Goal: Transaction & Acquisition: Book appointment/travel/reservation

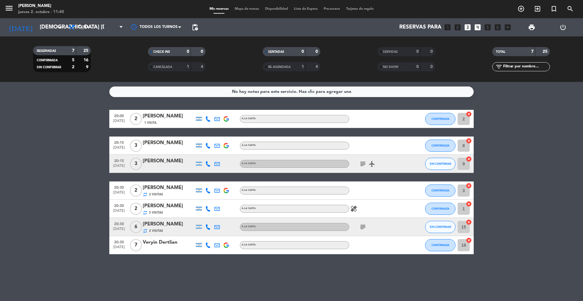
click at [54, 135] on bookings-row "20:00 [DATE] 2 [PERSON_NAME] 1 Visita A LA CARTA CONFIRMADA 2 cancel 20:15 [DAT…" at bounding box center [291, 182] width 583 height 145
click at [51, 28] on input "[DEMOGRAPHIC_DATA] [DATE]" at bounding box center [72, 27] width 70 height 12
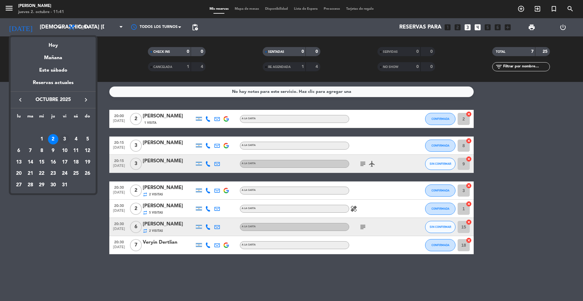
click at [63, 142] on div "3" at bounding box center [65, 139] width 10 height 10
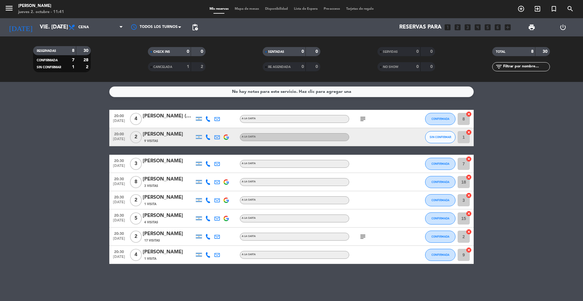
click at [167, 136] on div "[PERSON_NAME]" at bounding box center [169, 135] width 52 height 8
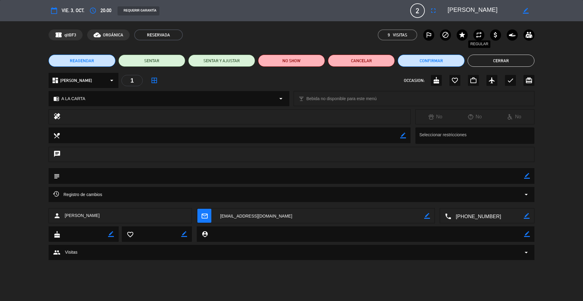
click at [479, 35] on icon "repeat" at bounding box center [478, 34] width 7 height 7
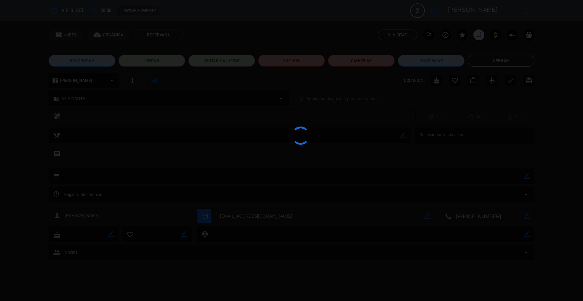
click at [479, 56] on div at bounding box center [291, 150] width 583 height 301
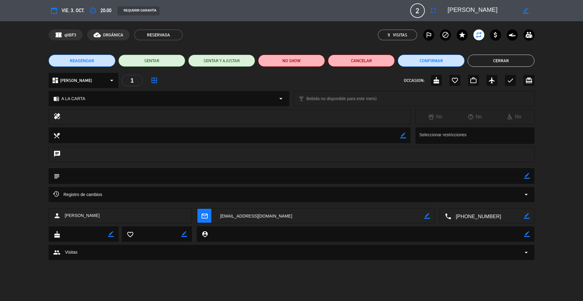
click at [479, 58] on button "Cerrar" at bounding box center [501, 61] width 67 height 12
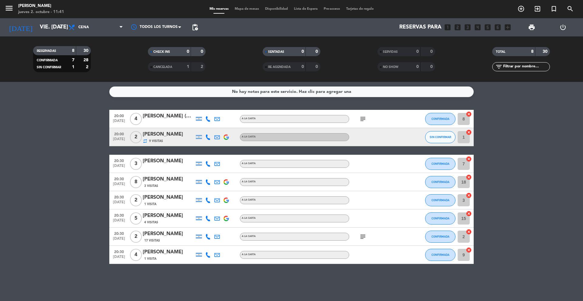
click at [175, 179] on div "[PERSON_NAME]" at bounding box center [169, 180] width 52 height 8
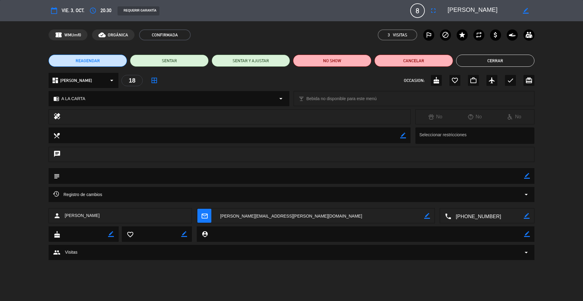
click at [476, 38] on icon "repeat" at bounding box center [478, 34] width 7 height 7
click at [471, 60] on button "Cerrar" at bounding box center [495, 61] width 78 height 12
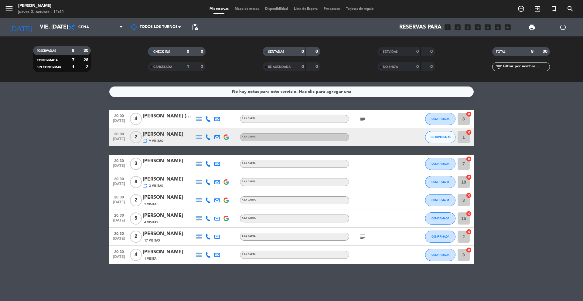
click at [162, 214] on div "[PERSON_NAME]" at bounding box center [169, 216] width 52 height 8
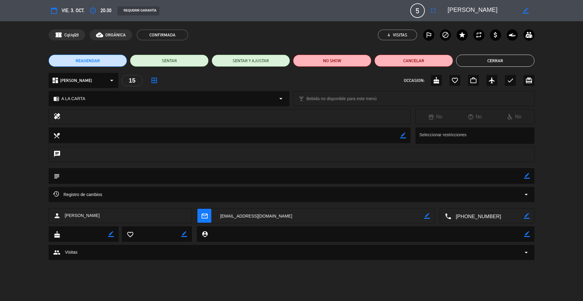
click at [479, 32] on icon "repeat" at bounding box center [478, 34] width 7 height 7
click at [479, 61] on button "Cerrar" at bounding box center [495, 61] width 78 height 12
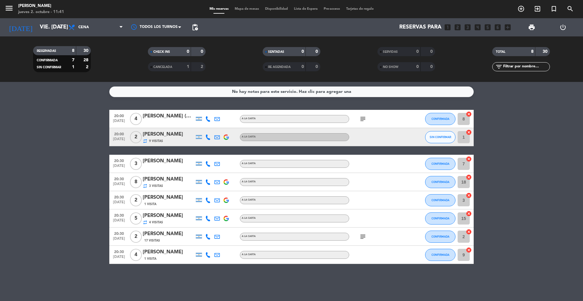
click at [159, 233] on div "[PERSON_NAME]" at bounding box center [169, 234] width 52 height 8
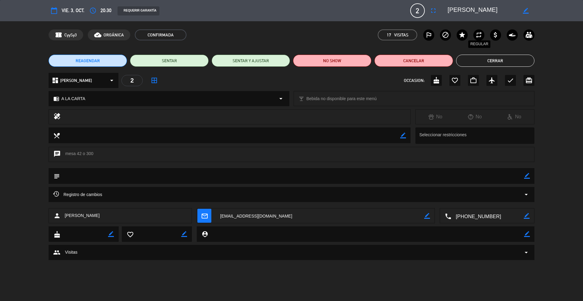
click at [480, 33] on icon "repeat" at bounding box center [478, 34] width 7 height 7
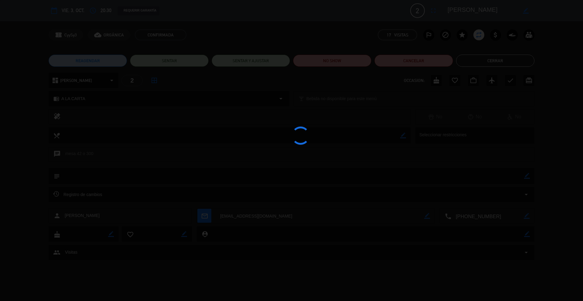
click at [480, 57] on div at bounding box center [291, 150] width 583 height 301
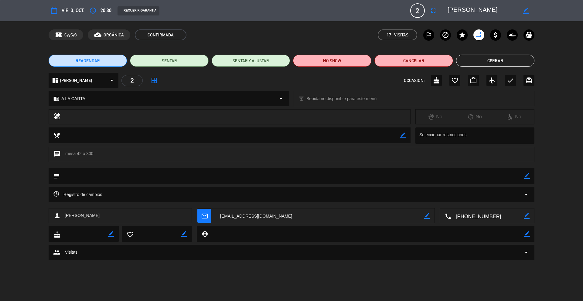
click at [479, 58] on button "Cerrar" at bounding box center [495, 61] width 78 height 12
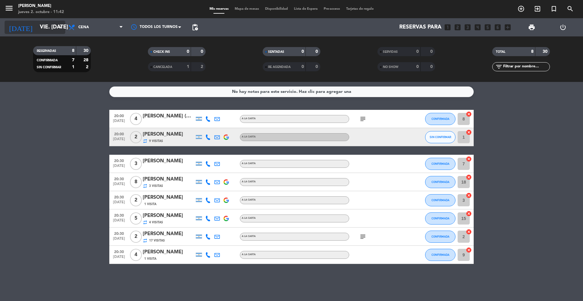
click at [53, 30] on input "vie. [DATE]" at bounding box center [72, 27] width 70 height 12
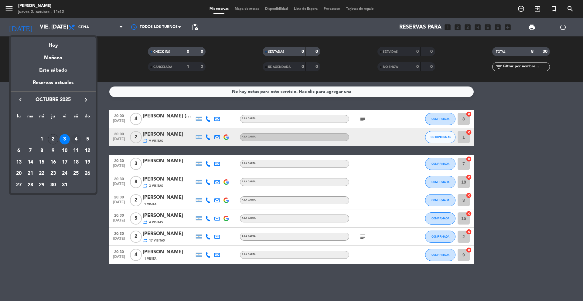
click at [79, 138] on div "4" at bounding box center [76, 139] width 10 height 10
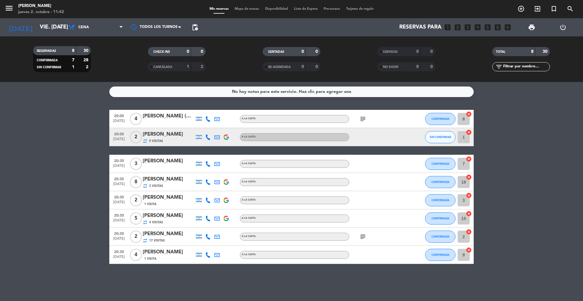
type input "sáb. [DATE]"
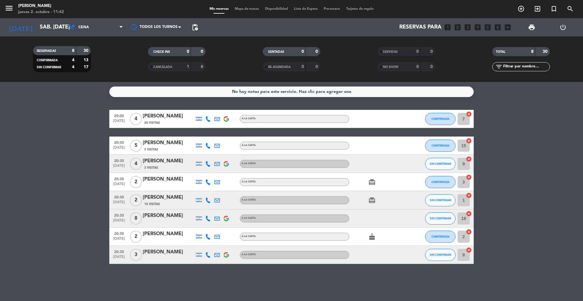
click at [163, 163] on div "[PERSON_NAME]" at bounding box center [169, 161] width 52 height 8
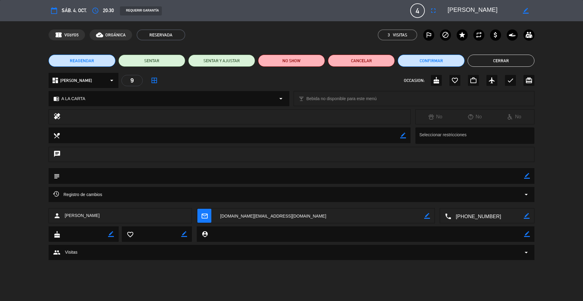
click at [479, 36] on icon "repeat" at bounding box center [478, 34] width 7 height 7
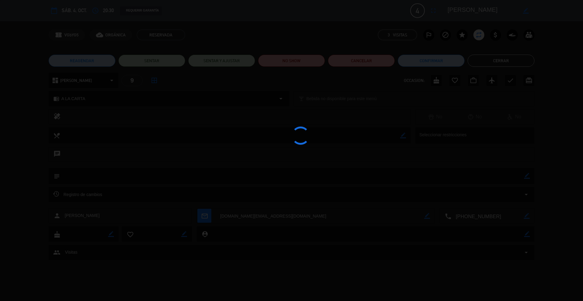
click at [479, 60] on div at bounding box center [291, 150] width 583 height 301
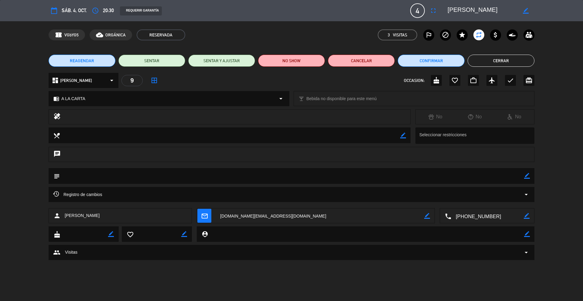
click at [479, 60] on button "Cerrar" at bounding box center [501, 61] width 67 height 12
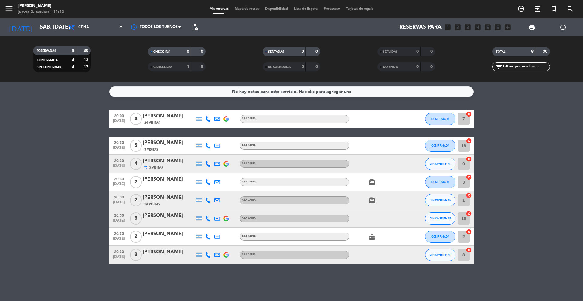
click at [166, 115] on div "[PERSON_NAME]" at bounding box center [169, 116] width 52 height 8
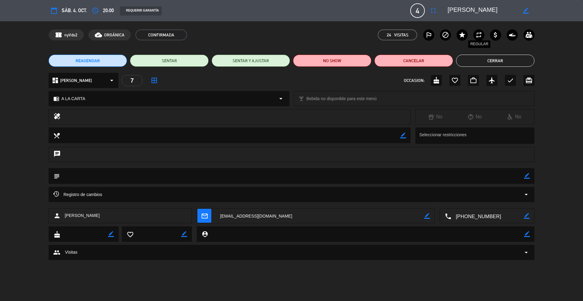
click at [477, 35] on icon "repeat" at bounding box center [478, 34] width 7 height 7
click at [480, 60] on button "Cerrar" at bounding box center [495, 61] width 78 height 12
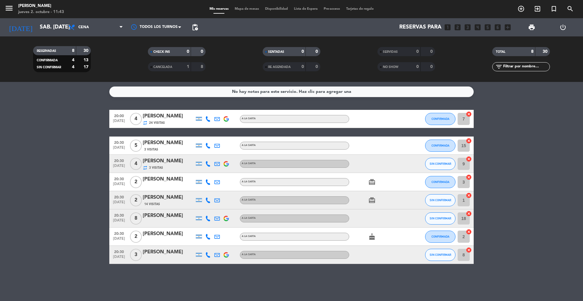
click at [158, 143] on div "[PERSON_NAME]" at bounding box center [169, 143] width 52 height 8
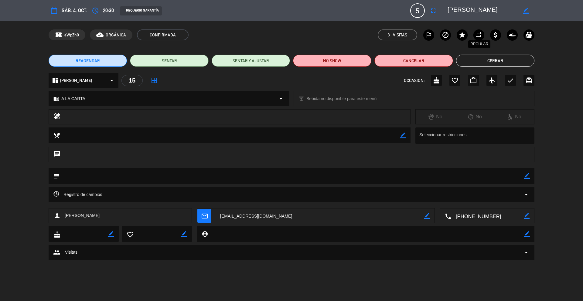
click at [478, 35] on icon "repeat" at bounding box center [478, 34] width 7 height 7
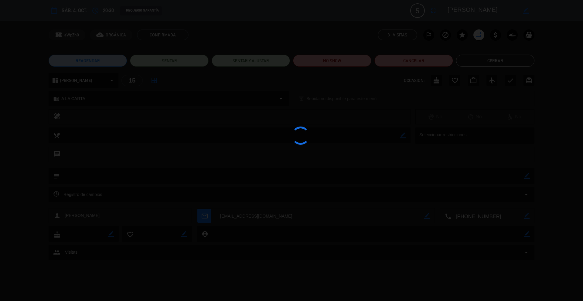
click at [478, 59] on div at bounding box center [291, 150] width 583 height 301
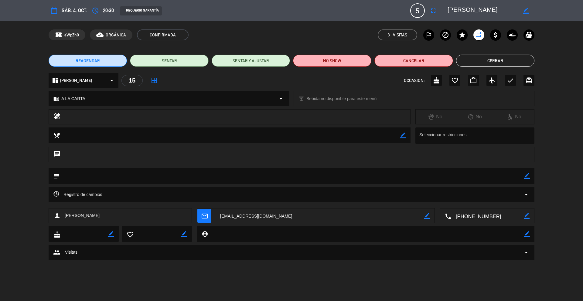
click at [478, 59] on button "Cerrar" at bounding box center [495, 61] width 78 height 12
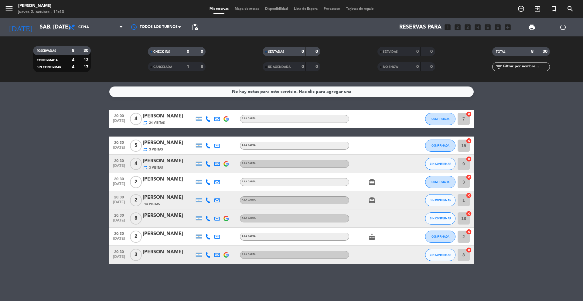
click at [163, 202] on div "14 Visitas" at bounding box center [169, 204] width 52 height 5
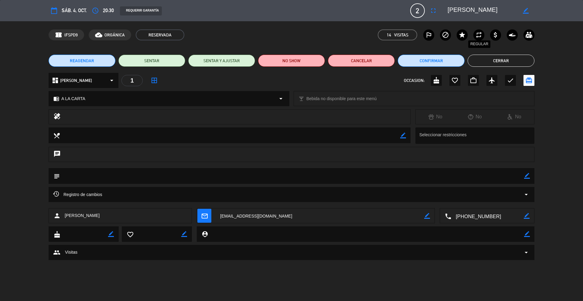
click at [481, 38] on icon "repeat" at bounding box center [478, 34] width 7 height 7
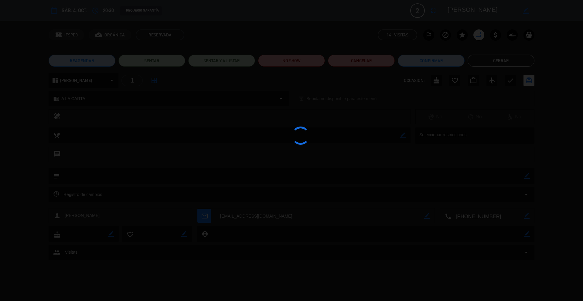
click at [484, 63] on div at bounding box center [291, 150] width 583 height 301
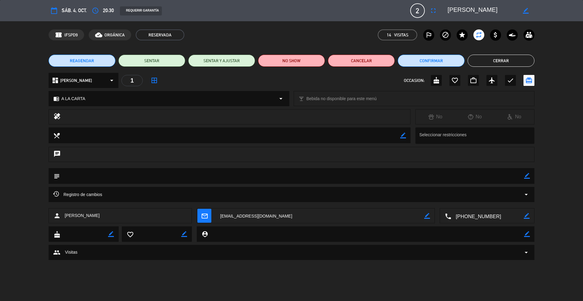
click at [486, 63] on button "Cerrar" at bounding box center [501, 61] width 67 height 12
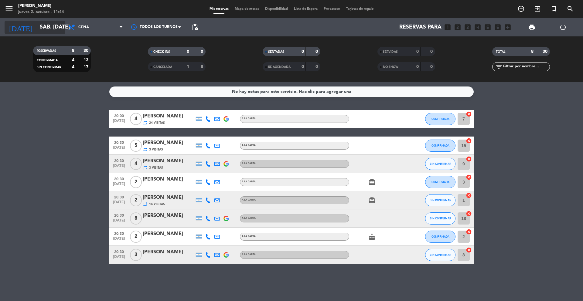
click at [59, 29] on icon "arrow_drop_down" at bounding box center [59, 27] width 7 height 7
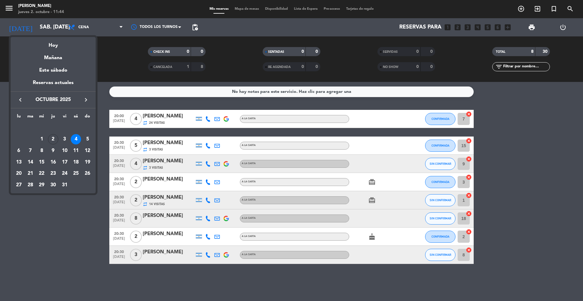
click at [123, 75] on div at bounding box center [291, 150] width 583 height 301
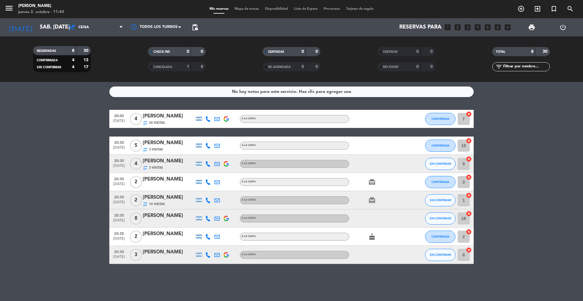
click at [246, 8] on span "Mapa de mesas" at bounding box center [247, 8] width 30 height 3
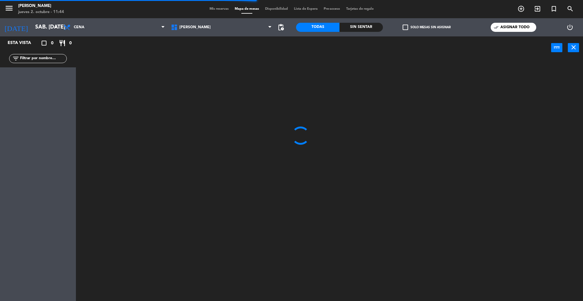
click at [215, 9] on span "Mis reservas" at bounding box center [219, 8] width 25 height 3
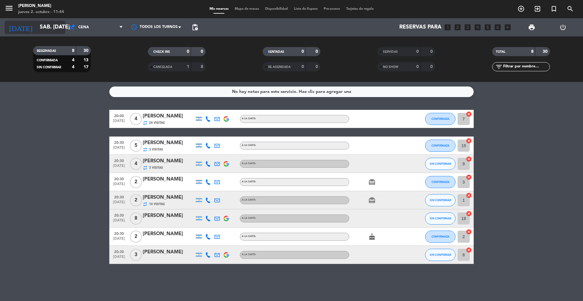
click at [56, 26] on icon "arrow_drop_down" at bounding box center [59, 27] width 7 height 7
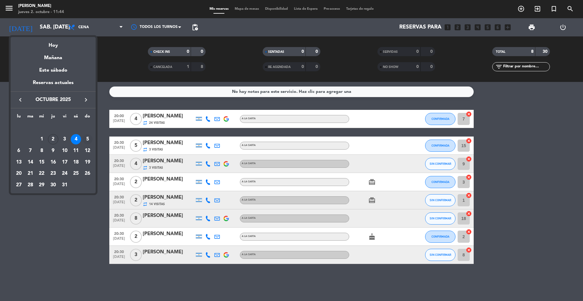
click at [88, 140] on div "5" at bounding box center [87, 139] width 10 height 10
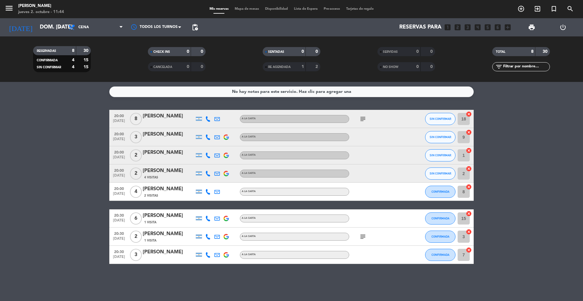
click at [168, 175] on div "4 Visitas" at bounding box center [169, 177] width 52 height 5
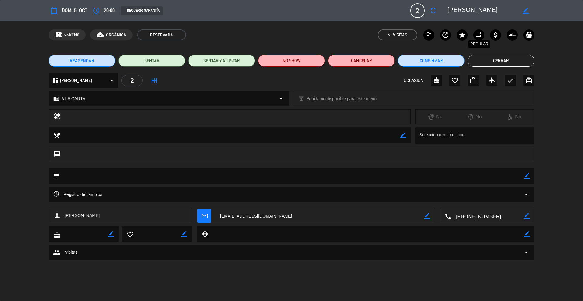
click at [480, 35] on icon "repeat" at bounding box center [478, 34] width 7 height 7
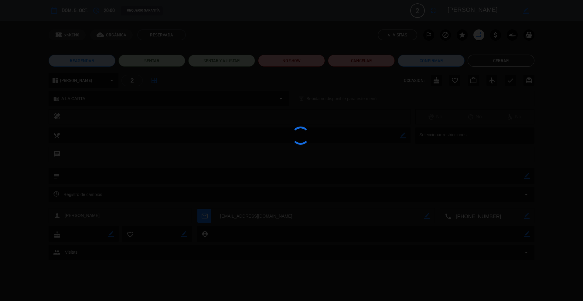
click at [484, 57] on div at bounding box center [291, 150] width 583 height 301
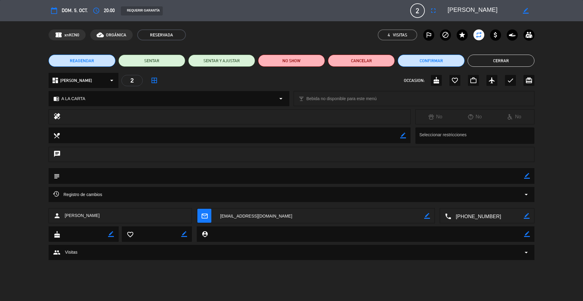
click at [484, 58] on button "Cerrar" at bounding box center [501, 61] width 67 height 12
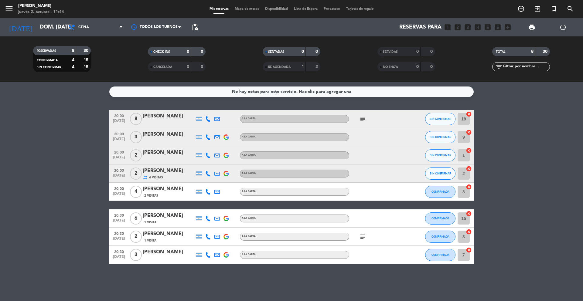
click at [161, 187] on div "[PERSON_NAME]" at bounding box center [169, 189] width 52 height 8
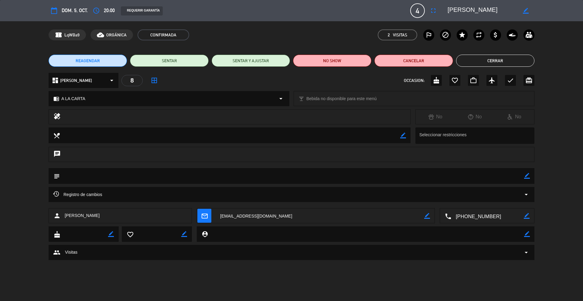
click at [483, 37] on label "repeat" at bounding box center [478, 34] width 11 height 11
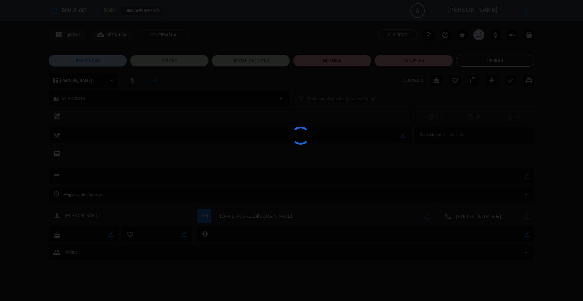
click at [483, 60] on div at bounding box center [291, 150] width 583 height 301
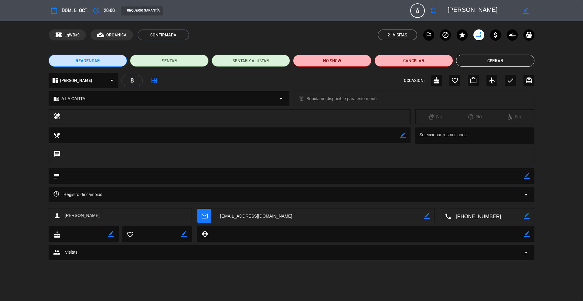
click at [483, 60] on button "Cerrar" at bounding box center [495, 61] width 78 height 12
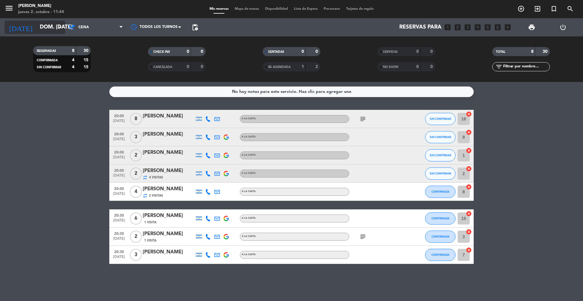
click at [54, 24] on input "dom. [DATE]" at bounding box center [72, 27] width 70 height 12
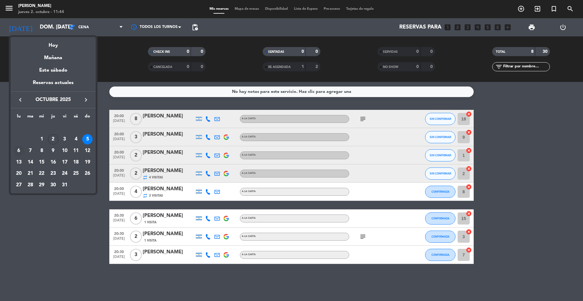
click at [15, 150] on div "6" at bounding box center [19, 151] width 10 height 10
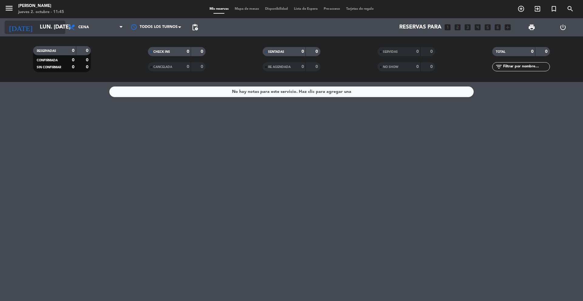
click at [59, 21] on input "lun. [DATE]" at bounding box center [72, 27] width 70 height 12
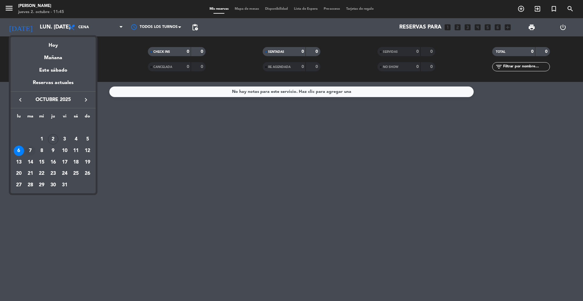
click at [29, 149] on div "7" at bounding box center [30, 151] width 10 height 10
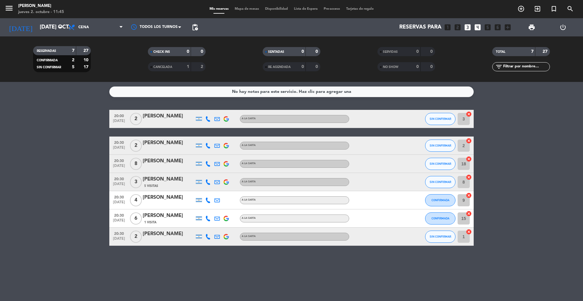
click at [148, 182] on div "[PERSON_NAME]" at bounding box center [169, 180] width 52 height 8
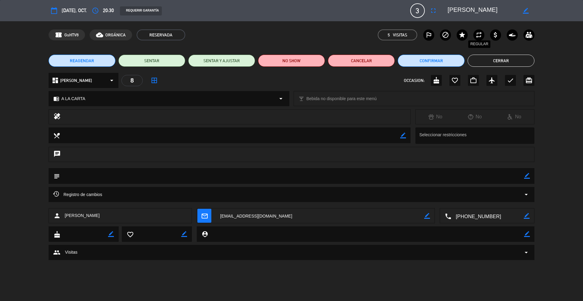
click at [480, 37] on icon "repeat" at bounding box center [478, 34] width 7 height 7
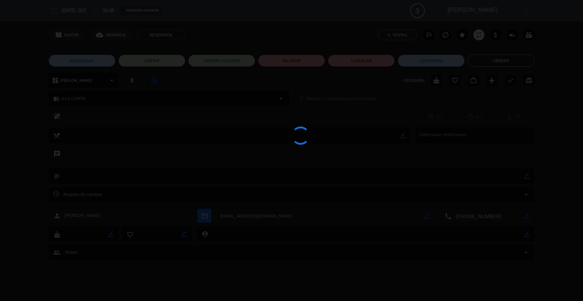
click at [495, 62] on div at bounding box center [291, 150] width 583 height 301
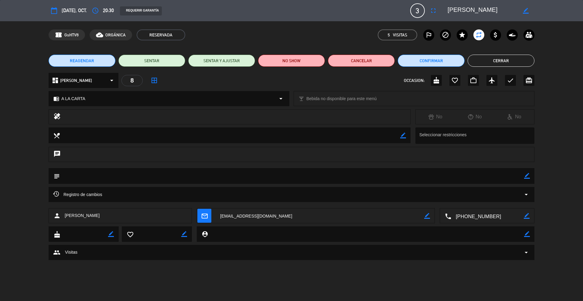
click at [498, 61] on button "Cerrar" at bounding box center [501, 61] width 67 height 12
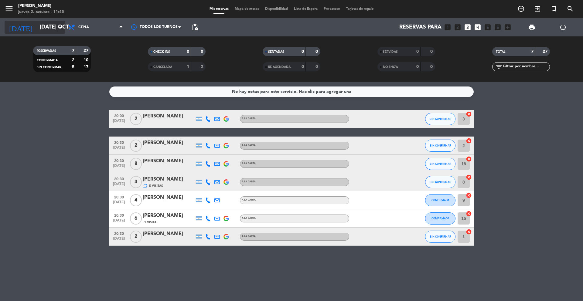
click at [61, 24] on icon "arrow_drop_down" at bounding box center [59, 27] width 7 height 7
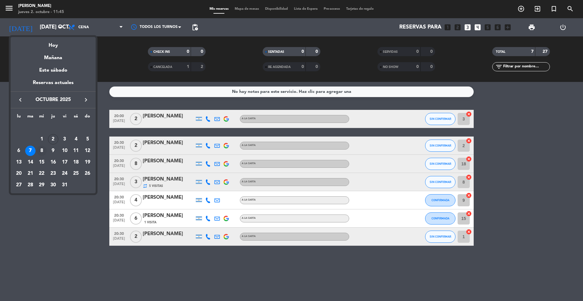
click at [43, 146] on td "8" at bounding box center [42, 151] width 12 height 12
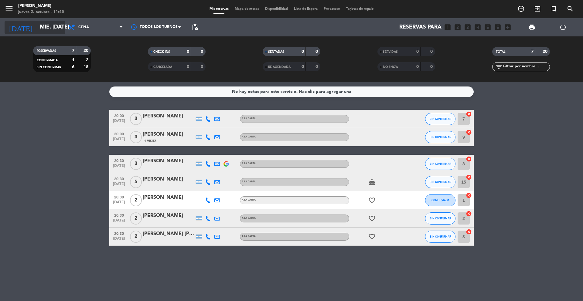
click at [54, 33] on input "mié. [DATE]" at bounding box center [72, 27] width 70 height 12
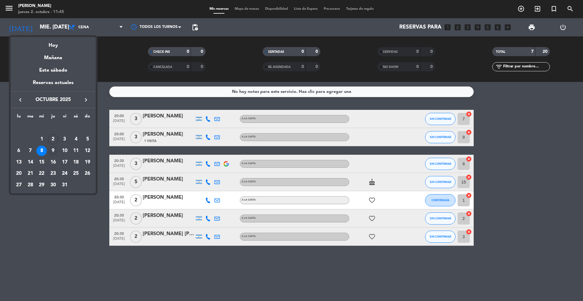
click at [54, 148] on div "9" at bounding box center [53, 151] width 10 height 10
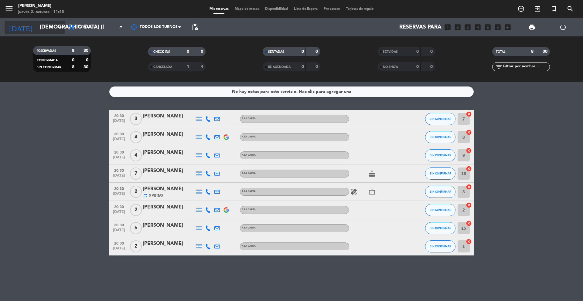
click at [57, 29] on icon "arrow_drop_down" at bounding box center [59, 27] width 7 height 7
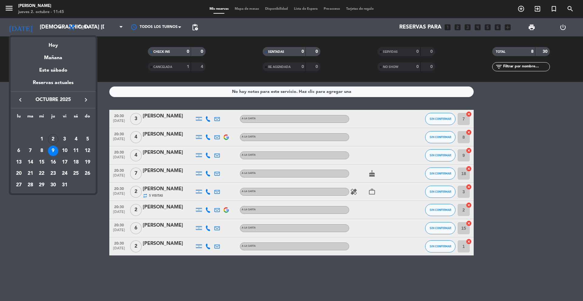
click at [62, 151] on div "10" at bounding box center [65, 151] width 10 height 10
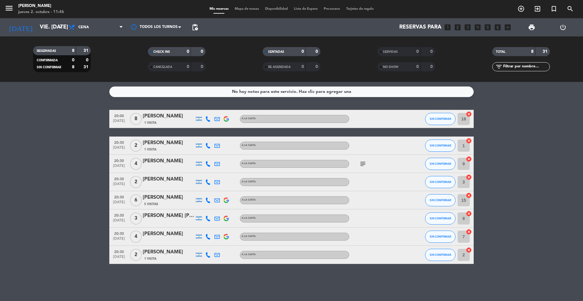
click at [153, 200] on div "[PERSON_NAME]" at bounding box center [169, 198] width 52 height 8
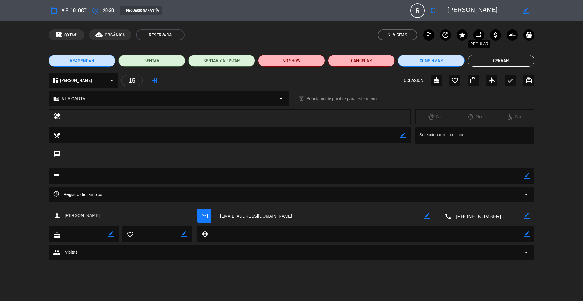
click at [478, 35] on icon "repeat" at bounding box center [478, 34] width 7 height 7
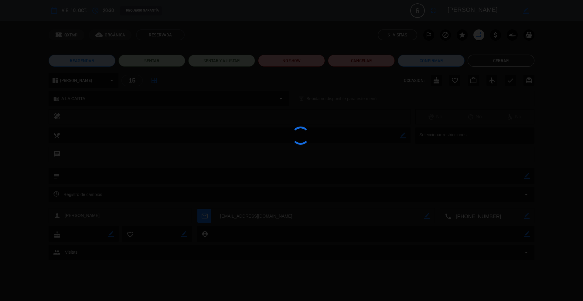
click at [483, 61] on edit-booking-info-modal "calendar_today vie. 10, oct. access_time 20:30 REQUERIR GARANTÍA 6 [PERSON_NAME…" at bounding box center [291, 150] width 583 height 301
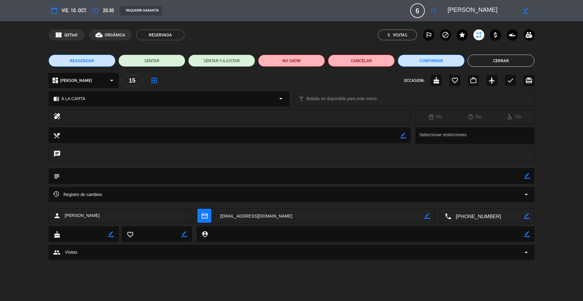
click at [483, 63] on button "Cerrar" at bounding box center [501, 61] width 67 height 12
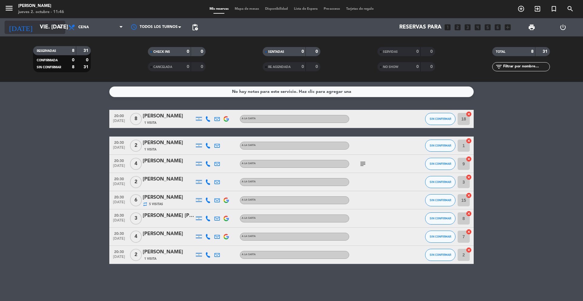
click at [37, 27] on input "vie. [DATE]" at bounding box center [72, 27] width 70 height 12
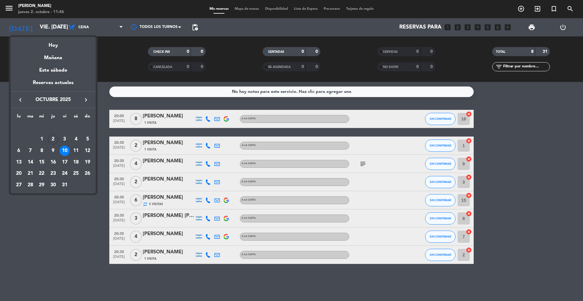
click at [73, 149] on div "11" at bounding box center [76, 151] width 10 height 10
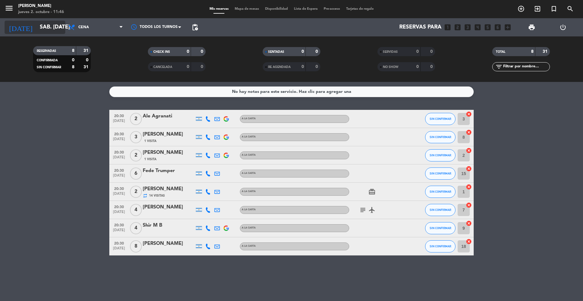
click at [61, 29] on icon "arrow_drop_down" at bounding box center [59, 27] width 7 height 7
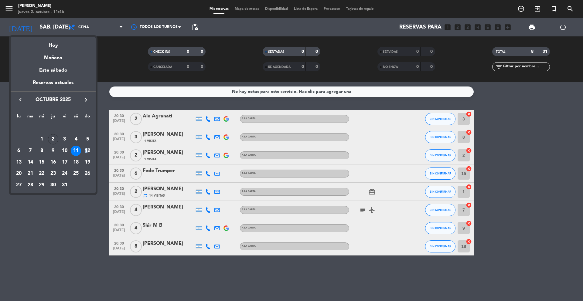
click at [85, 152] on div "12" at bounding box center [87, 151] width 10 height 10
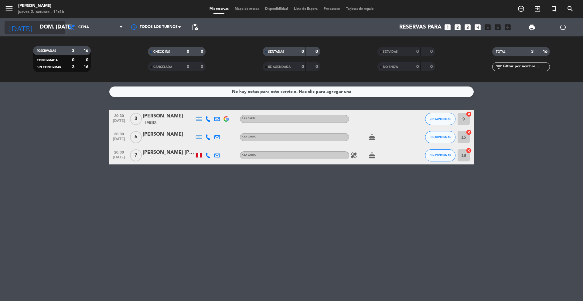
click at [55, 30] on input "dom. [DATE]" at bounding box center [72, 27] width 70 height 12
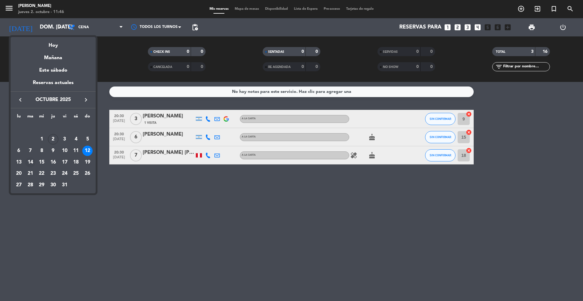
click at [32, 162] on div "14" at bounding box center [30, 162] width 10 height 10
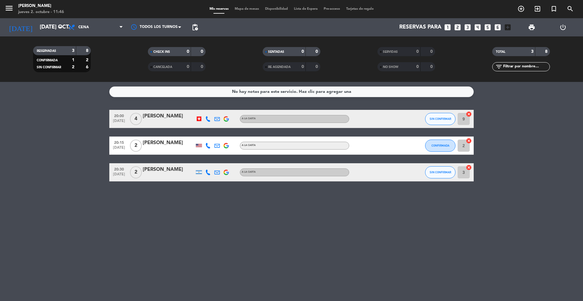
click at [42, 34] on div "[DATE] [DATE] oct. arrow_drop_down" at bounding box center [35, 27] width 61 height 18
click at [44, 32] on input "[DATE] oct." at bounding box center [72, 27] width 70 height 12
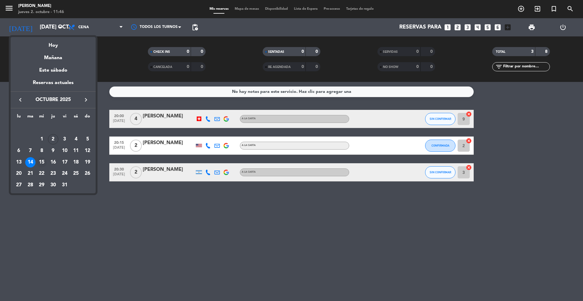
click at [40, 165] on div "15" at bounding box center [41, 162] width 10 height 10
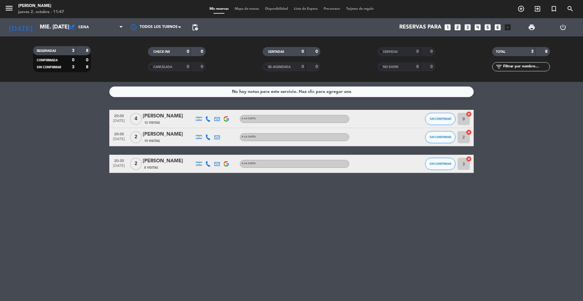
click at [166, 115] on div "[PERSON_NAME]" at bounding box center [169, 116] width 52 height 8
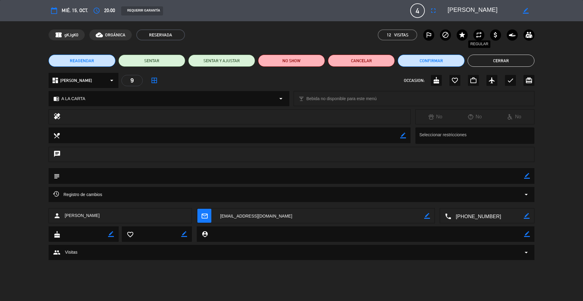
click at [476, 31] on icon "repeat" at bounding box center [478, 34] width 7 height 7
click at [481, 58] on button "Cerrar" at bounding box center [501, 61] width 67 height 12
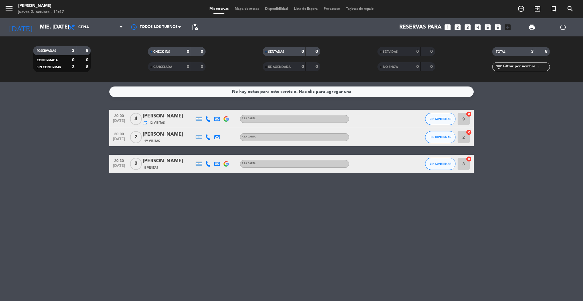
click at [166, 137] on div "[PERSON_NAME]" at bounding box center [169, 135] width 52 height 8
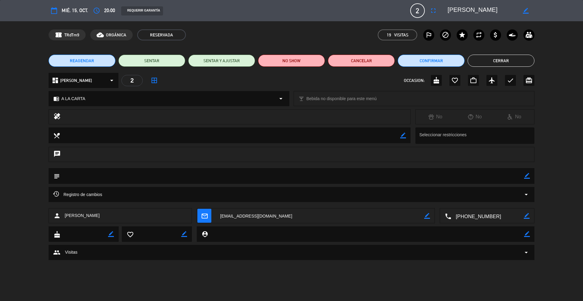
click at [476, 32] on icon "repeat" at bounding box center [478, 34] width 7 height 7
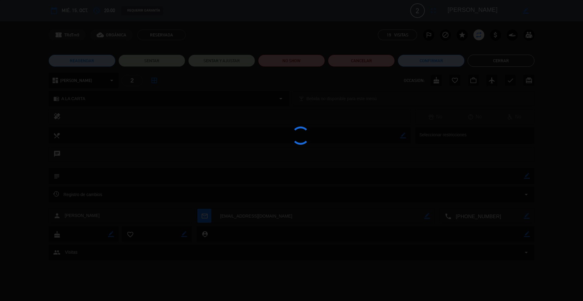
click at [483, 63] on edit-booking-info-modal "calendar_today mié. 15, oct. access_time 20:00 REQUERIR GARANTÍA 2 [PERSON_NAME…" at bounding box center [291, 150] width 583 height 301
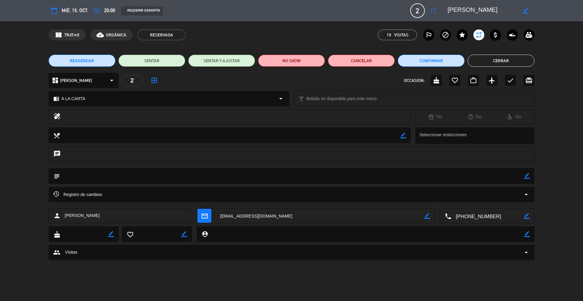
click at [485, 62] on button "Cerrar" at bounding box center [501, 61] width 67 height 12
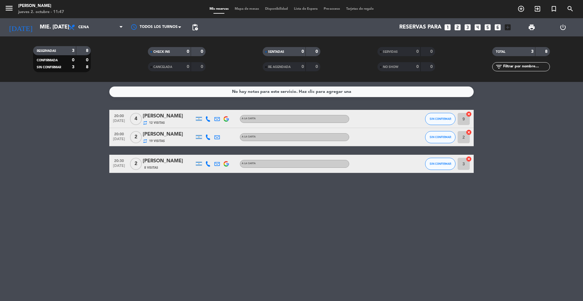
click at [169, 163] on div "[PERSON_NAME]" at bounding box center [169, 161] width 52 height 8
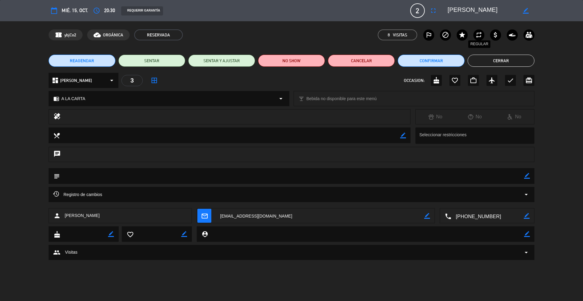
click at [481, 34] on icon "repeat" at bounding box center [478, 34] width 7 height 7
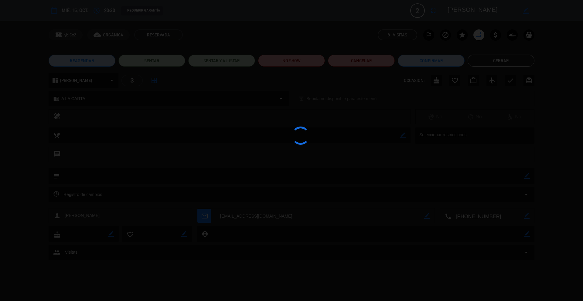
drag, startPoint x: 482, startPoint y: 73, endPoint x: 482, endPoint y: 69, distance: 4.9
click at [482, 73] on div at bounding box center [291, 150] width 583 height 301
click at [482, 65] on edit-booking-info-modal "calendar_today mié. 15, oct. access_time 20:30 REQUERIR GARANTÍA 2 [PERSON_NAME…" at bounding box center [291, 150] width 583 height 301
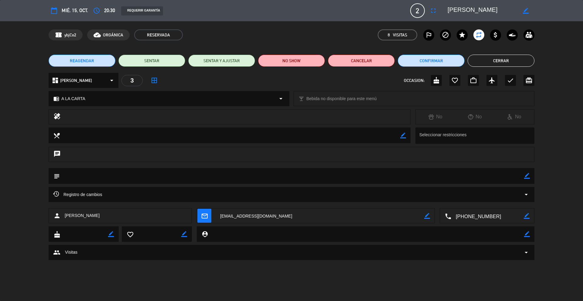
click at [483, 62] on button "Cerrar" at bounding box center [501, 61] width 67 height 12
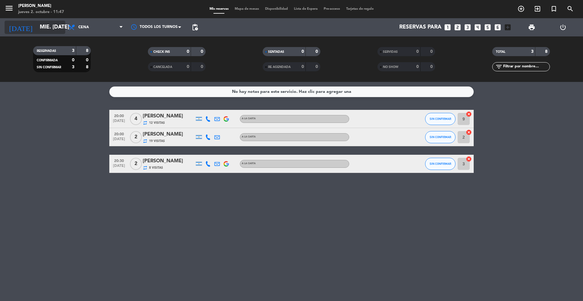
click at [55, 28] on input "mié. [DATE]" at bounding box center [72, 27] width 70 height 12
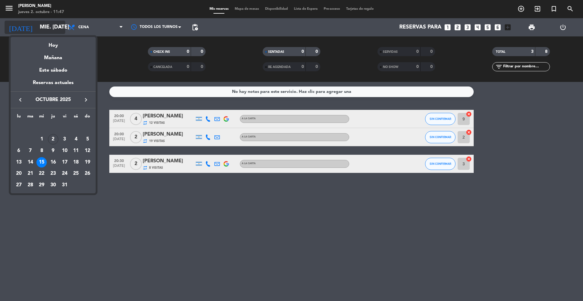
click at [55, 28] on div at bounding box center [291, 150] width 583 height 301
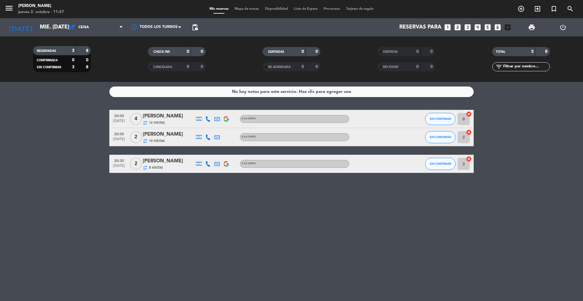
click at [174, 212] on div "No hay notas para este servicio. Haz clic para agregar una 20:00 [DATE] 4 [PERS…" at bounding box center [291, 191] width 583 height 219
click at [10, 137] on bookings-row "20:00 [DATE] 4 [PERSON_NAME] repeat 12 Visitas A LA CARTA SIN CONFIRMAR 9 cance…" at bounding box center [291, 141] width 583 height 63
click at [46, 33] on input "mié. [DATE]" at bounding box center [72, 27] width 70 height 12
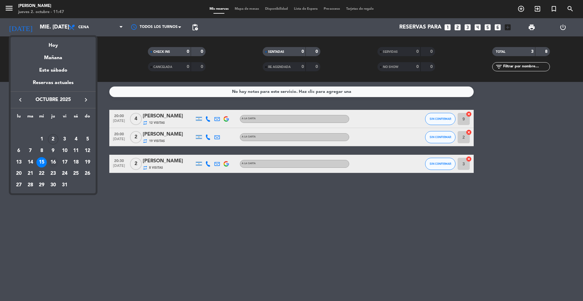
click at [52, 162] on div "16" at bounding box center [53, 162] width 10 height 10
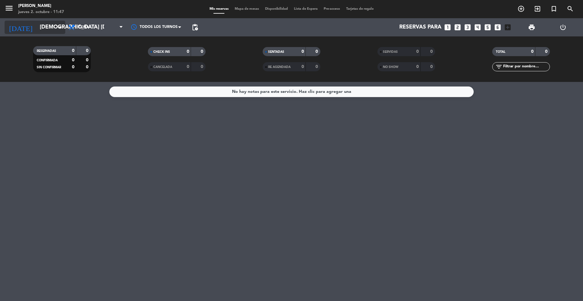
click at [54, 24] on input "[DEMOGRAPHIC_DATA] [DATE]" at bounding box center [72, 27] width 70 height 12
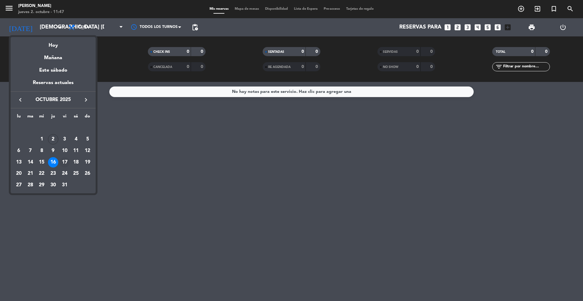
click at [65, 162] on div "17" at bounding box center [65, 162] width 10 height 10
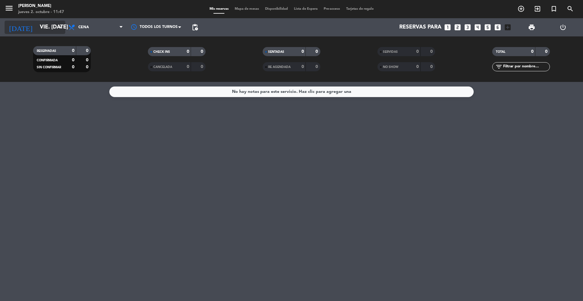
click at [56, 27] on icon "arrow_drop_down" at bounding box center [59, 27] width 7 height 7
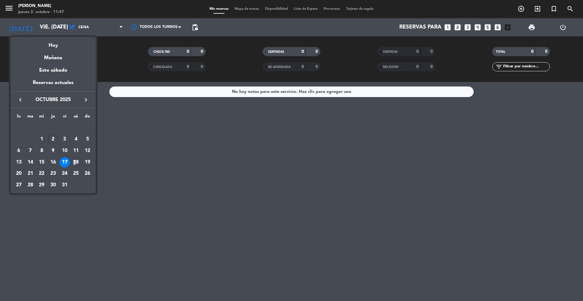
click at [77, 159] on div "18" at bounding box center [76, 162] width 10 height 10
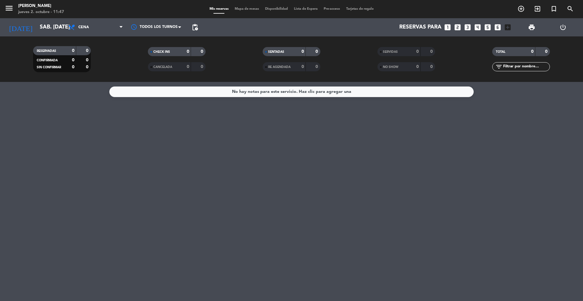
click at [58, 36] on div "RESERVADAS 0 0 CONFIRMADA 0 0 SIN CONFIRMAR 0 0 CHECK INS 0 0 CANCELADA 0 0 SEN…" at bounding box center [291, 59] width 583 height 46
click at [58, 32] on input "sáb. [DATE]" at bounding box center [72, 27] width 70 height 12
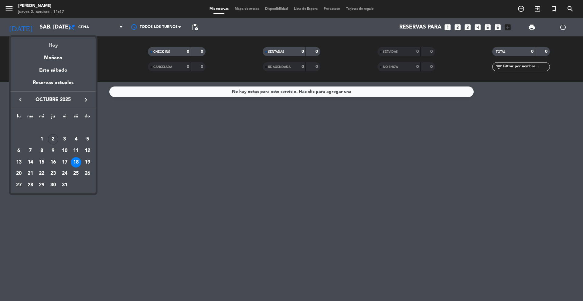
click at [56, 44] on div "Hoy" at bounding box center [53, 43] width 85 height 12
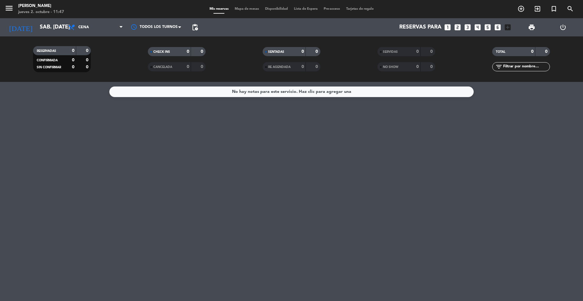
type input "[DEMOGRAPHIC_DATA] [DATE]"
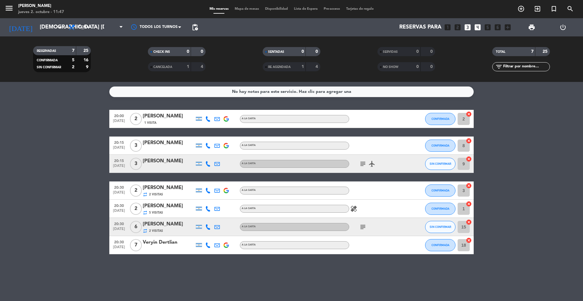
click at [14, 10] on span "menu" at bounding box center [12, 9] width 14 height 14
click at [9, 10] on icon "menu" at bounding box center [9, 8] width 9 height 9
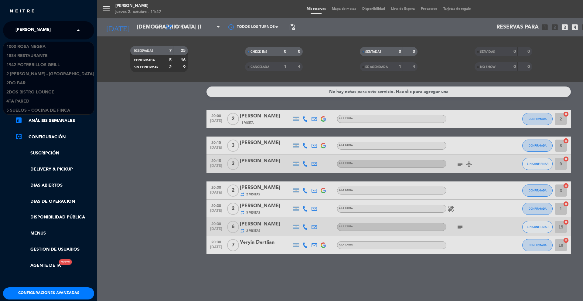
click at [54, 33] on input "text" at bounding box center [49, 30] width 74 height 13
type input "don j"
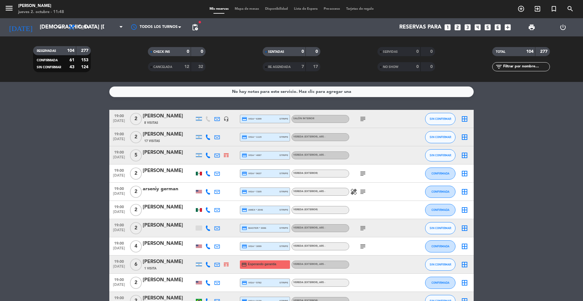
click at [160, 135] on div "[PERSON_NAME]" at bounding box center [169, 135] width 52 height 8
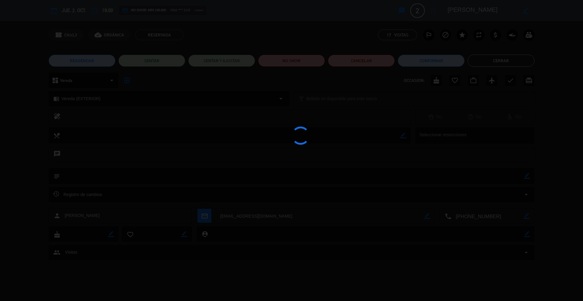
click at [477, 35] on div at bounding box center [291, 150] width 583 height 301
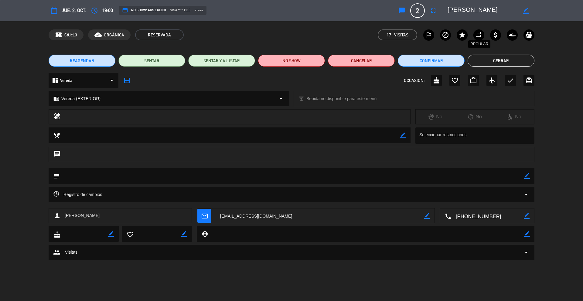
click at [477, 35] on icon "repeat" at bounding box center [478, 34] width 7 height 7
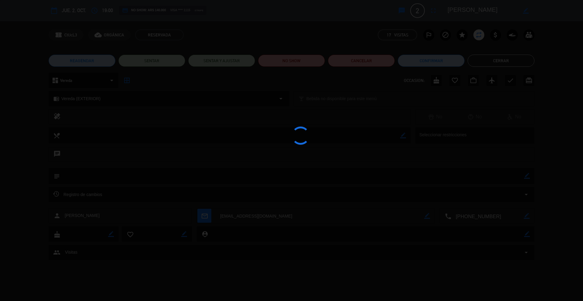
click at [485, 63] on div at bounding box center [291, 150] width 583 height 301
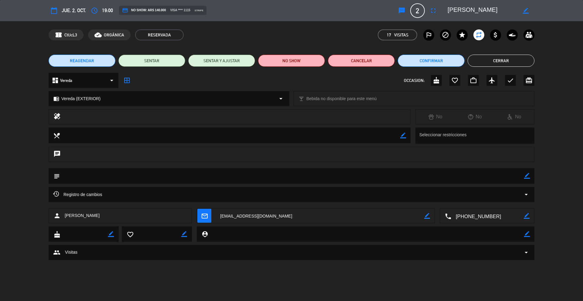
click at [486, 61] on button "Cerrar" at bounding box center [501, 61] width 67 height 12
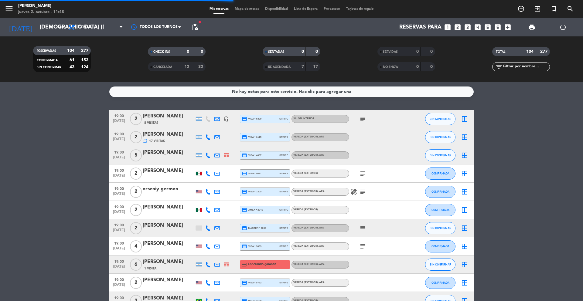
click at [166, 115] on div "[PERSON_NAME]" at bounding box center [169, 116] width 52 height 8
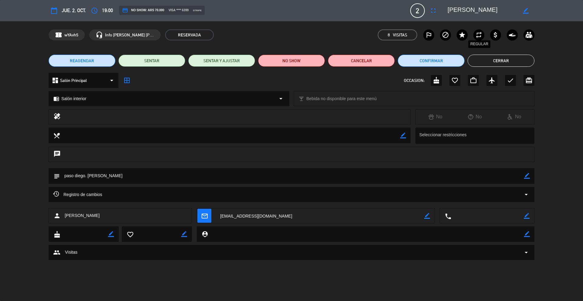
click at [478, 36] on icon "repeat" at bounding box center [478, 34] width 7 height 7
click at [486, 57] on button "Cerrar" at bounding box center [501, 61] width 67 height 12
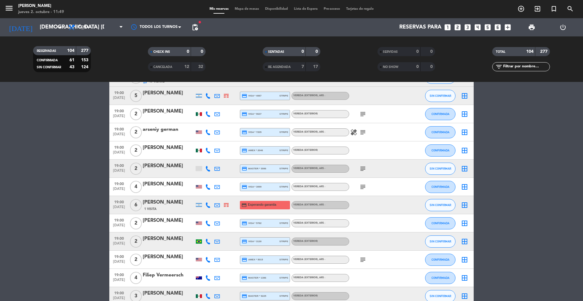
scroll to position [10, 0]
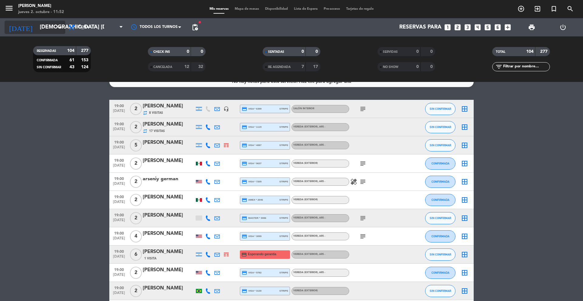
click at [56, 29] on input "[DEMOGRAPHIC_DATA] [DATE]" at bounding box center [72, 27] width 70 height 12
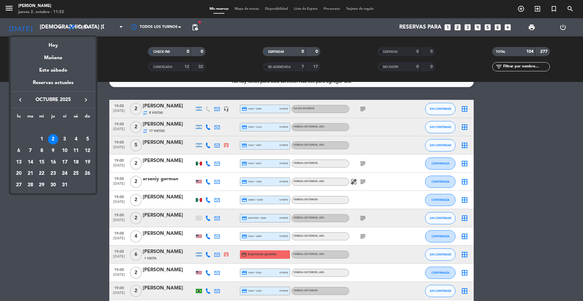
click at [77, 162] on div "18" at bounding box center [76, 162] width 10 height 10
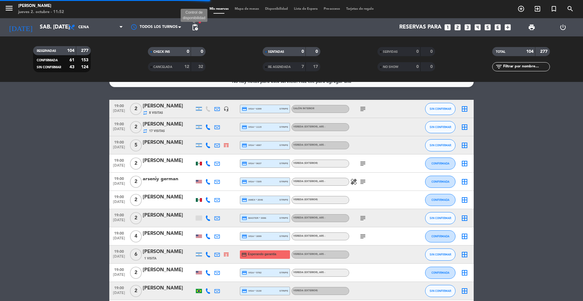
click at [194, 28] on span "pending_actions" at bounding box center [194, 27] width 7 height 7
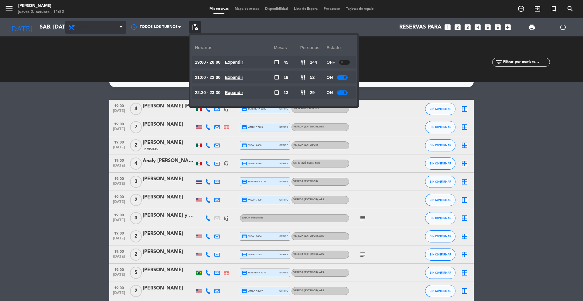
drag, startPoint x: 126, startPoint y: 26, endPoint x: 121, endPoint y: 27, distance: 5.0
click at [125, 26] on div "[DATE] sáb. [DATE] arrow_drop_down Todos los servicios Almuerzo Cena Cena Todos…" at bounding box center [291, 27] width 583 height 18
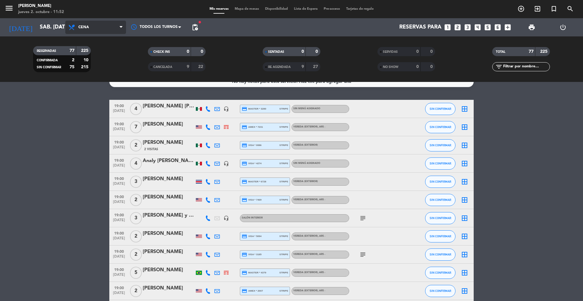
click at [116, 28] on span "Cena" at bounding box center [95, 27] width 61 height 13
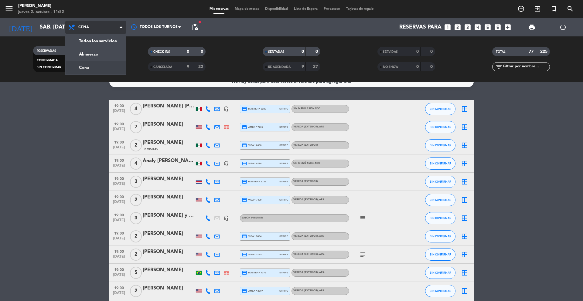
drag, startPoint x: 113, startPoint y: 28, endPoint x: 109, endPoint y: 33, distance: 6.7
click at [109, 33] on span "Cena" at bounding box center [95, 27] width 61 height 13
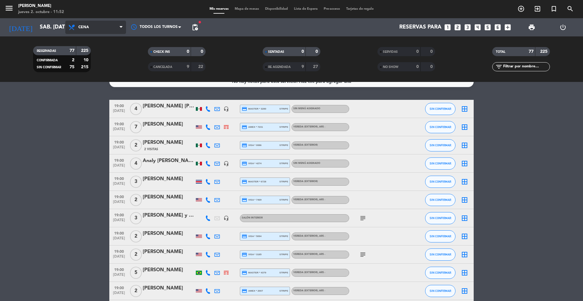
click at [106, 32] on span "Cena" at bounding box center [95, 27] width 61 height 13
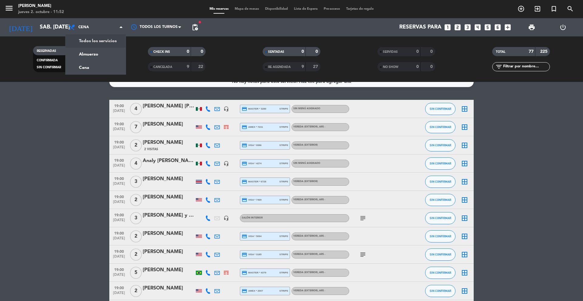
click at [103, 43] on div "menu [PERSON_NAME] 2. octubre - 11:52 Mis reservas Mapa de mesas Disponibilidad…" at bounding box center [291, 41] width 583 height 82
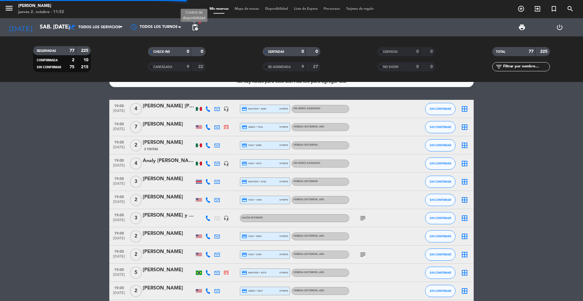
click at [196, 29] on span "pending_actions" at bounding box center [194, 27] width 7 height 7
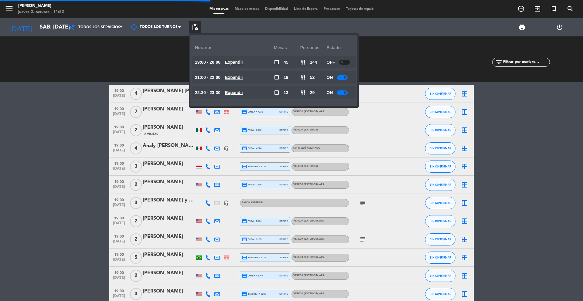
scroll to position [0, 0]
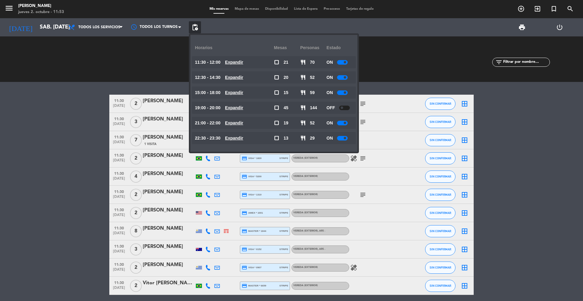
click at [236, 62] on u "Expandir" at bounding box center [234, 62] width 18 height 5
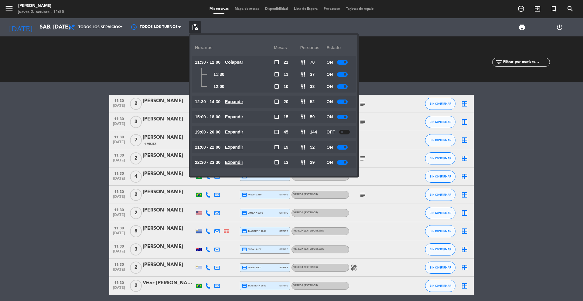
click at [60, 37] on div "RESERVADAS 133 406 CONFIRMADA 2 10 SIN CONFIRMAR 131 396 CHECK INS 0 0 CANCELAD…" at bounding box center [291, 59] width 583 height 46
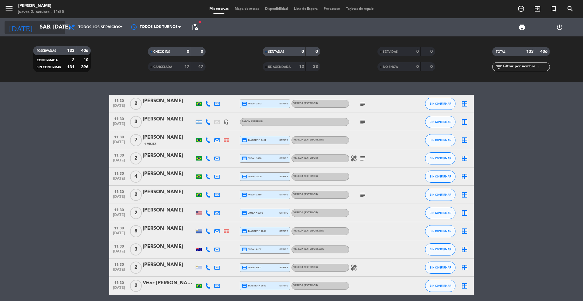
click at [58, 30] on icon "arrow_drop_down" at bounding box center [59, 27] width 7 height 7
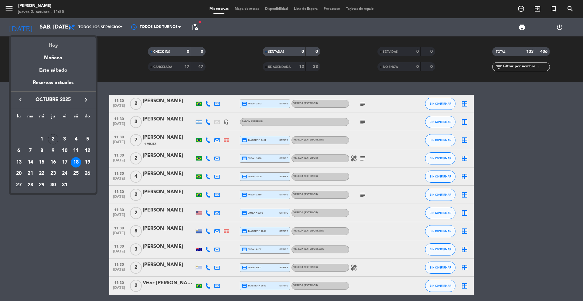
click at [56, 47] on div "Hoy" at bounding box center [53, 43] width 85 height 12
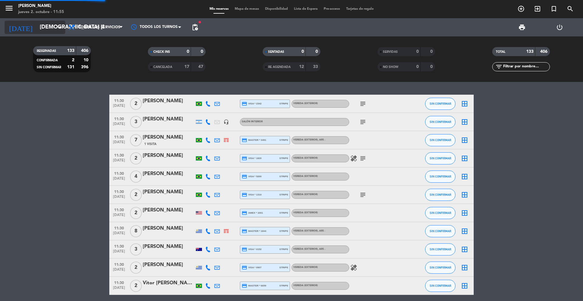
click at [57, 28] on icon "arrow_drop_down" at bounding box center [59, 27] width 7 height 7
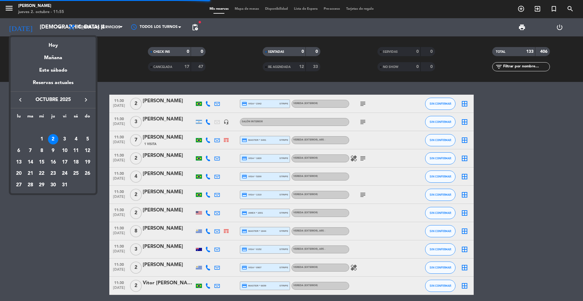
click at [85, 104] on div "keyboard_arrow_left octubre 2025 keyboard_arrow_right" at bounding box center [53, 99] width 85 height 17
click at [85, 99] on icon "keyboard_arrow_right" at bounding box center [85, 99] width 7 height 7
click at [18, 186] on div "29" at bounding box center [19, 185] width 10 height 10
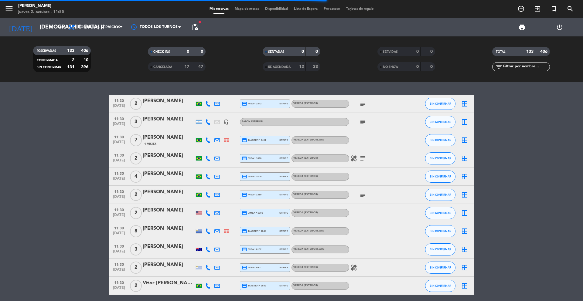
type input "lun. 29 dic."
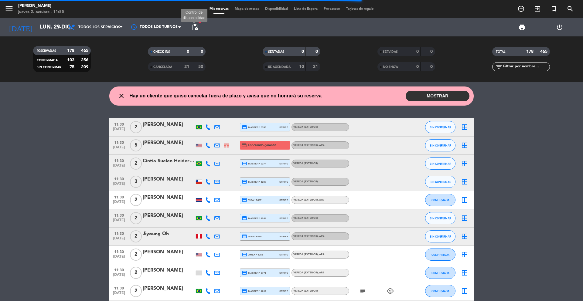
click at [196, 27] on span "pending_actions" at bounding box center [194, 27] width 7 height 7
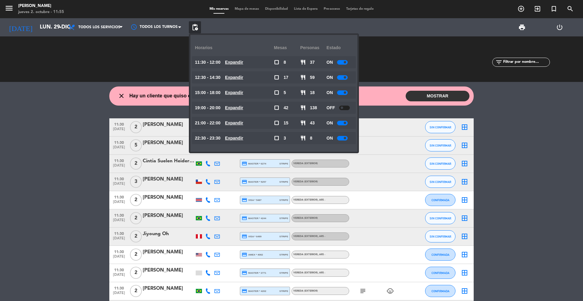
click at [242, 10] on span "Mapa de mesas" at bounding box center [247, 8] width 30 height 3
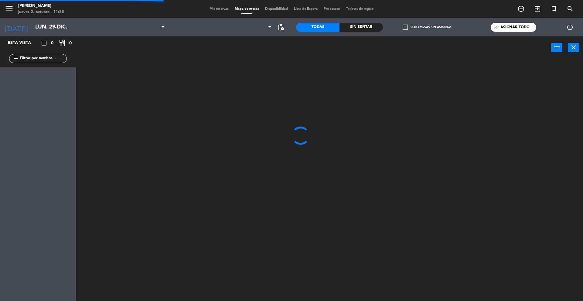
click at [225, 8] on span "Mis reservas" at bounding box center [219, 8] width 25 height 3
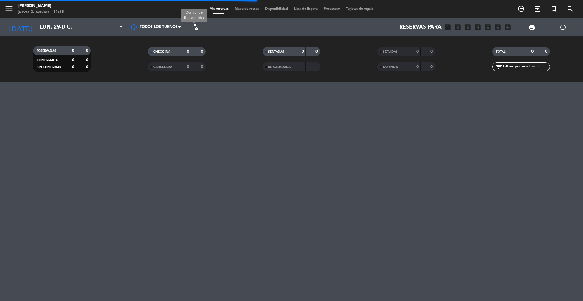
click at [194, 30] on span "pending_actions" at bounding box center [194, 27] width 7 height 7
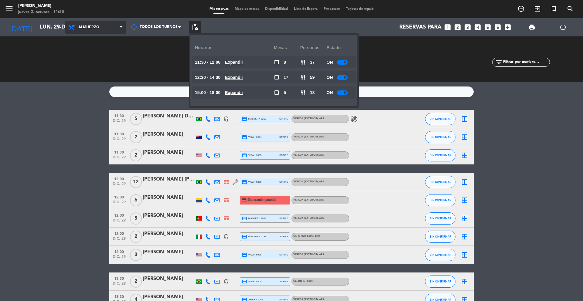
click at [98, 28] on span "Almuerzo" at bounding box center [88, 27] width 21 height 4
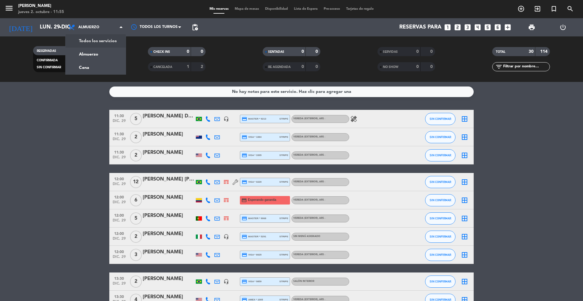
click at [97, 41] on div "menu [PERSON_NAME] 2. octubre - 11:55 Mis reservas Mapa de mesas Disponibilidad…" at bounding box center [291, 41] width 583 height 82
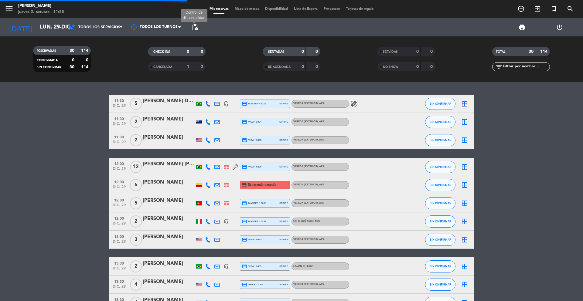
click at [196, 26] on span "pending_actions" at bounding box center [194, 27] width 7 height 7
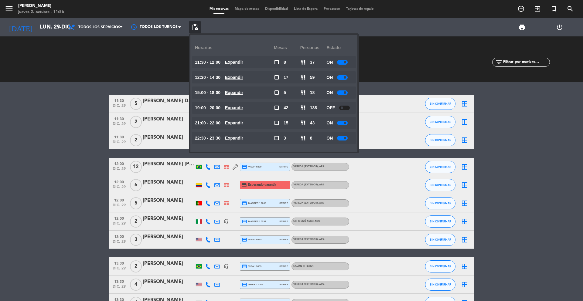
click at [572, 10] on icon "search" at bounding box center [570, 8] width 7 height 7
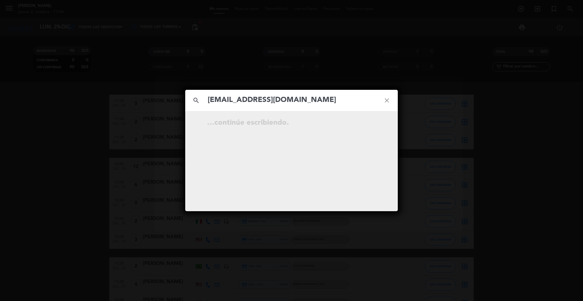
type input "[EMAIL_ADDRESS][DOMAIN_NAME]"
click at [371, 123] on icon "open_in_new" at bounding box center [371, 123] width 7 height 7
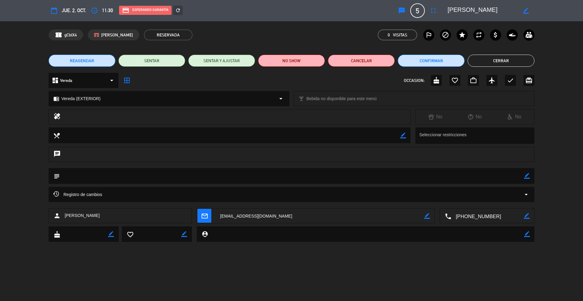
click at [90, 61] on span "REAGENDAR" at bounding box center [82, 61] width 24 height 6
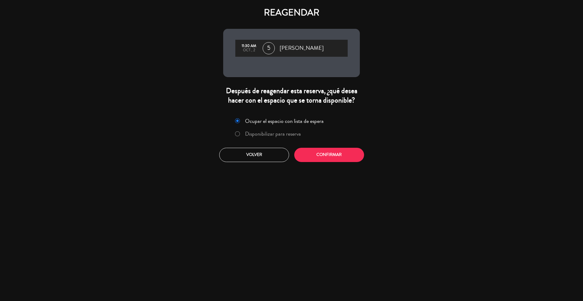
click at [256, 137] on label "Disponibilizar para reserva" at bounding box center [273, 133] width 56 height 5
click at [326, 150] on button "Confirmar" at bounding box center [329, 155] width 70 height 14
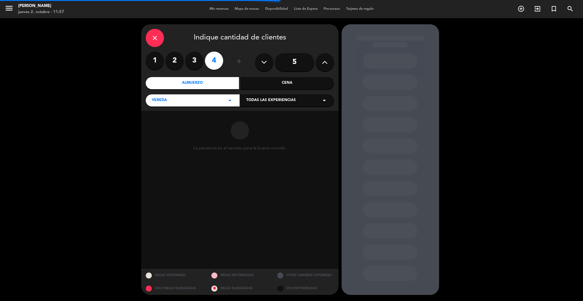
click at [278, 100] on span "Todas las experiencias" at bounding box center [271, 100] width 50 height 6
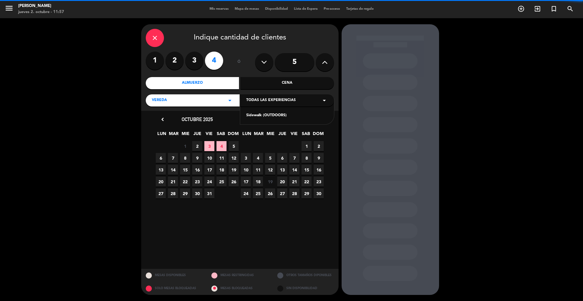
click at [270, 115] on div "Sidewalk (OUTDOORS)" at bounding box center [287, 116] width 82 height 6
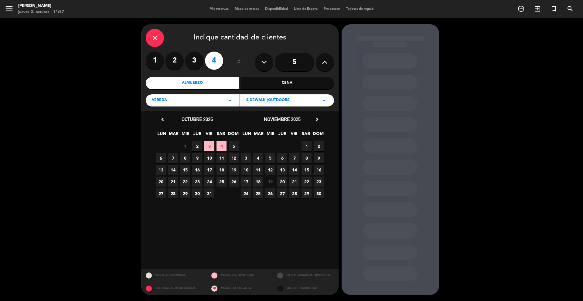
click at [316, 120] on icon "chevron_right" at bounding box center [317, 119] width 6 height 6
click at [210, 145] on span "2" at bounding box center [209, 146] width 10 height 10
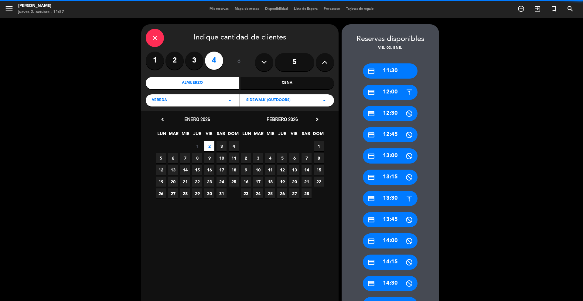
click at [383, 72] on div "credit_card 11:30" at bounding box center [390, 70] width 55 height 15
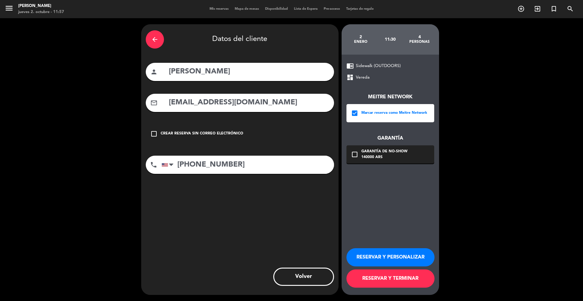
click at [386, 151] on div "Garantía de no-show" at bounding box center [384, 152] width 46 height 6
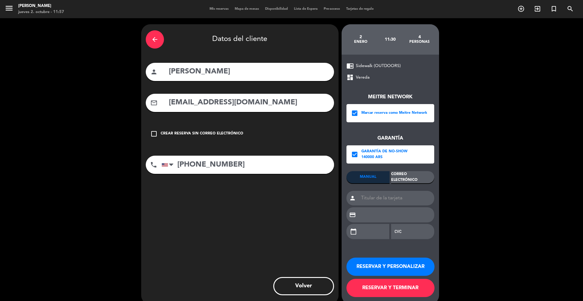
click at [401, 178] on div "Correo Electrónico" at bounding box center [412, 177] width 43 height 12
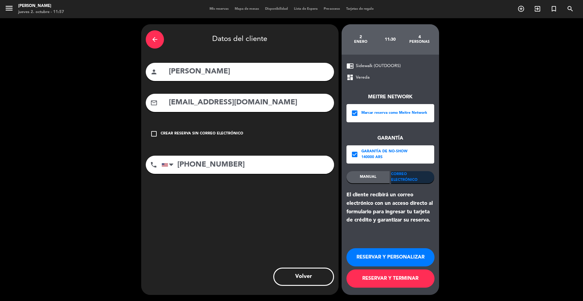
click at [374, 278] on button "RESERVAR Y TERMINAR" at bounding box center [391, 279] width 88 height 18
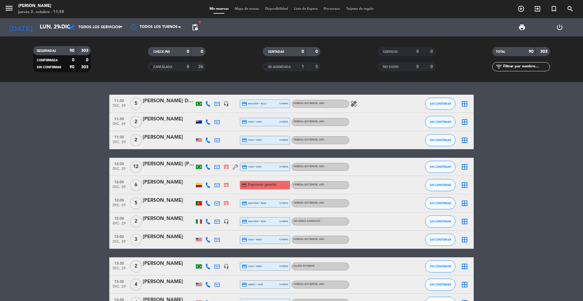
click at [568, 7] on icon "search" at bounding box center [570, 8] width 7 height 7
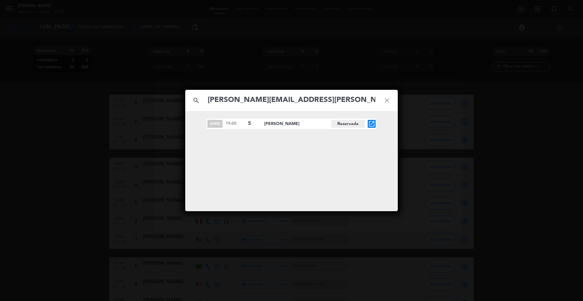
type input "[PERSON_NAME][EMAIL_ADDRESS][PERSON_NAME][DOMAIN_NAME]"
click at [369, 124] on icon "open_in_new" at bounding box center [371, 123] width 7 height 7
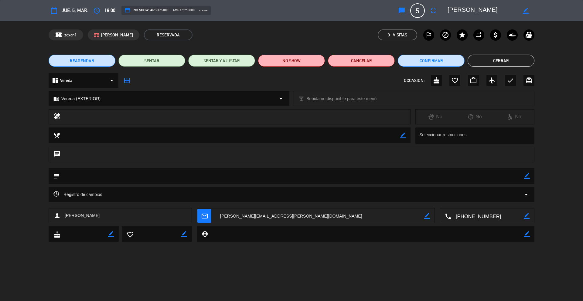
click at [102, 58] on button "REAGENDAR" at bounding box center [82, 61] width 67 height 12
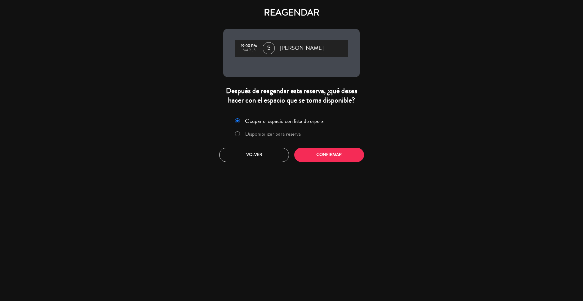
click at [265, 133] on label "Disponibilizar para reserva" at bounding box center [273, 133] width 56 height 5
click at [252, 154] on button "Volver" at bounding box center [254, 155] width 70 height 14
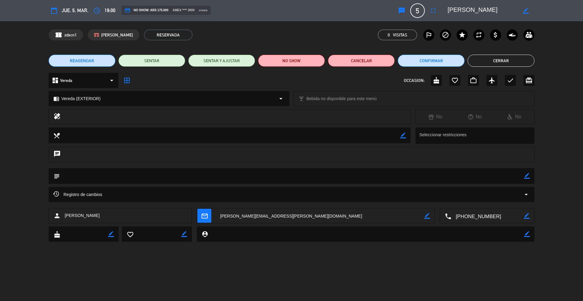
click at [108, 62] on button "REAGENDAR" at bounding box center [82, 61] width 67 height 12
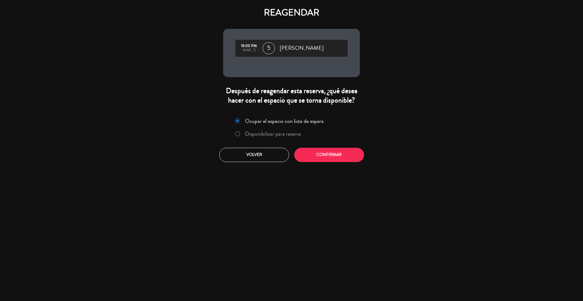
click at [264, 138] on label "Disponibilizar para reserva" at bounding box center [268, 134] width 72 height 11
click at [312, 152] on button "Confirmar" at bounding box center [329, 155] width 70 height 14
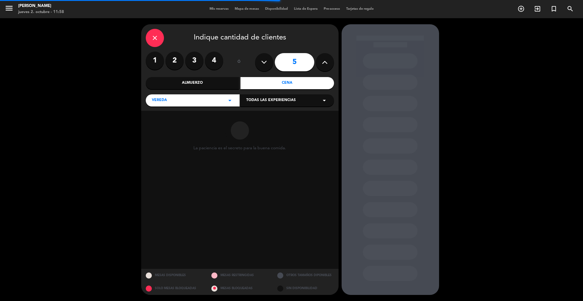
click at [266, 101] on span "Todas las experiencias" at bounding box center [271, 100] width 50 height 6
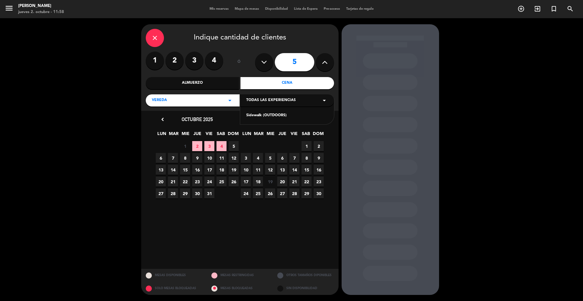
click at [256, 112] on div "Sidewalk (OUTDOORS)" at bounding box center [287, 112] width 94 height 26
click at [256, 115] on div "Sidewalk (OUTDOORS)" at bounding box center [287, 116] width 82 height 6
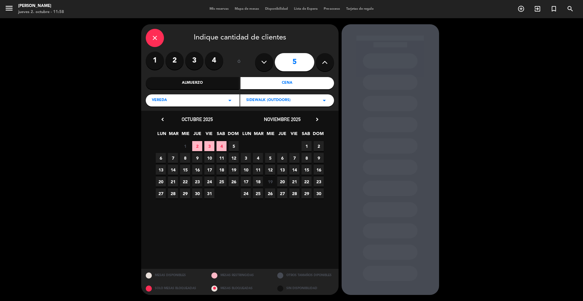
click at [320, 122] on icon "chevron_right" at bounding box center [317, 119] width 6 height 6
click at [319, 122] on icon "chevron_right" at bounding box center [317, 119] width 6 height 6
click at [295, 193] on span "27" at bounding box center [294, 194] width 10 height 10
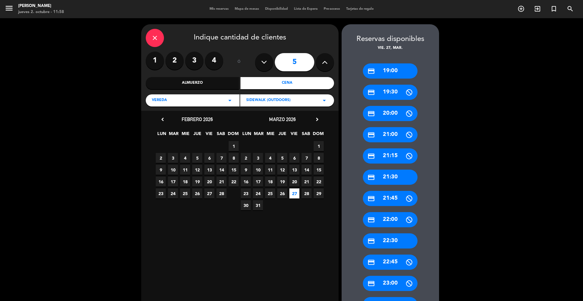
click at [398, 73] on div "credit_card 19:00" at bounding box center [390, 70] width 55 height 15
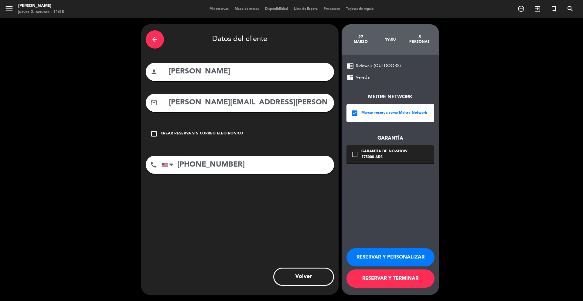
click at [383, 149] on div "check_box_outline_blank Garantía de no-show 175000 ARS" at bounding box center [391, 154] width 88 height 18
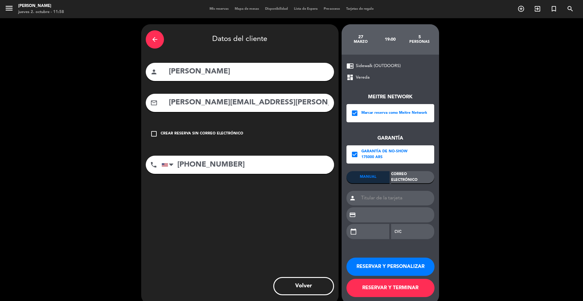
click at [381, 155] on div "175000 ARS" at bounding box center [384, 158] width 46 height 6
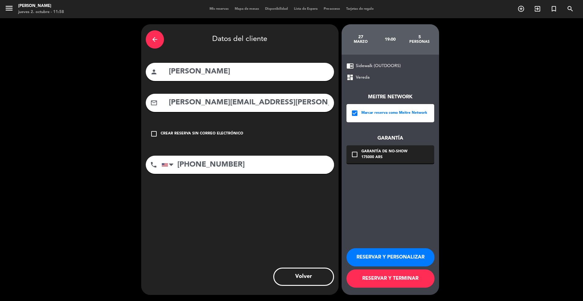
drag, startPoint x: 383, startPoint y: 281, endPoint x: 383, endPoint y: 278, distance: 3.1
click at [383, 281] on button "RESERVAR Y TERMINAR" at bounding box center [391, 279] width 88 height 18
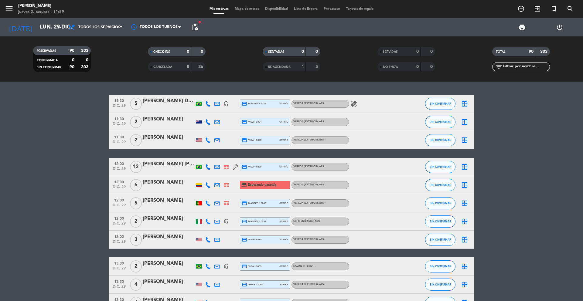
click at [570, 10] on icon "search" at bounding box center [570, 8] width 7 height 7
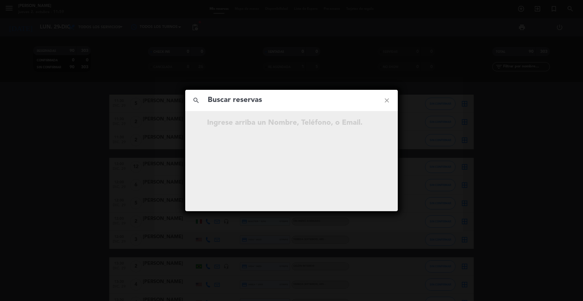
click at [572, 10] on div "search close Ingrese arriba un Nombre, Teléfono, o Email." at bounding box center [291, 150] width 583 height 301
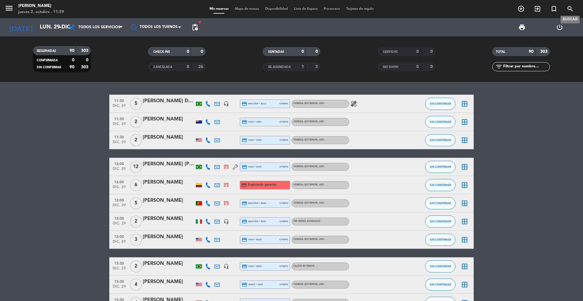
click at [571, 10] on icon "search" at bounding box center [570, 8] width 7 height 7
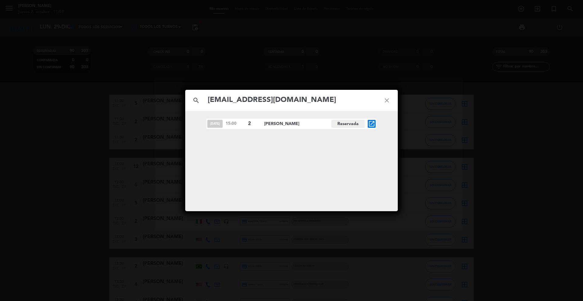
type input "[EMAIL_ADDRESS][DOMAIN_NAME]"
click at [372, 125] on icon "open_in_new" at bounding box center [371, 123] width 7 height 7
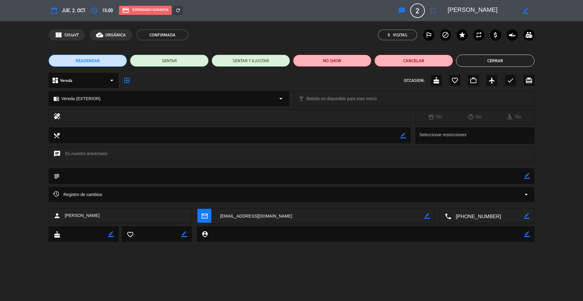
click at [475, 63] on button "Cerrar" at bounding box center [495, 61] width 78 height 12
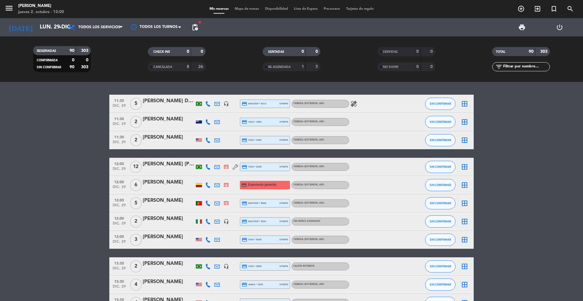
click at [571, 8] on icon "search" at bounding box center [570, 8] width 7 height 7
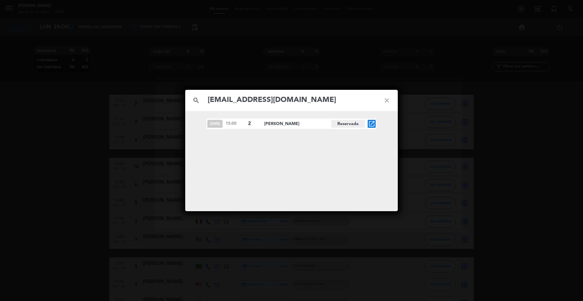
type input "[EMAIL_ADDRESS][DOMAIN_NAME]"
click at [372, 122] on icon "open_in_new" at bounding box center [371, 123] width 7 height 7
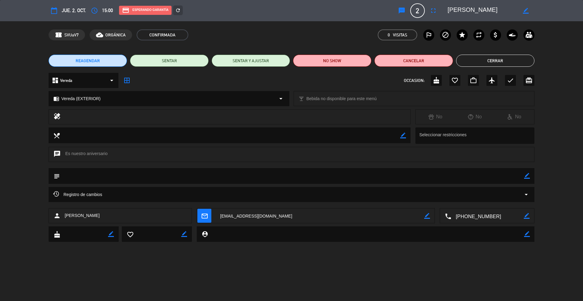
click at [527, 176] on icon "border_color" at bounding box center [527, 176] width 6 height 6
click at [514, 176] on textarea at bounding box center [292, 175] width 464 height 15
click at [530, 175] on div "subject" at bounding box center [292, 176] width 486 height 16
click at [531, 173] on div "subject" at bounding box center [292, 176] width 486 height 16
click at [528, 174] on icon at bounding box center [527, 176] width 6 height 6
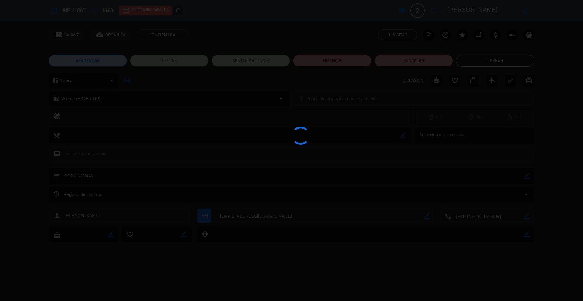
click at [507, 63] on div at bounding box center [291, 150] width 583 height 301
type textarea "CONFIRMADA."
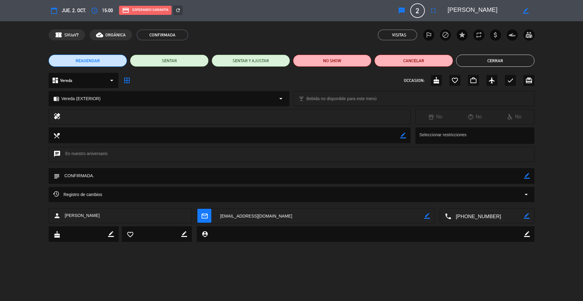
click at [504, 62] on button "Cerrar" at bounding box center [495, 61] width 78 height 12
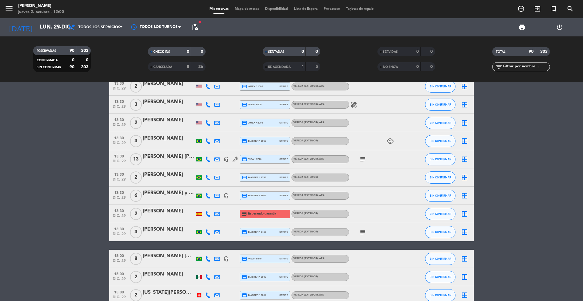
scroll to position [331, 0]
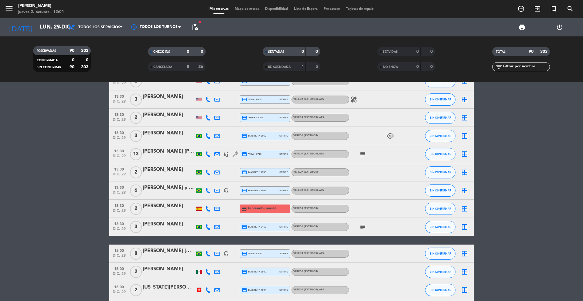
click at [514, 11] on span "add_circle_outline" at bounding box center [521, 9] width 16 height 10
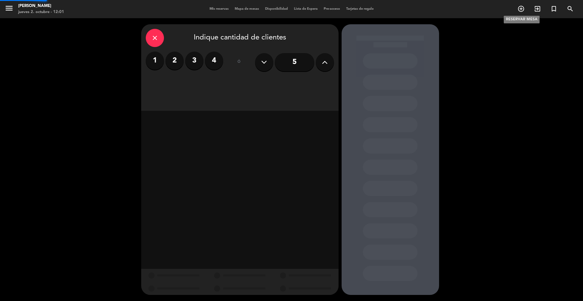
click at [521, 10] on icon "add_circle_outline" at bounding box center [520, 8] width 7 height 7
click at [300, 67] on input "5" at bounding box center [294, 62] width 39 height 18
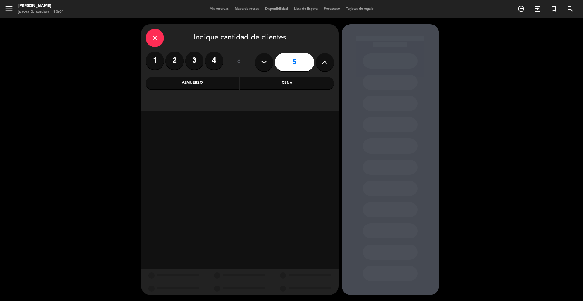
click at [276, 82] on div "Cena" at bounding box center [288, 83] width 94 height 12
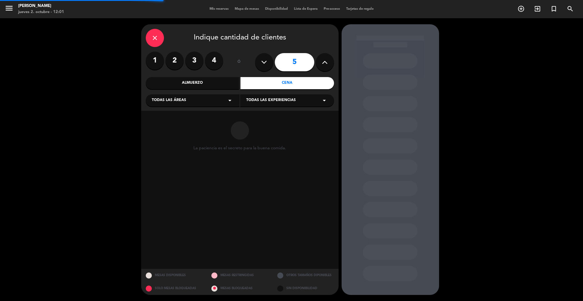
click at [209, 100] on div "Todas las áreas arrow_drop_down" at bounding box center [193, 100] width 94 height 12
click at [173, 164] on div "Arriba Atrás Balcón Barra CAVA Salón Principal Vereda VIP" at bounding box center [193, 139] width 94 height 80
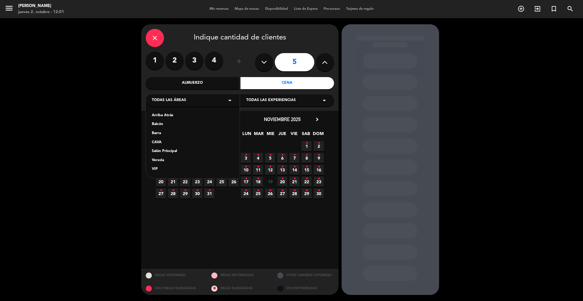
click at [162, 158] on div "Arriba Atrás Balcón Barra CAVA Salón Principal Vereda VIP" at bounding box center [193, 139] width 94 height 80
click at [162, 159] on div "Vereda" at bounding box center [193, 161] width 82 height 6
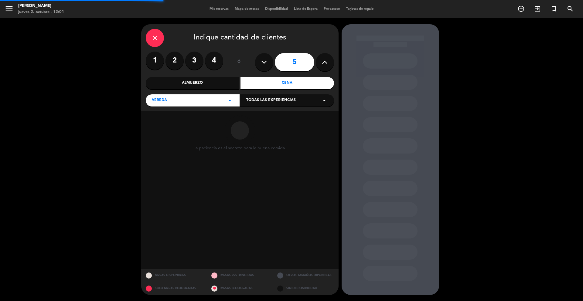
click at [249, 102] on span "Todas las experiencias" at bounding box center [271, 100] width 50 height 6
click at [249, 115] on div "Sidewalk (OUTDOORS)" at bounding box center [287, 116] width 82 height 6
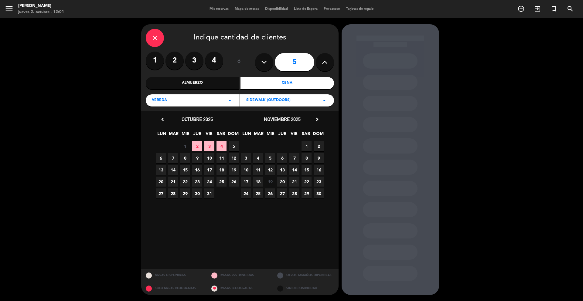
click at [254, 195] on span "25" at bounding box center [258, 194] width 10 height 10
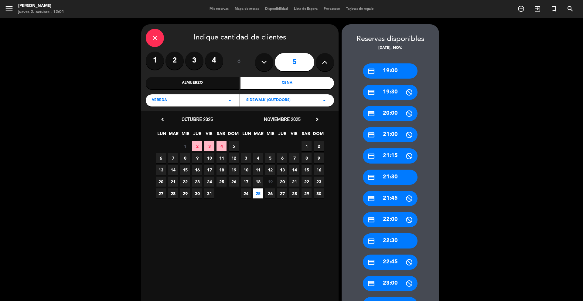
click at [389, 73] on div "credit_card 19:00" at bounding box center [390, 70] width 55 height 15
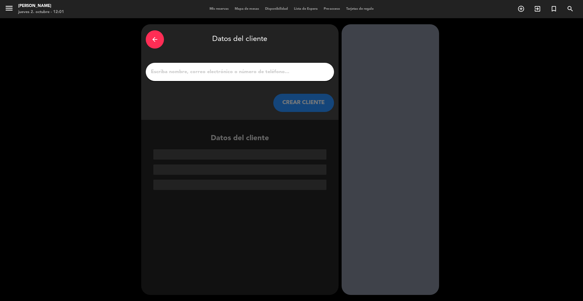
click at [238, 70] on input "1" at bounding box center [239, 72] width 179 height 9
paste input "[PERSON_NAME]"
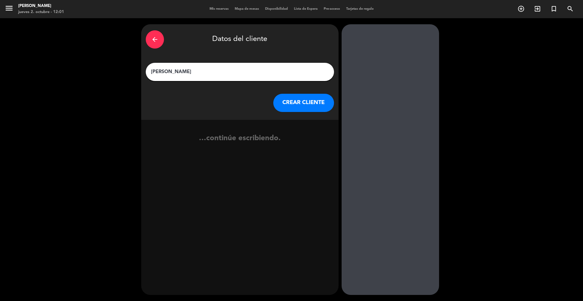
type input "[PERSON_NAME]"
click at [290, 99] on button "CREAR CLIENTE" at bounding box center [303, 103] width 61 height 18
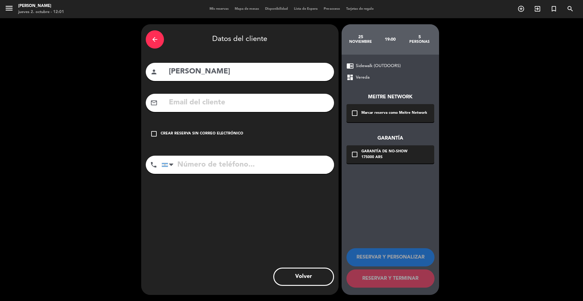
click at [368, 117] on div "check_box_outline_blank Marcar reserva como Meitre Network" at bounding box center [391, 113] width 88 height 18
click at [368, 159] on div "175000 ARS" at bounding box center [384, 158] width 46 height 6
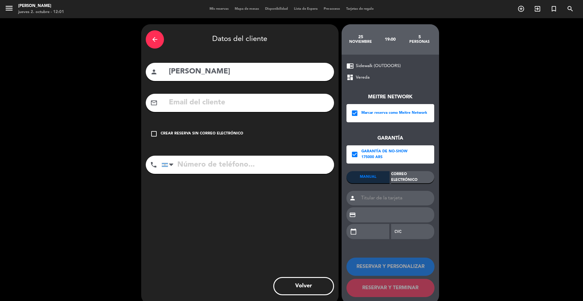
click at [411, 172] on div "Correo Electrónico" at bounding box center [412, 177] width 43 height 12
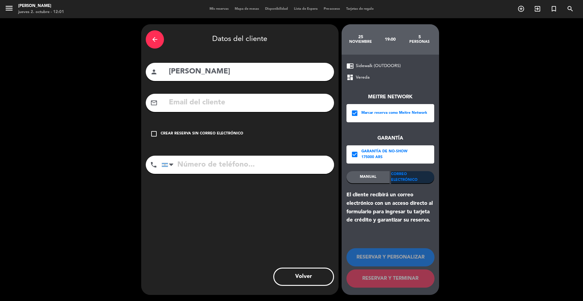
click at [320, 101] on input "text" at bounding box center [248, 103] width 161 height 12
paste input "[EMAIL_ADDRESS][DOMAIN_NAME]"
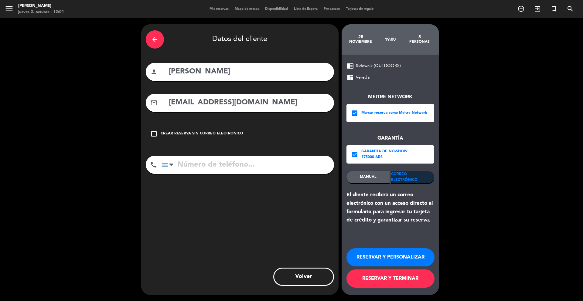
type input "[EMAIL_ADDRESS][DOMAIN_NAME]"
click at [203, 169] on input "tel" at bounding box center [248, 165] width 172 height 18
paste input "[PHONE_NUMBER]"
type input "[PHONE_NUMBER]"
click at [370, 280] on button "RESERVAR Y TERMINAR" at bounding box center [391, 279] width 88 height 18
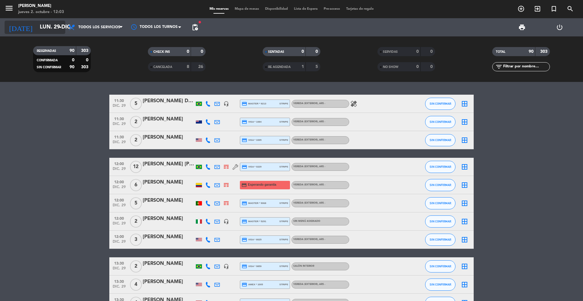
click at [55, 29] on input "lun. 29 dic." at bounding box center [72, 27] width 70 height 12
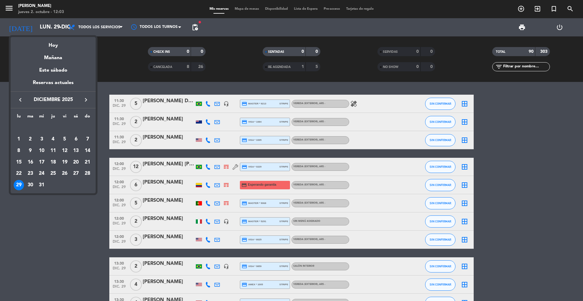
click at [88, 105] on div "keyboard_arrow_left diciembre 2025 keyboard_arrow_right" at bounding box center [53, 99] width 85 height 17
click at [17, 97] on icon "keyboard_arrow_left" at bounding box center [20, 99] width 7 height 7
click at [77, 164] on div "22" at bounding box center [76, 162] width 10 height 10
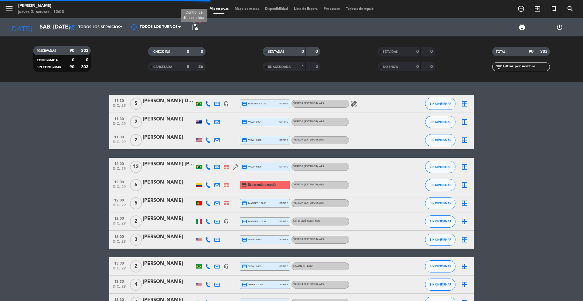
click at [195, 27] on span "pending_actions" at bounding box center [194, 27] width 7 height 7
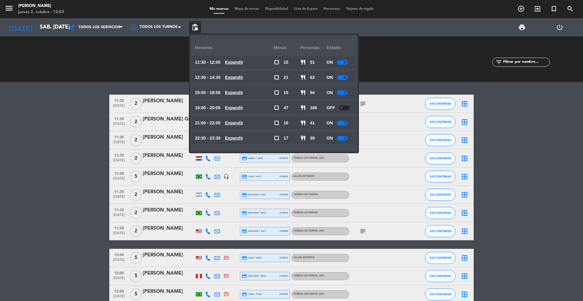
click at [195, 27] on span "pending_actions" at bounding box center [194, 27] width 7 height 7
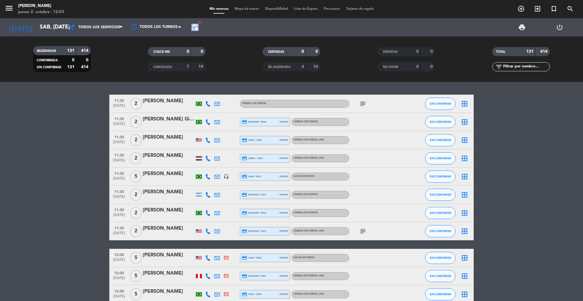
click at [195, 27] on span "pending_actions" at bounding box center [194, 27] width 7 height 7
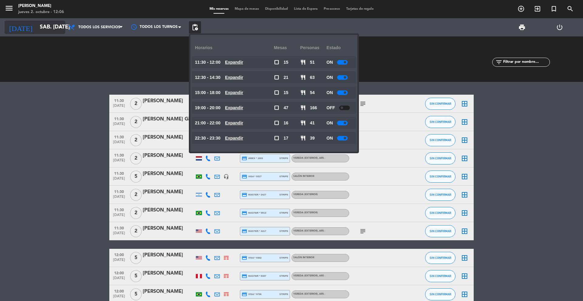
click at [60, 30] on icon "arrow_drop_down" at bounding box center [59, 27] width 7 height 7
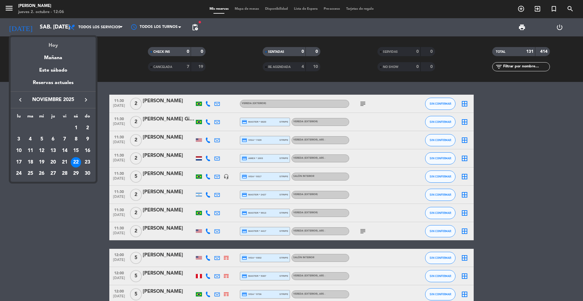
click at [58, 47] on div "Hoy" at bounding box center [53, 43] width 85 height 12
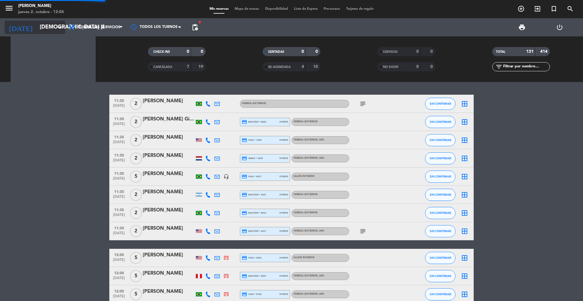
click at [54, 30] on input "[DEMOGRAPHIC_DATA] [DATE]" at bounding box center [72, 27] width 70 height 12
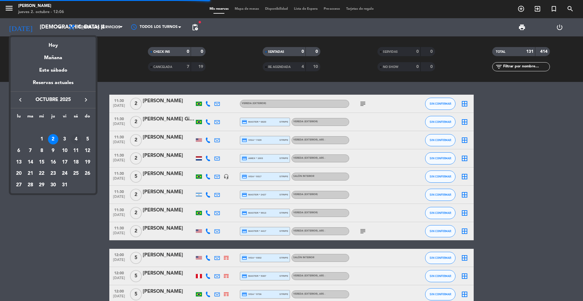
click at [75, 141] on div "4" at bounding box center [76, 139] width 10 height 10
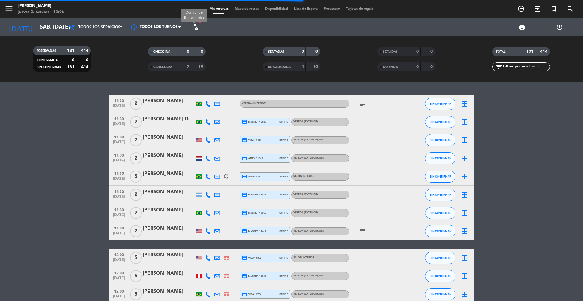
click at [195, 29] on span "pending_actions" at bounding box center [194, 27] width 7 height 7
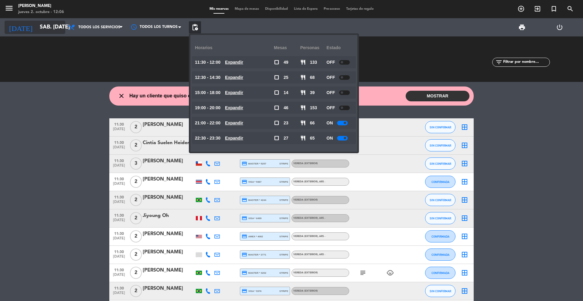
click at [49, 32] on input "sáb. [DATE]" at bounding box center [72, 27] width 70 height 12
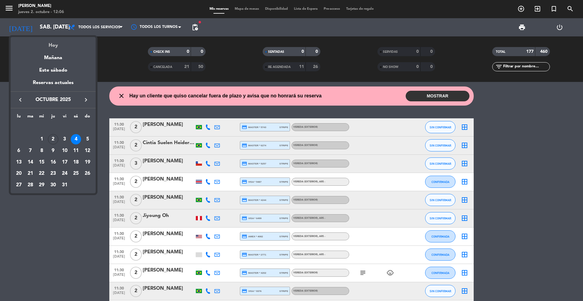
click at [59, 46] on div "Hoy" at bounding box center [53, 43] width 85 height 12
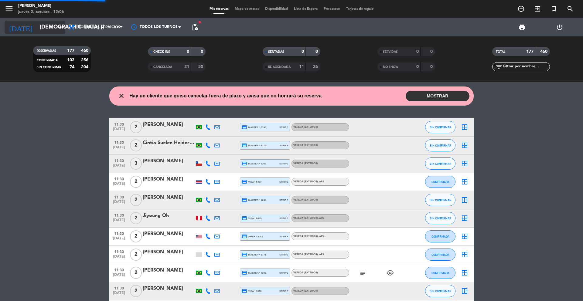
click at [53, 26] on input "[DEMOGRAPHIC_DATA] [DATE]" at bounding box center [72, 27] width 70 height 12
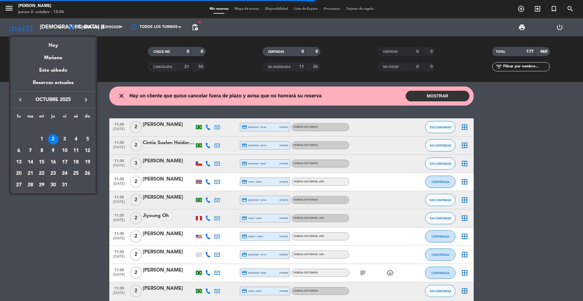
click at [41, 183] on div "29" at bounding box center [41, 185] width 10 height 10
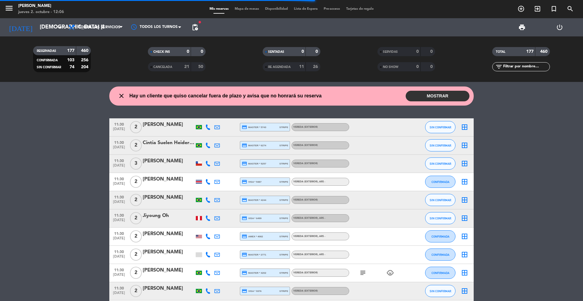
type input "mié. [DATE]"
click at [191, 25] on span "pending_actions" at bounding box center [194, 27] width 7 height 7
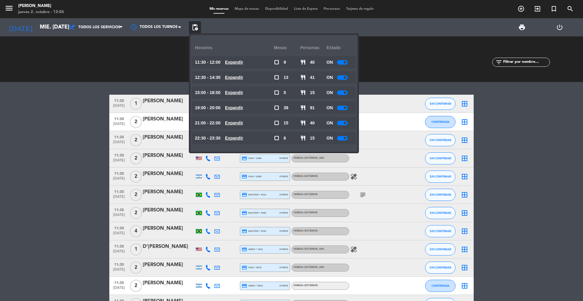
click at [238, 7] on span "Mapa de mesas" at bounding box center [247, 8] width 30 height 3
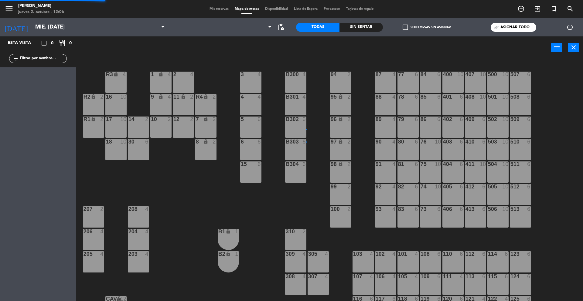
click at [216, 8] on span "Mis reservas" at bounding box center [219, 8] width 25 height 3
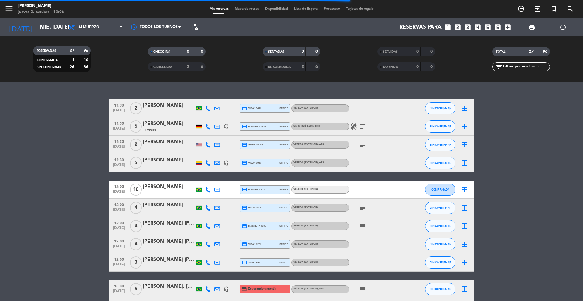
click at [100, 27] on span "Almuerzo" at bounding box center [95, 27] width 61 height 13
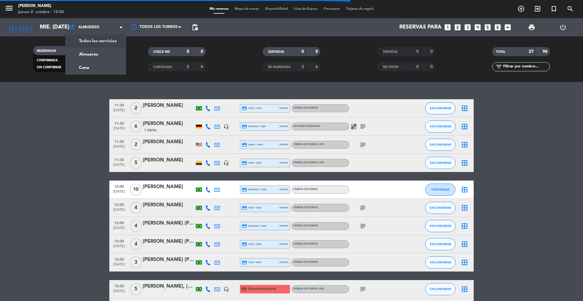
click at [99, 43] on div "menu [PERSON_NAME] 2. octubre - 12:06 Mis reservas Mapa de mesas Disponibilidad…" at bounding box center [291, 41] width 583 height 82
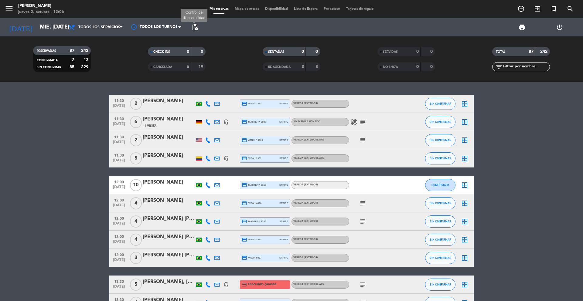
click at [193, 26] on span "pending_actions" at bounding box center [194, 27] width 7 height 7
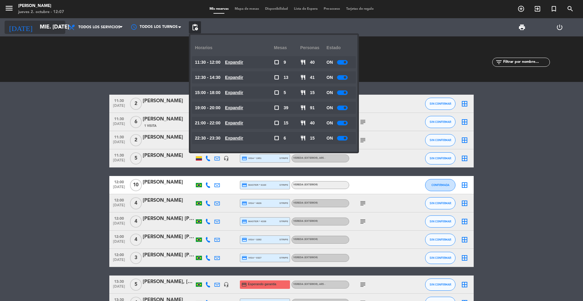
click at [58, 27] on icon "arrow_drop_down" at bounding box center [59, 27] width 7 height 7
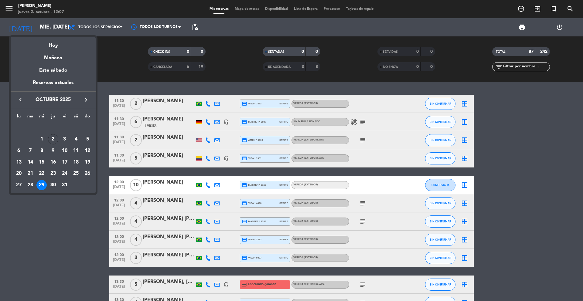
click at [83, 99] on icon "keyboard_arrow_right" at bounding box center [85, 99] width 7 height 7
click at [14, 185] on div "29" at bounding box center [19, 185] width 10 height 10
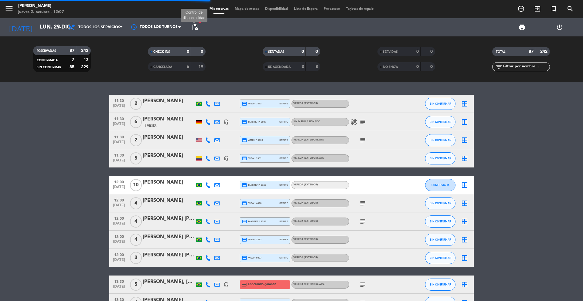
click at [196, 26] on span "pending_actions" at bounding box center [194, 27] width 7 height 7
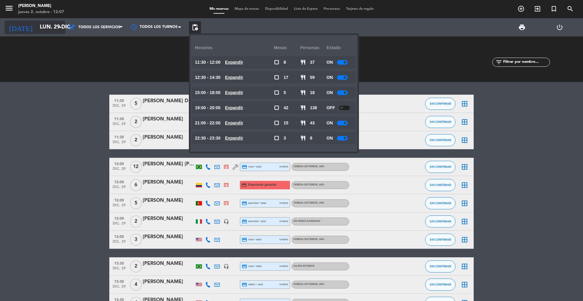
click at [56, 26] on icon "arrow_drop_down" at bounding box center [59, 27] width 7 height 7
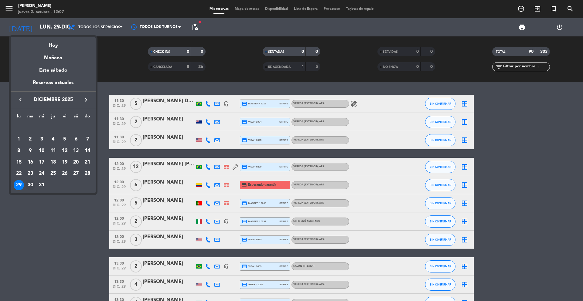
click at [27, 187] on div "30" at bounding box center [30, 185] width 10 height 10
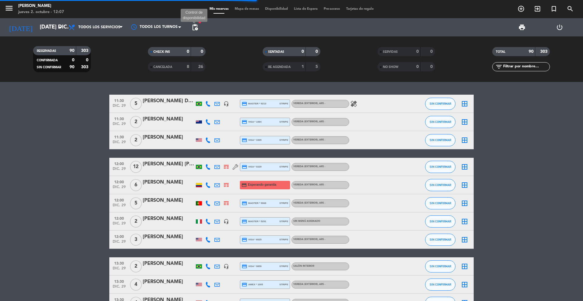
click at [194, 24] on span "pending_actions" at bounding box center [194, 27] width 7 height 7
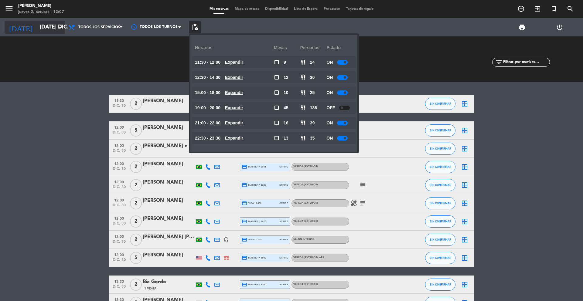
click at [53, 27] on input "[DATE] dic." at bounding box center [72, 27] width 70 height 12
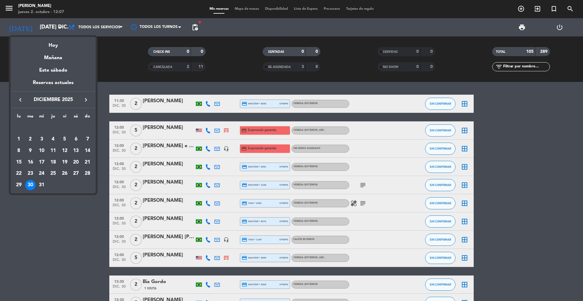
click at [82, 100] on icon "keyboard_arrow_right" at bounding box center [85, 99] width 7 height 7
click at [75, 127] on div "3" at bounding box center [76, 128] width 10 height 10
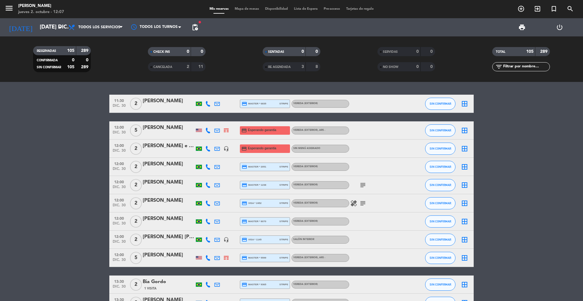
type input "sáb. 3 ene."
click at [201, 27] on div "print power_settings_new" at bounding box center [389, 27] width 377 height 18
click at [197, 27] on span "pending_actions" at bounding box center [194, 27] width 7 height 7
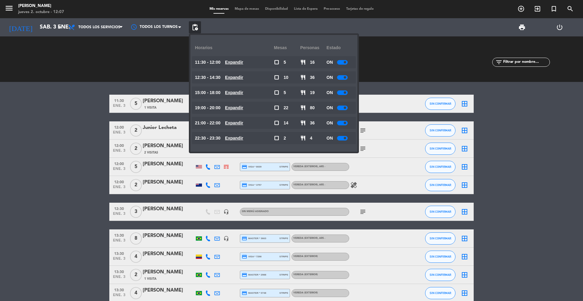
click at [572, 8] on icon "search" at bounding box center [570, 8] width 7 height 7
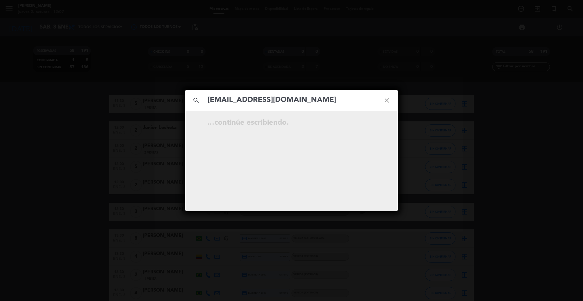
type input "[EMAIL_ADDRESS][DOMAIN_NAME]"
click at [371, 124] on icon "open_in_new" at bounding box center [371, 123] width 7 height 7
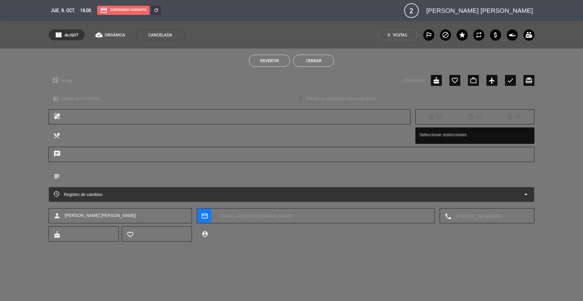
click at [298, 58] on button "Cerrar" at bounding box center [313, 61] width 41 height 12
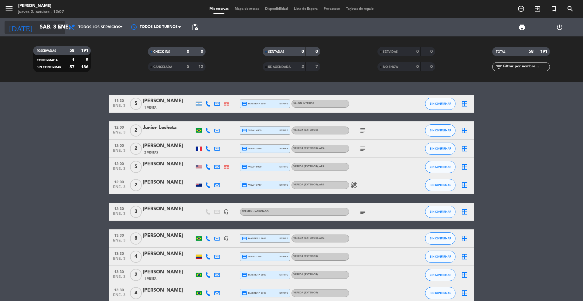
click at [43, 29] on input "sáb. 3 ene." at bounding box center [72, 27] width 70 height 12
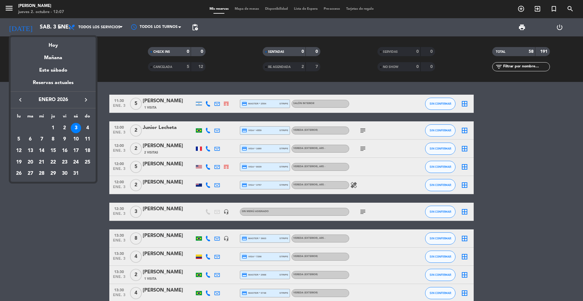
click at [54, 45] on div "Hoy" at bounding box center [53, 43] width 85 height 12
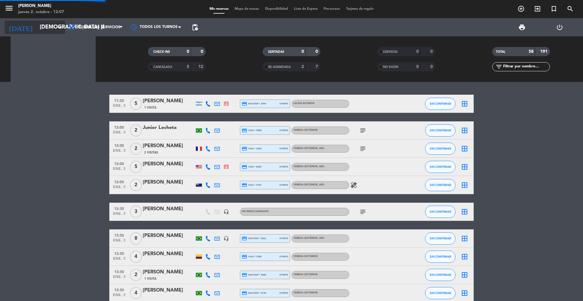
click at [52, 26] on input "[DEMOGRAPHIC_DATA] [DATE]" at bounding box center [72, 27] width 70 height 12
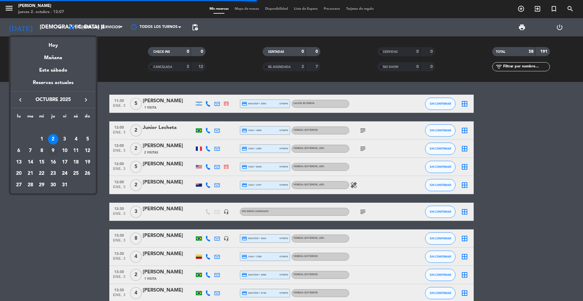
click at [52, 149] on div "9" at bounding box center [53, 151] width 10 height 10
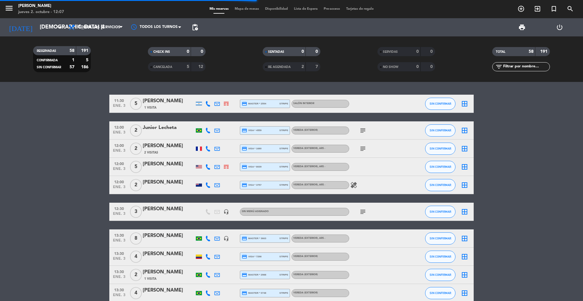
type input "[DEMOGRAPHIC_DATA] [DATE]"
click at [199, 26] on span "pending_actions" at bounding box center [195, 27] width 12 height 12
click at [196, 26] on span "pending_actions" at bounding box center [194, 27] width 7 height 7
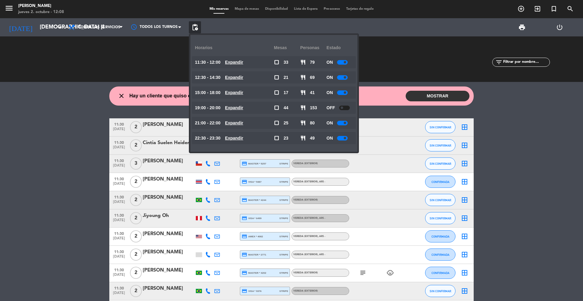
click at [237, 9] on span "Mapa de mesas" at bounding box center [247, 8] width 30 height 3
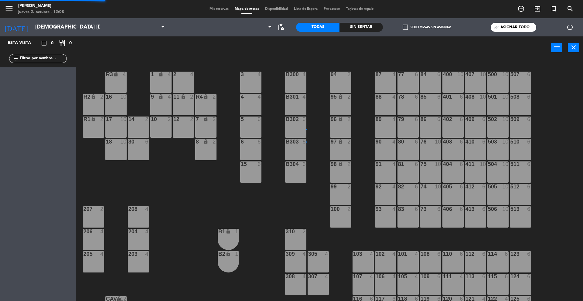
click at [220, 10] on span "Mis reservas" at bounding box center [219, 8] width 25 height 3
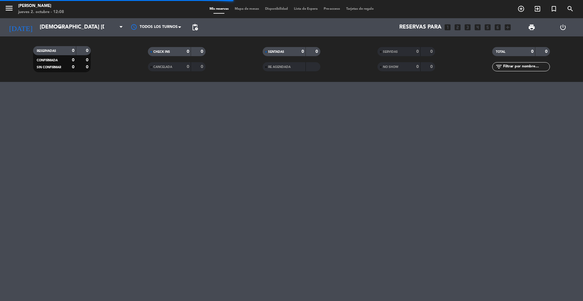
click at [198, 31] on span "pending_actions" at bounding box center [195, 27] width 12 height 12
click at [196, 29] on span "pending_actions" at bounding box center [194, 27] width 7 height 7
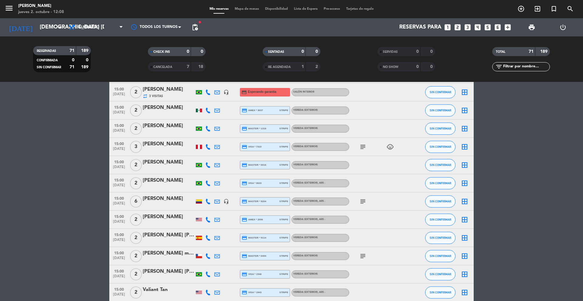
scroll to position [1158, 0]
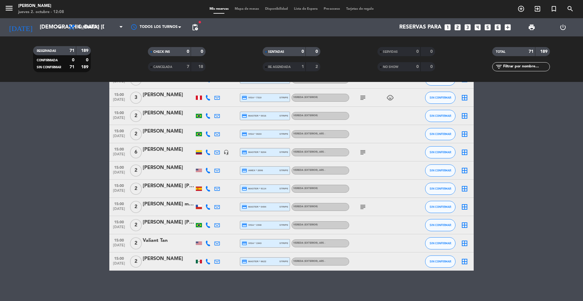
click at [108, 35] on div "Todos los servicios Almuerzo Cena Almuerzo Todos los servicios Almuerzo Cena" at bounding box center [95, 27] width 61 height 18
click at [109, 29] on span "Almuerzo" at bounding box center [95, 27] width 61 height 13
click at [108, 36] on div "Todos los servicios Almuerzo Cena Almuerzo Todos los servicios Almuerzo Cena" at bounding box center [95, 27] width 61 height 18
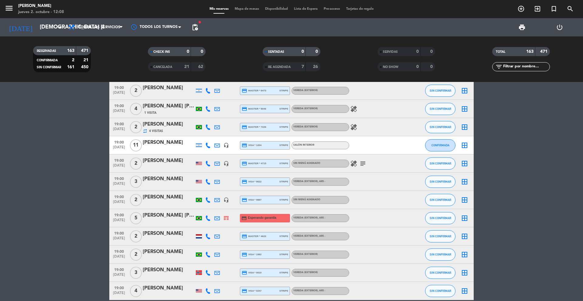
scroll to position [1907, 0]
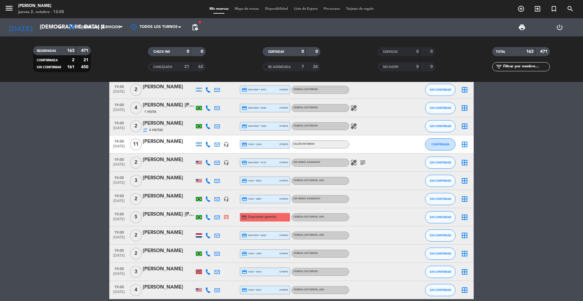
click at [123, 215] on span "19:00" at bounding box center [118, 213] width 15 height 7
click at [158, 215] on div "[PERSON_NAME] [PERSON_NAME] [US_STATE] [PERSON_NAME]" at bounding box center [169, 215] width 52 height 8
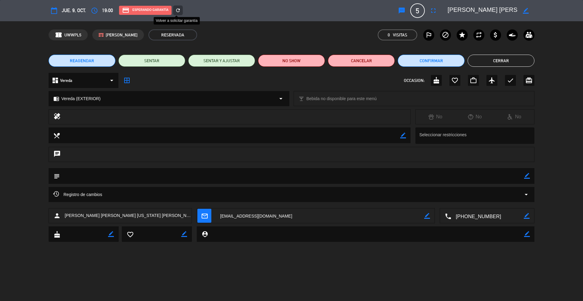
click at [178, 11] on icon "refresh" at bounding box center [177, 10] width 5 height 5
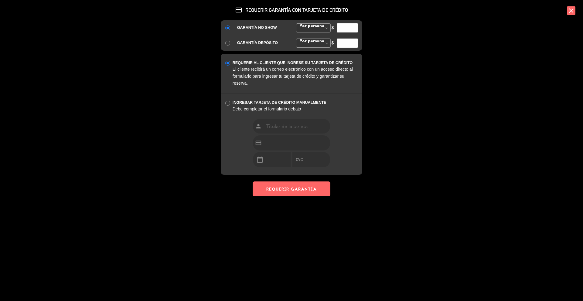
click at [352, 28] on input "number" at bounding box center [347, 27] width 21 height 9
type input "35000"
click at [292, 187] on button "REQUERIR GARANTÍA" at bounding box center [292, 189] width 78 height 15
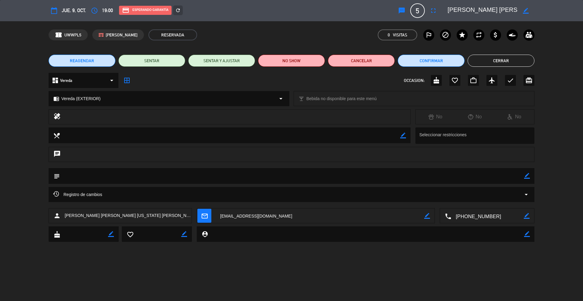
click at [497, 61] on button "Cerrar" at bounding box center [501, 61] width 67 height 12
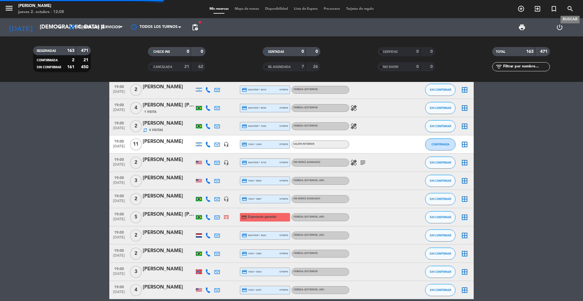
click at [568, 9] on icon "search" at bounding box center [570, 8] width 7 height 7
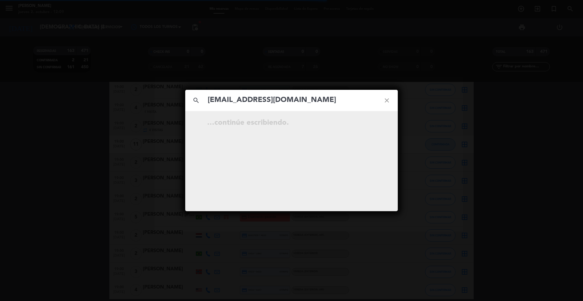
type input "[EMAIL_ADDRESS][DOMAIN_NAME]"
click at [371, 125] on icon "open_in_new" at bounding box center [371, 123] width 7 height 7
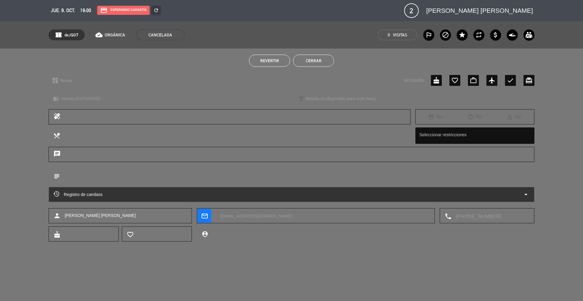
click at [264, 61] on span "Revertir" at bounding box center [269, 60] width 19 height 5
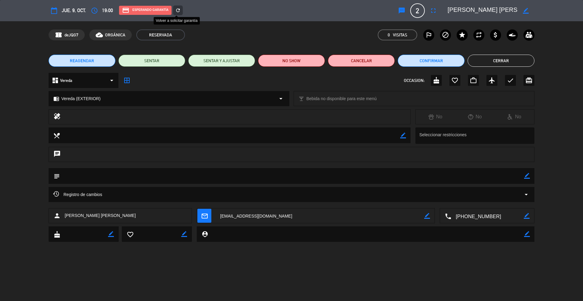
click at [176, 11] on icon "refresh" at bounding box center [177, 10] width 5 height 5
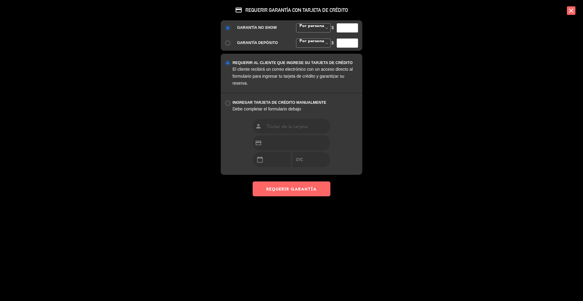
click at [347, 25] on input "number" at bounding box center [347, 27] width 21 height 9
type input "35000"
click at [295, 179] on div "credit_card REQUERIR GARANTÍA CON TARJETA DE CRÉDITO GARANTÍA NO SHOW Por perso…" at bounding box center [292, 98] width 152 height 196
click at [293, 193] on button "REQUERIR GARANTÍA" at bounding box center [292, 189] width 78 height 15
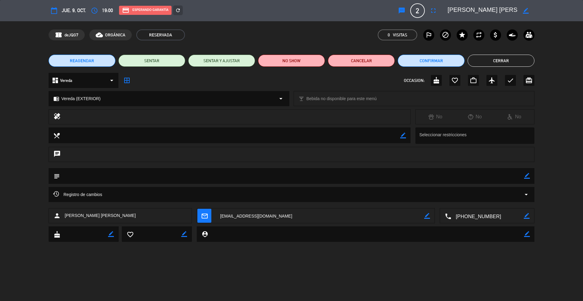
click at [486, 58] on button "Cerrar" at bounding box center [501, 61] width 67 height 12
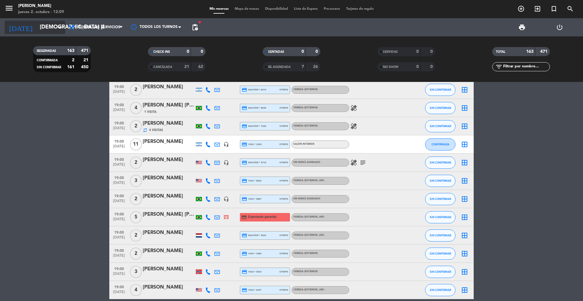
click at [59, 30] on icon "arrow_drop_down" at bounding box center [59, 27] width 7 height 7
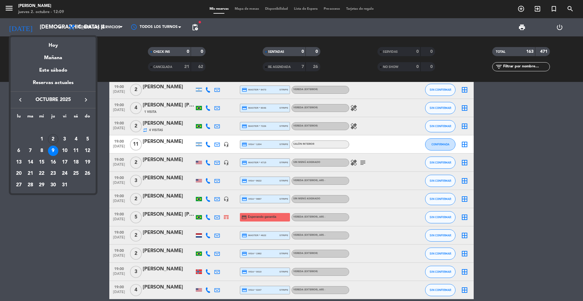
click at [87, 100] on icon "keyboard_arrow_right" at bounding box center [85, 99] width 7 height 7
click at [85, 172] on div "28" at bounding box center [87, 174] width 10 height 10
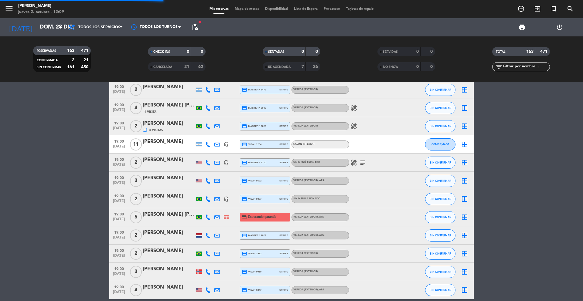
click at [198, 29] on span "pending_actions" at bounding box center [194, 27] width 7 height 7
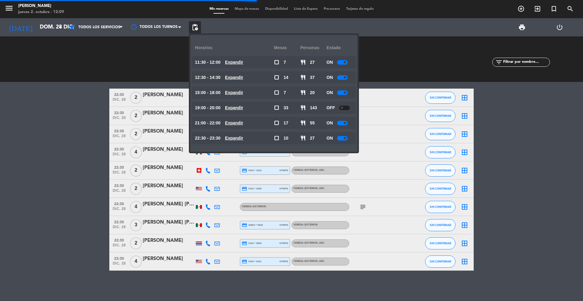
scroll to position [1504, 0]
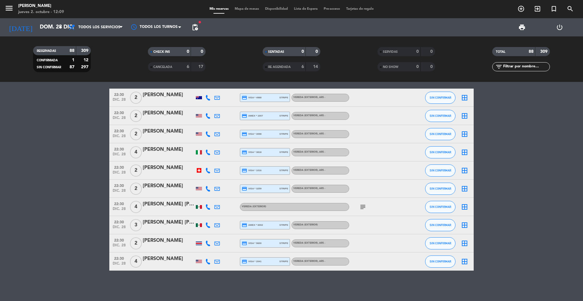
click at [194, 26] on span "pending_actions" at bounding box center [194, 27] width 7 height 7
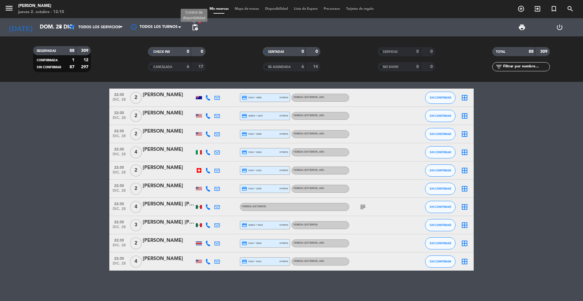
click at [197, 26] on span "pending_actions" at bounding box center [194, 27] width 7 height 7
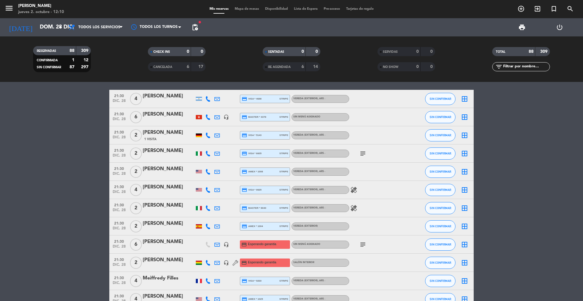
scroll to position [1210, 0]
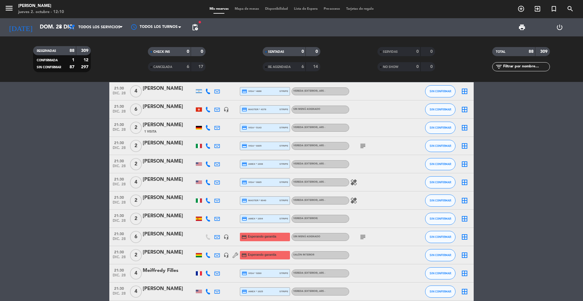
click at [121, 238] on span "dic. 28" at bounding box center [118, 240] width 15 height 7
click at [118, 255] on span "dic. 28" at bounding box center [118, 258] width 15 height 7
click at [364, 237] on icon "subject" at bounding box center [362, 237] width 7 height 7
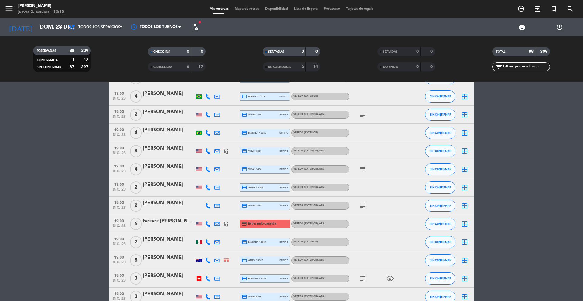
scroll to position [606, 0]
click at [115, 223] on span "19:00" at bounding box center [118, 220] width 15 height 7
click at [116, 223] on span "19:00" at bounding box center [118, 220] width 15 height 7
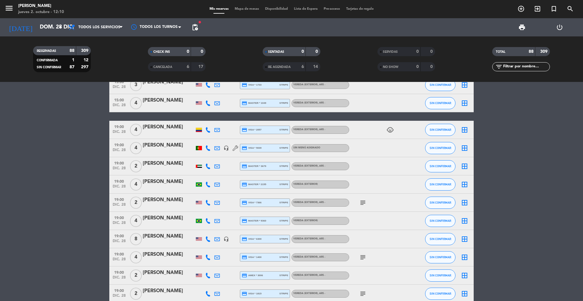
scroll to position [523, 0]
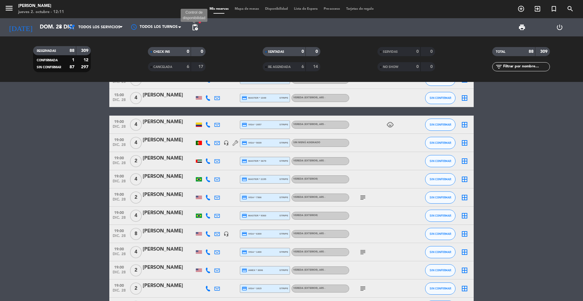
click at [196, 24] on span "pending_actions" at bounding box center [194, 27] width 7 height 7
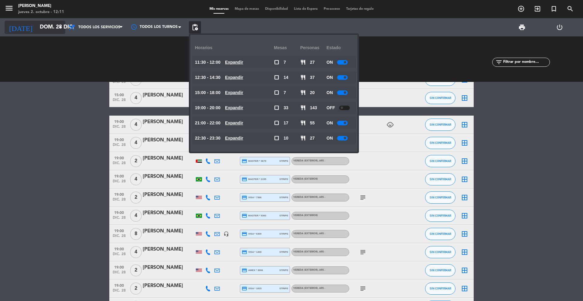
click at [57, 32] on input "dom. 28 dic." at bounding box center [72, 27] width 70 height 12
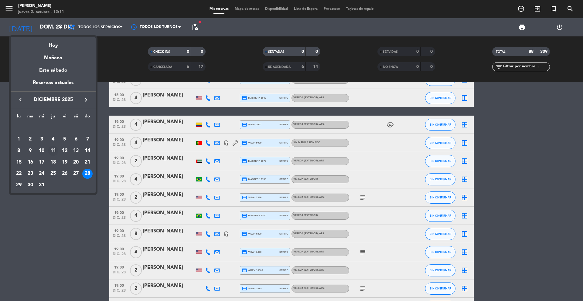
click at [54, 149] on div "11" at bounding box center [53, 151] width 10 height 10
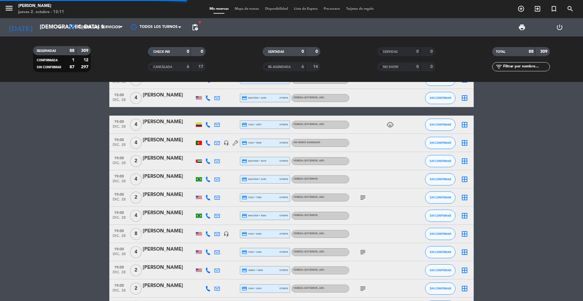
click at [198, 27] on span "pending_actions" at bounding box center [194, 27] width 7 height 7
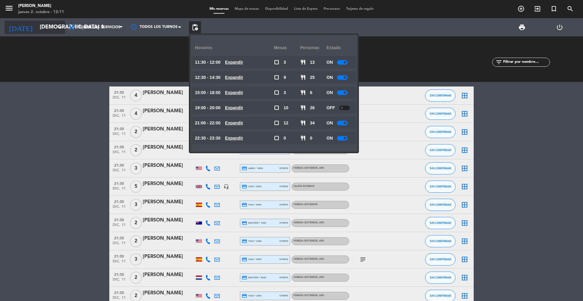
click at [56, 29] on input "[DEMOGRAPHIC_DATA] 11 dic." at bounding box center [72, 27] width 70 height 12
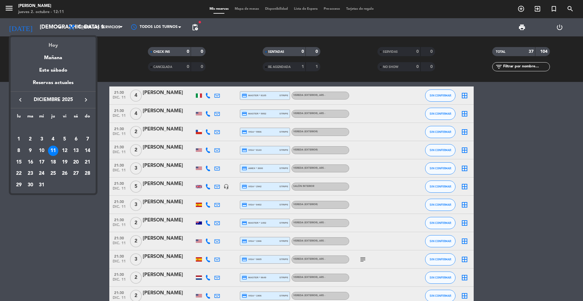
click at [54, 43] on div "Hoy" at bounding box center [53, 43] width 85 height 12
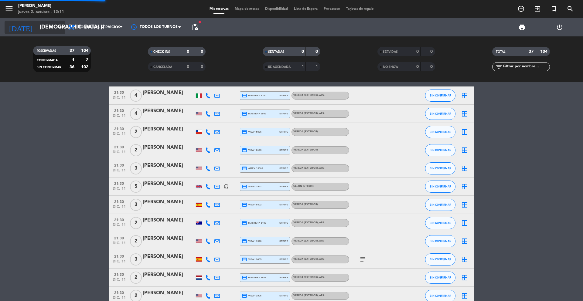
click at [54, 31] on input "[DEMOGRAPHIC_DATA] [DATE]" at bounding box center [72, 27] width 70 height 12
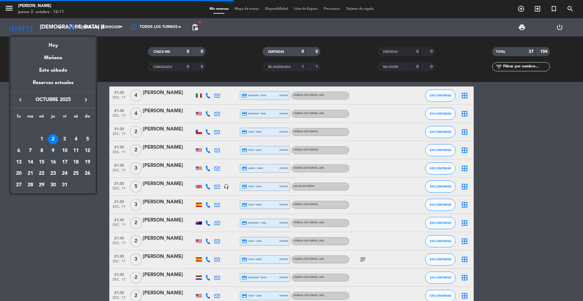
click at [73, 152] on div "11" at bounding box center [76, 151] width 10 height 10
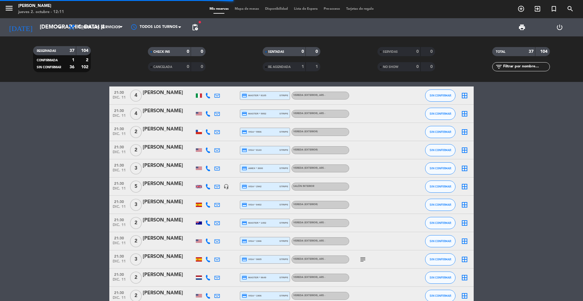
type input "sáb. [DATE]"
click at [193, 32] on span "pending_actions" at bounding box center [195, 27] width 12 height 12
click at [197, 27] on span "pending_actions" at bounding box center [194, 27] width 7 height 7
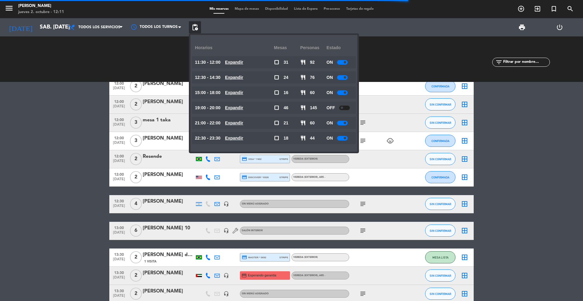
scroll to position [547, 0]
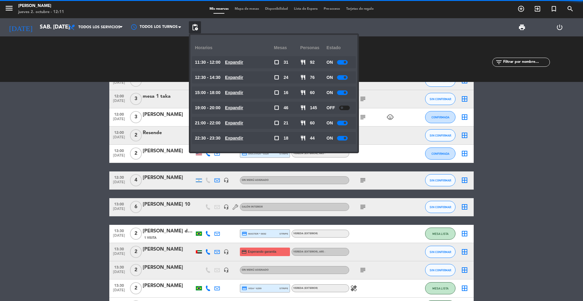
click at [234, 62] on u "Expandir" at bounding box center [234, 62] width 18 height 5
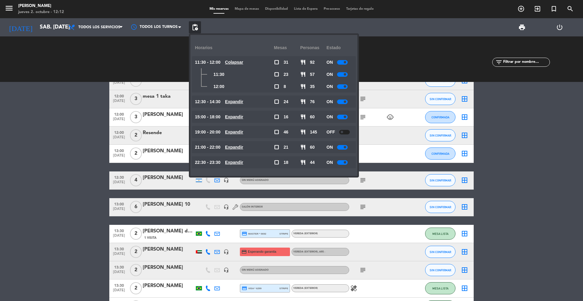
click at [573, 10] on icon "search" at bounding box center [570, 8] width 7 height 7
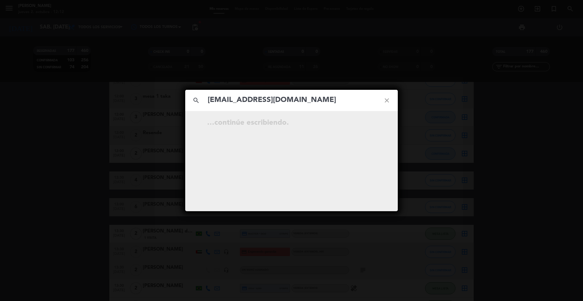
type input "[EMAIL_ADDRESS][DOMAIN_NAME]"
click at [86, 61] on div "search [EMAIL_ADDRESS][DOMAIN_NAME] close [DATE] 12:00 5 [PERSON_NAME] [PERSON_…" at bounding box center [291, 150] width 583 height 301
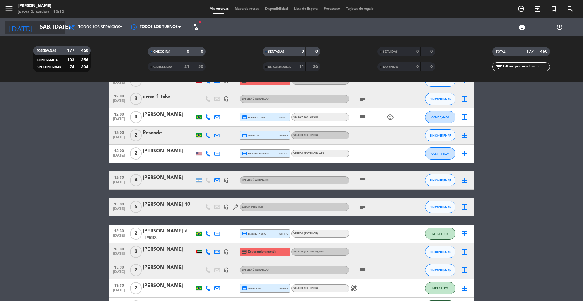
click at [47, 29] on input "sáb. [DATE]" at bounding box center [72, 27] width 70 height 12
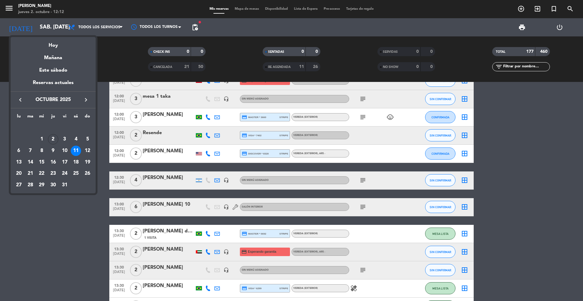
click at [43, 150] on div "8" at bounding box center [41, 151] width 10 height 10
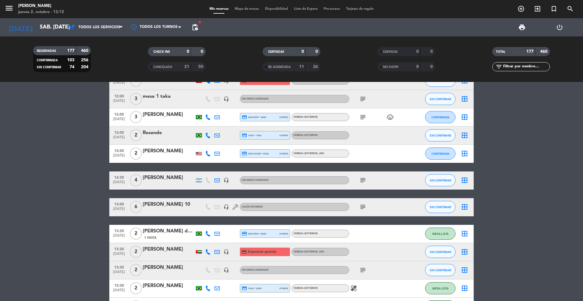
type input "mié. [DATE]"
click at [196, 27] on span "pending_actions" at bounding box center [194, 27] width 7 height 7
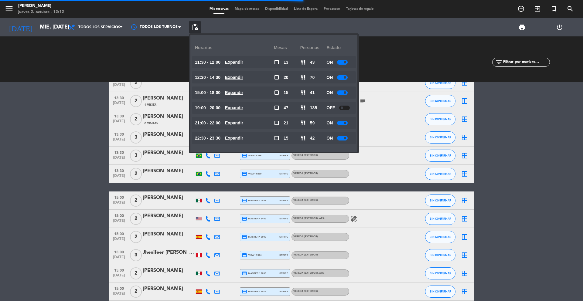
scroll to position [523, 0]
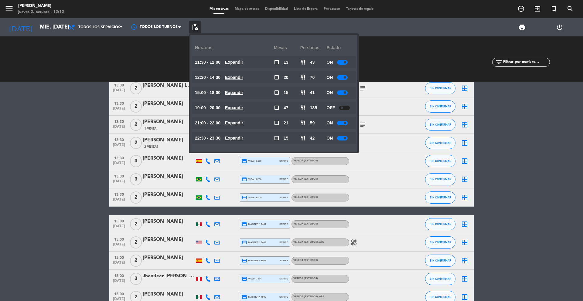
click at [522, 64] on input "text" at bounding box center [526, 62] width 47 height 7
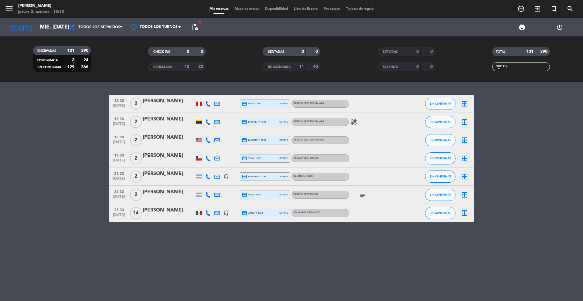
scroll to position [0, 0]
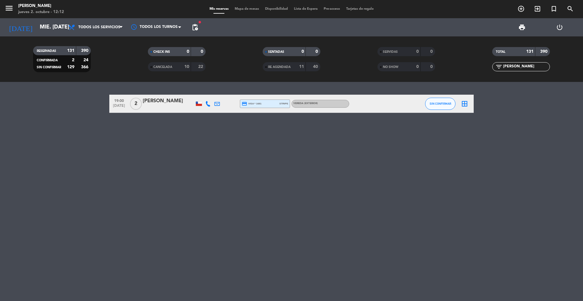
type input "[PERSON_NAME]"
click at [200, 23] on span "fiber_manual_record" at bounding box center [200, 22] width 4 height 4
click at [196, 25] on span "pending_actions" at bounding box center [194, 27] width 7 height 7
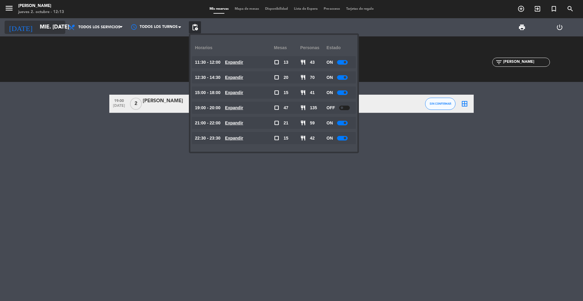
click at [54, 30] on input "mié. [DATE]" at bounding box center [72, 27] width 70 height 12
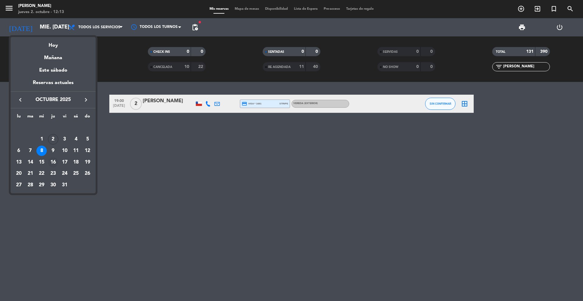
click at [51, 158] on div "16" at bounding box center [53, 162] width 10 height 10
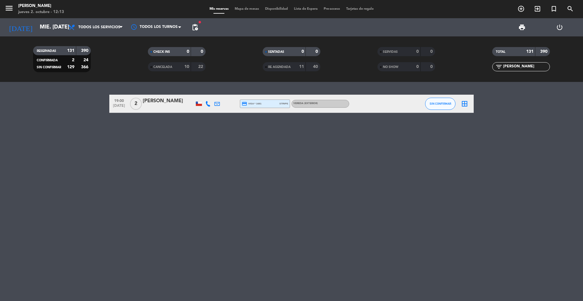
type input "[DEMOGRAPHIC_DATA] [DATE]"
click at [183, 47] on div "CHECK INS 0 0" at bounding box center [177, 51] width 58 height 9
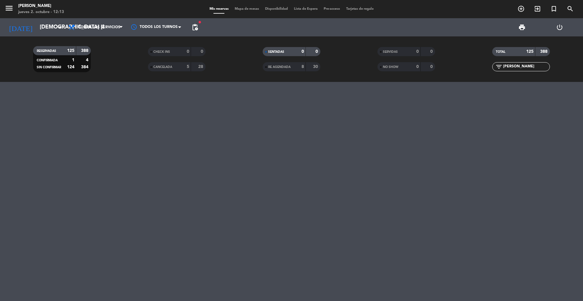
drag, startPoint x: 504, startPoint y: 63, endPoint x: 500, endPoint y: 63, distance: 4.0
click at [494, 63] on div "filter_list [PERSON_NAME]" at bounding box center [521, 66] width 58 height 9
click at [508, 64] on input "[PERSON_NAME]" at bounding box center [526, 66] width 47 height 7
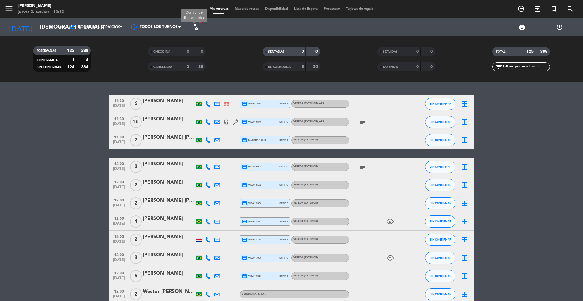
click at [196, 28] on span "pending_actions" at bounding box center [194, 27] width 7 height 7
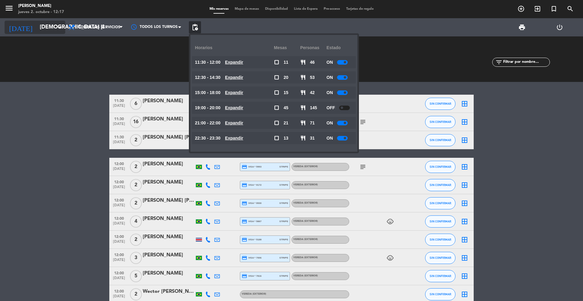
click at [60, 31] on input "[DEMOGRAPHIC_DATA] [DATE]" at bounding box center [72, 27] width 70 height 12
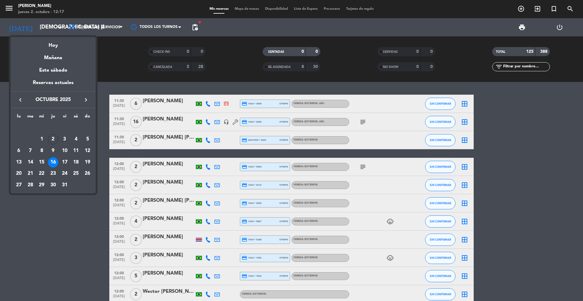
click at [85, 101] on icon "keyboard_arrow_right" at bounding box center [85, 99] width 7 height 7
click at [74, 126] on div "1" at bounding box center [76, 128] width 10 height 10
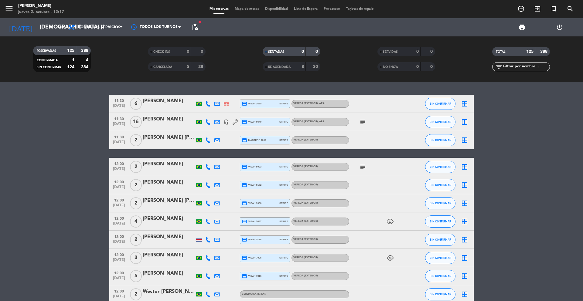
type input "sáb. [DATE]"
click at [193, 29] on span "pending_actions" at bounding box center [194, 27] width 7 height 7
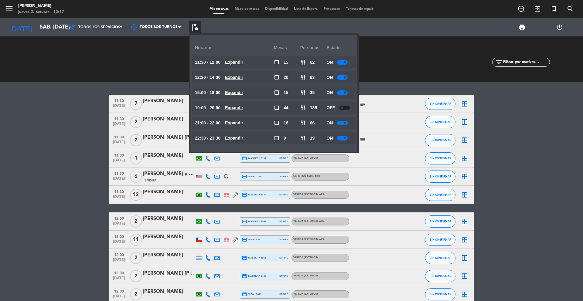
click at [240, 9] on span "Mapa de mesas" at bounding box center [247, 8] width 30 height 3
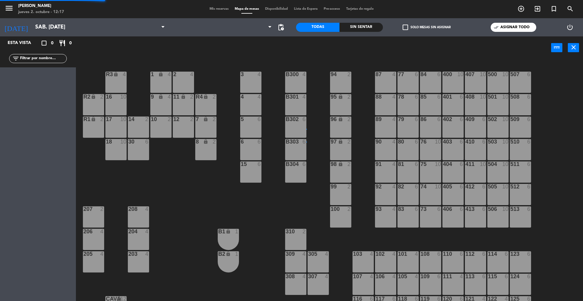
click at [216, 9] on span "Mis reservas" at bounding box center [219, 8] width 25 height 3
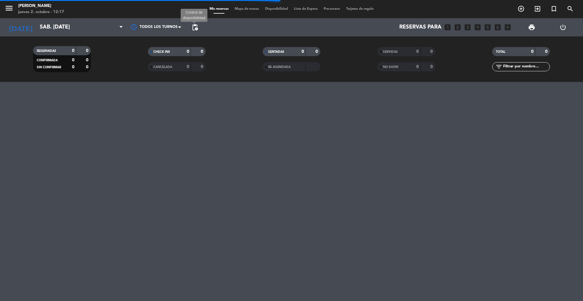
click at [196, 27] on span "pending_actions" at bounding box center [194, 27] width 7 height 7
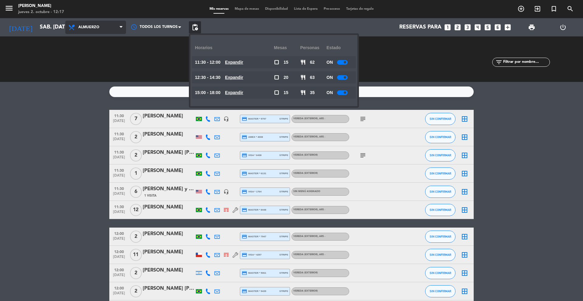
drag, startPoint x: 104, startPoint y: 26, endPoint x: 104, endPoint y: 36, distance: 9.7
click at [104, 26] on span "Almuerzo" at bounding box center [95, 27] width 61 height 13
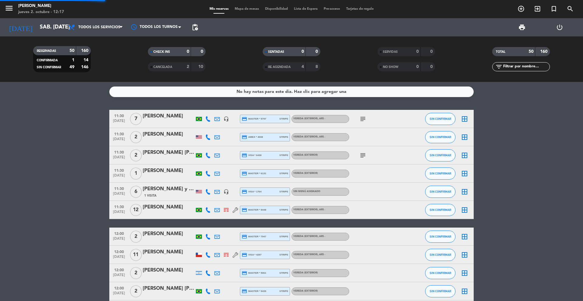
click at [104, 40] on div "menu [PERSON_NAME] 2. octubre - 12:17 Mis reservas Mapa de mesas Disponibilidad…" at bounding box center [291, 41] width 583 height 82
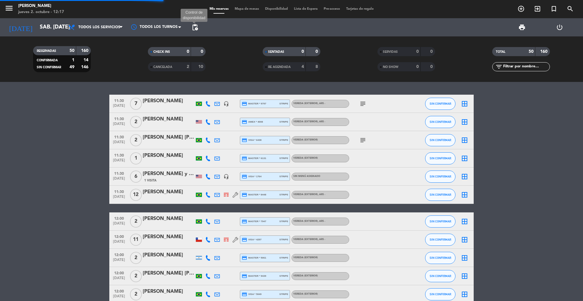
click at [194, 26] on span "pending_actions" at bounding box center [194, 27] width 7 height 7
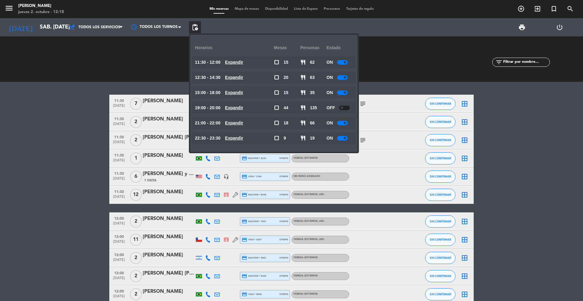
click at [513, 60] on input "text" at bounding box center [526, 62] width 47 height 7
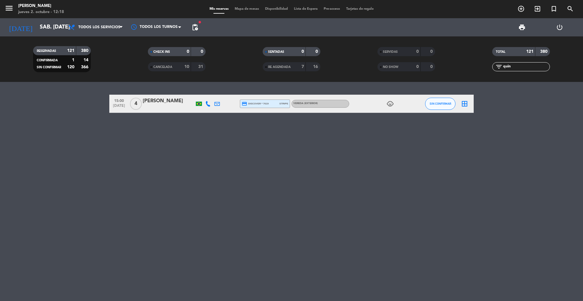
type input "quin"
click at [56, 32] on input "sáb. [DATE]" at bounding box center [72, 27] width 70 height 12
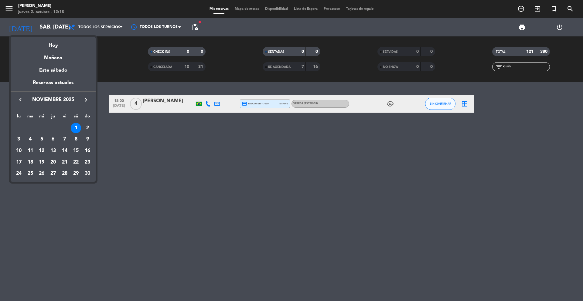
click at [86, 100] on icon "keyboard_arrow_right" at bounding box center [85, 99] width 7 height 7
click at [76, 172] on div "27" at bounding box center [76, 174] width 10 height 10
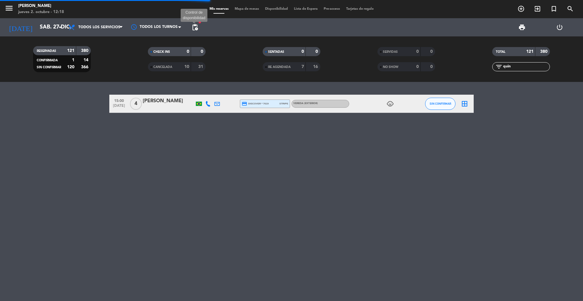
click at [195, 27] on span "pending_actions" at bounding box center [194, 27] width 7 height 7
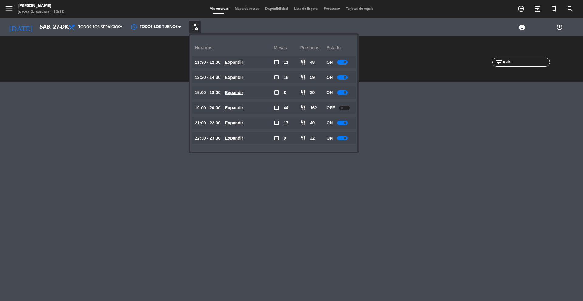
click at [157, 56] on div "CHECK INS 0 0" at bounding box center [176, 59] width 115 height 6
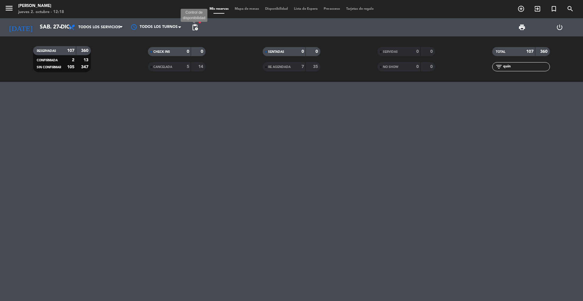
click at [193, 28] on span "pending_actions" at bounding box center [194, 27] width 7 height 7
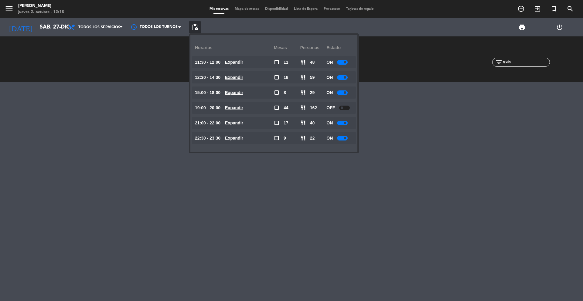
click at [139, 83] on div at bounding box center [291, 191] width 583 height 219
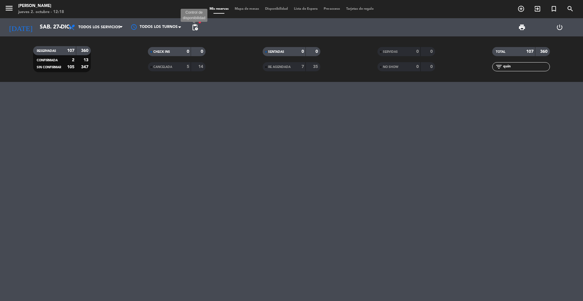
click at [195, 25] on span "pending_actions" at bounding box center [194, 27] width 7 height 7
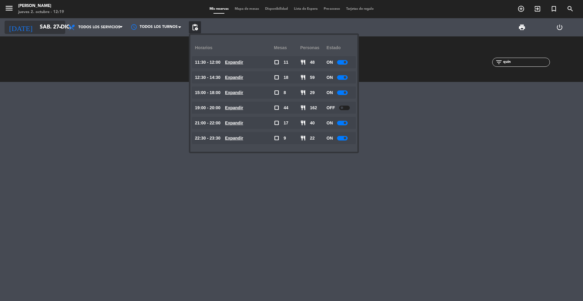
click at [52, 29] on input "sáb. 27 dic." at bounding box center [72, 27] width 70 height 12
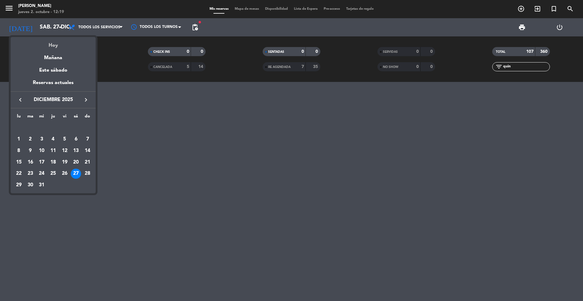
click at [53, 45] on div "Hoy" at bounding box center [53, 43] width 85 height 12
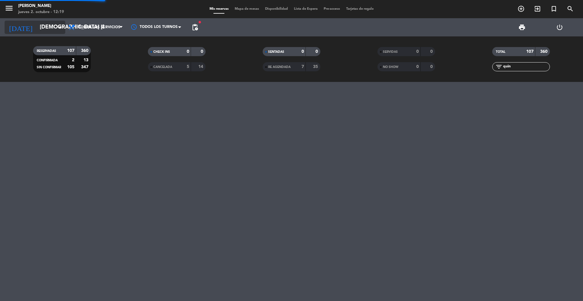
click at [54, 25] on input "[DEMOGRAPHIC_DATA] [DATE]" at bounding box center [72, 27] width 70 height 12
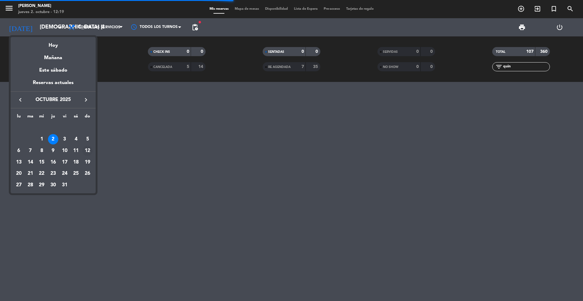
click at [86, 151] on div "12" at bounding box center [87, 151] width 10 height 10
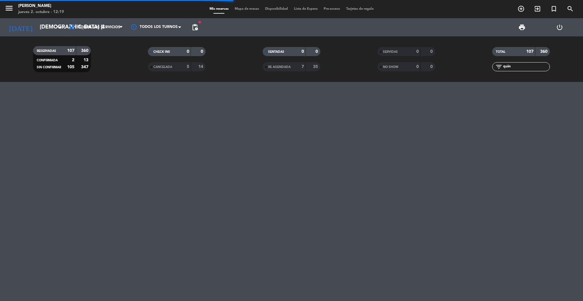
type input "dom. [DATE]"
click at [196, 24] on span "pending_actions" at bounding box center [194, 27] width 7 height 7
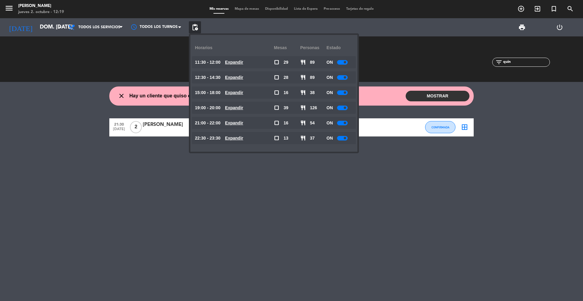
drag, startPoint x: 514, startPoint y: 62, endPoint x: 488, endPoint y: 58, distance: 26.3
click at [488, 62] on div "filter_list quin" at bounding box center [521, 62] width 115 height 9
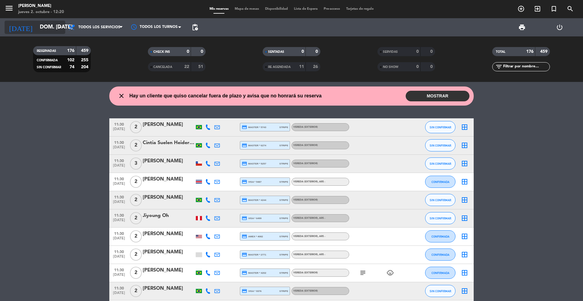
click at [60, 28] on icon "arrow_drop_down" at bounding box center [59, 27] width 7 height 7
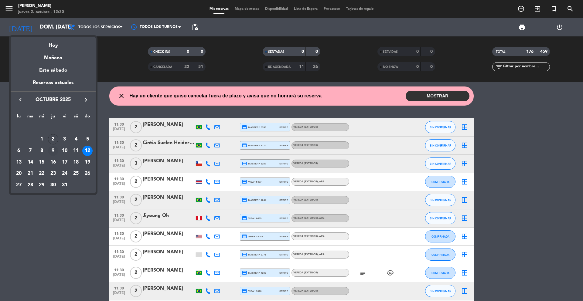
click at [56, 149] on div "9" at bounding box center [53, 151] width 10 height 10
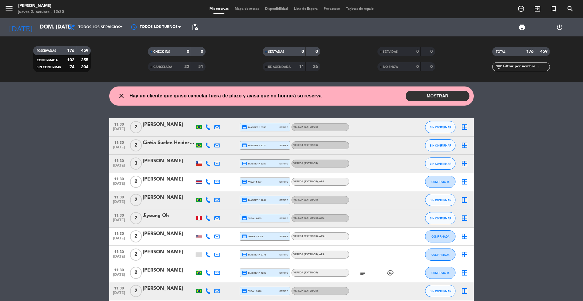
type input "[DEMOGRAPHIC_DATA] [DATE]"
click at [516, 67] on input "text" at bounding box center [526, 66] width 47 height 7
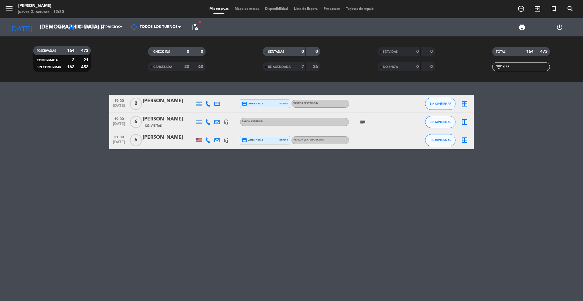
type input "gas"
click at [217, 122] on icon at bounding box center [216, 121] width 5 height 5
click at [574, 12] on span "search" at bounding box center [570, 9] width 16 height 10
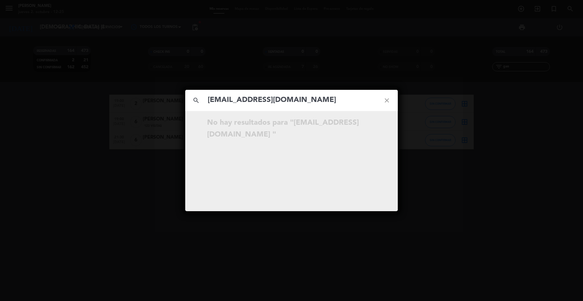
type input "[EMAIL_ADDRESS][DOMAIN_NAME]"
click at [199, 74] on div "search [EMAIL_ADDRESS][DOMAIN_NAME] close No hay resultados para "[EMAIL_ADDRES…" at bounding box center [291, 150] width 583 height 301
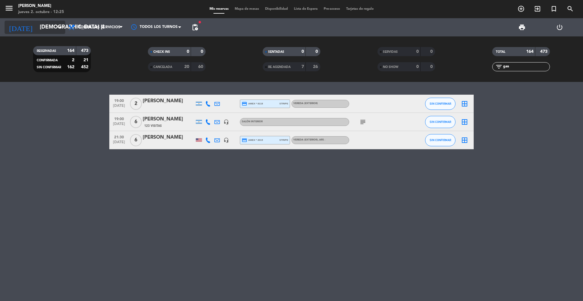
click at [59, 25] on icon "arrow_drop_down" at bounding box center [59, 27] width 7 height 7
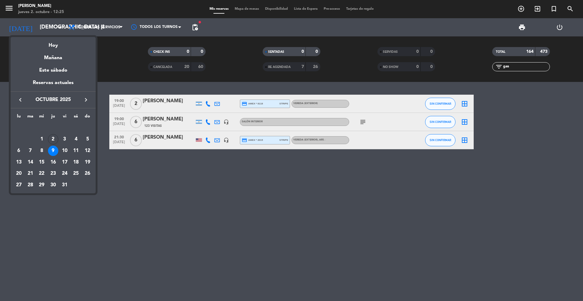
click at [85, 102] on icon "keyboard_arrow_right" at bounding box center [85, 99] width 7 height 7
drag, startPoint x: 29, startPoint y: 172, endPoint x: 20, endPoint y: 172, distance: 8.8
click at [27, 172] on div "23" at bounding box center [30, 174] width 10 height 10
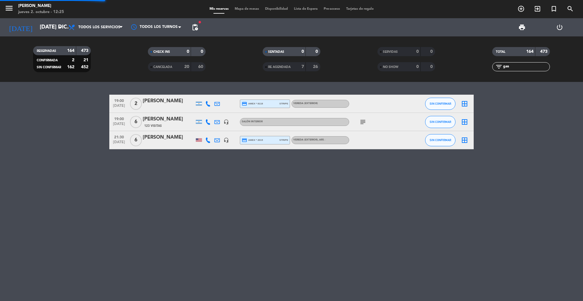
click at [16, 172] on div "19:00 [DATE] 2 [PERSON_NAME] credit_card amex * 8118 stripe Vereda (EXTERIOR) S…" at bounding box center [291, 191] width 583 height 219
click at [54, 24] on input "[DATE] dic." at bounding box center [72, 27] width 70 height 12
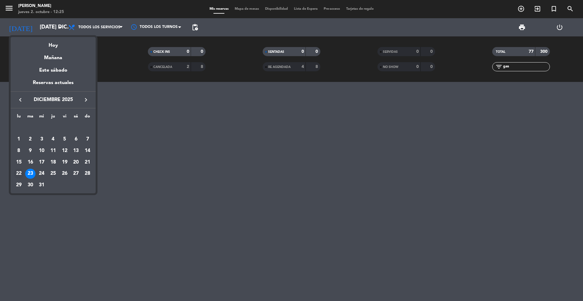
click at [16, 176] on div "22" at bounding box center [19, 174] width 10 height 10
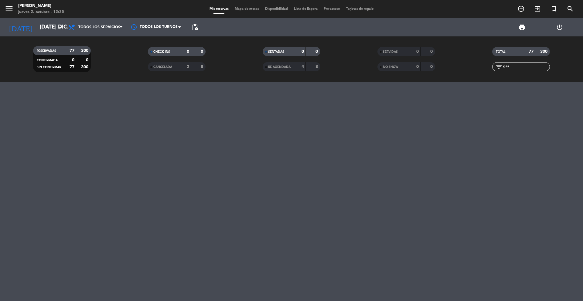
type input "lun. 22 dic."
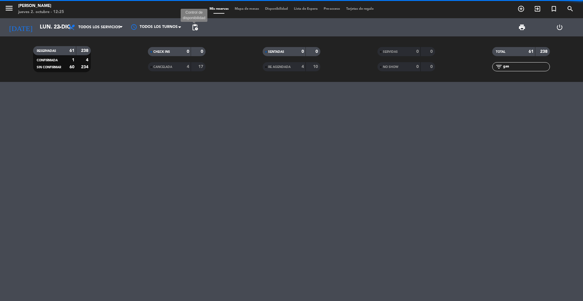
click at [197, 29] on span "pending_actions" at bounding box center [194, 27] width 7 height 7
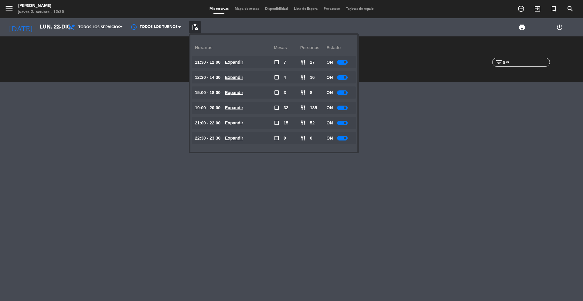
click at [159, 64] on div "CHECK INS 0 0 CANCELADA 4 17" at bounding box center [176, 59] width 115 height 33
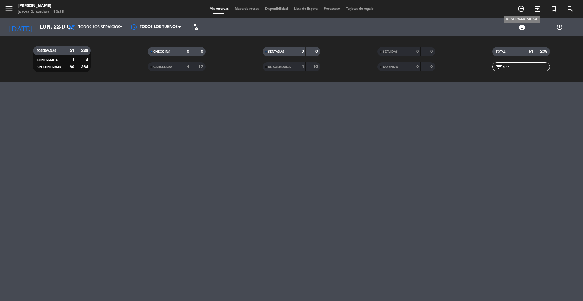
click at [523, 7] on icon "add_circle_outline" at bounding box center [520, 8] width 7 height 7
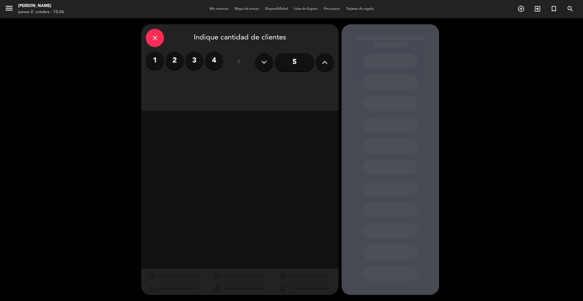
click at [328, 60] on button at bounding box center [325, 62] width 18 height 18
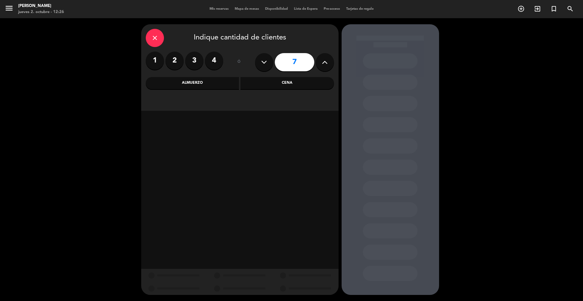
click at [281, 85] on div "Cena" at bounding box center [288, 83] width 94 height 12
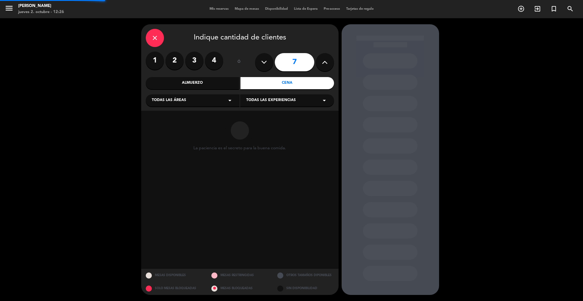
click at [222, 98] on div "Todas las áreas arrow_drop_down" at bounding box center [193, 100] width 94 height 12
click at [164, 159] on div "Vereda" at bounding box center [193, 161] width 82 height 6
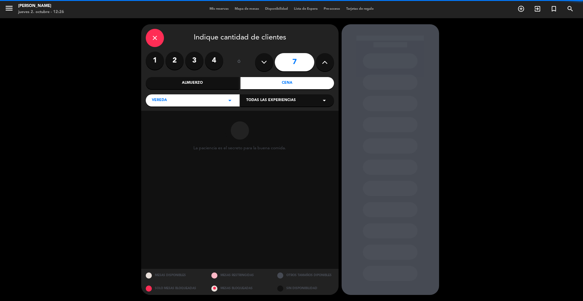
click at [260, 103] on span "Todas las experiencias" at bounding box center [271, 100] width 50 height 6
click at [254, 115] on div "Sidewalk (OUTDOORS)" at bounding box center [287, 116] width 82 height 6
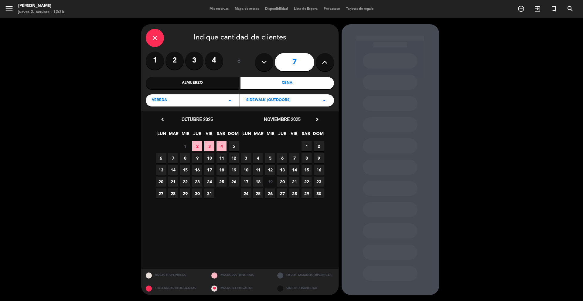
click at [319, 119] on icon "chevron_right" at bounding box center [317, 119] width 6 height 6
click at [163, 181] on span "22" at bounding box center [161, 182] width 10 height 10
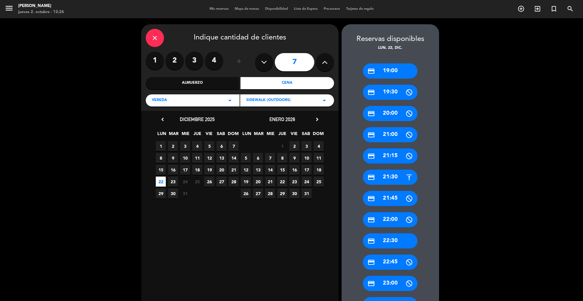
click at [393, 69] on div "credit_card 19:00" at bounding box center [390, 70] width 55 height 15
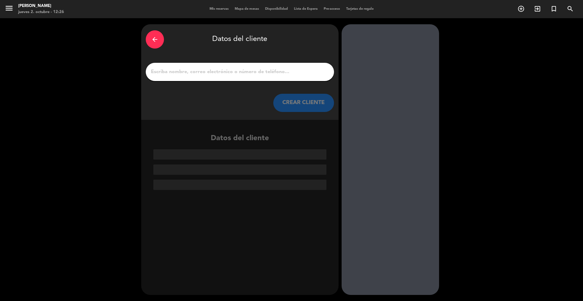
drag, startPoint x: 266, startPoint y: 69, endPoint x: 264, endPoint y: 72, distance: 4.1
click at [266, 69] on input "1" at bounding box center [239, 72] width 179 height 9
paste input "[EMAIL_ADDRESS][DOMAIN_NAME]"
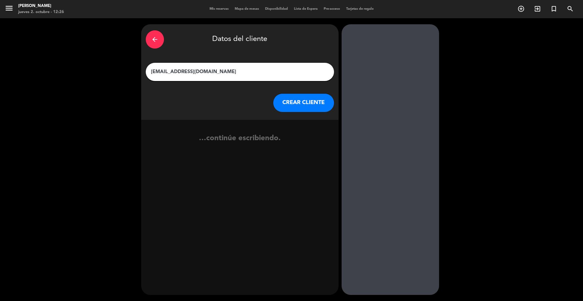
type input "[EMAIL_ADDRESS][DOMAIN_NAME]"
click at [291, 104] on button "CREAR CLIENTE" at bounding box center [303, 103] width 61 height 18
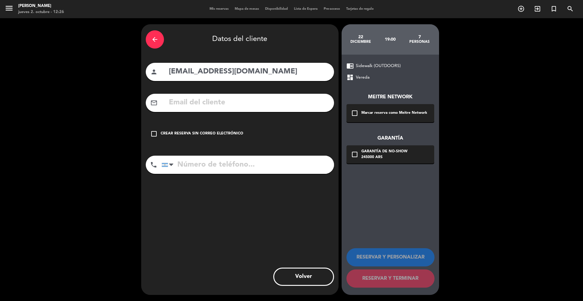
click at [377, 107] on div "check_box_outline_blank Marcar reserva como Meitre Network" at bounding box center [391, 113] width 88 height 18
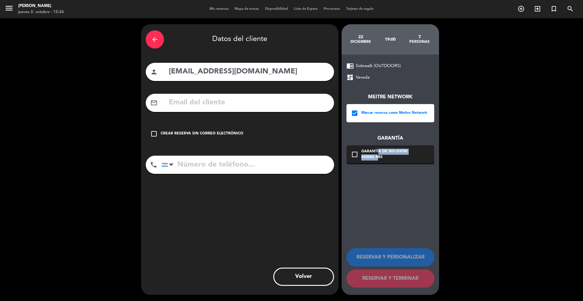
click at [376, 155] on div "Garantía de no-show 245000 ARS" at bounding box center [384, 155] width 46 height 12
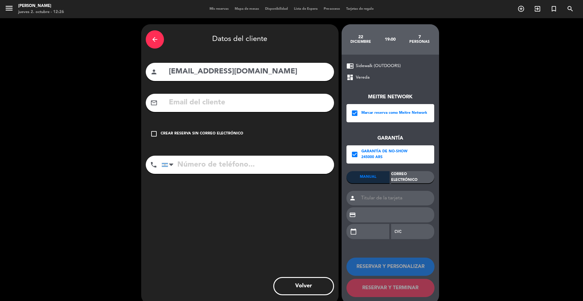
click at [320, 104] on input "text" at bounding box center [248, 103] width 161 height 12
paste input "[EMAIL_ADDRESS][DOMAIN_NAME]"
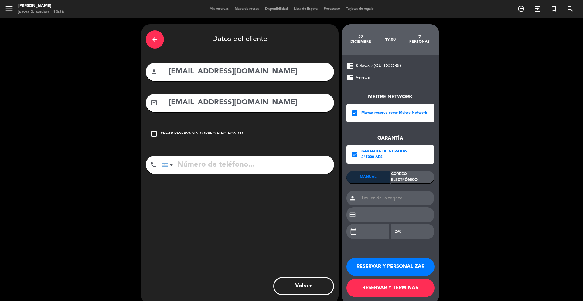
type input "[EMAIL_ADDRESS][DOMAIN_NAME]"
click at [410, 181] on div "Correo Electrónico" at bounding box center [412, 177] width 43 height 12
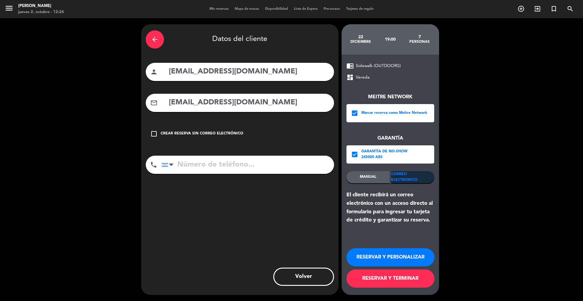
drag, startPoint x: 248, startPoint y: 73, endPoint x: 152, endPoint y: 69, distance: 95.7
click at [152, 69] on div "person [EMAIL_ADDRESS][DOMAIN_NAME]" at bounding box center [240, 72] width 188 height 18
paste input "[PERSON_NAME]"
type input "[PERSON_NAME]"
click at [203, 162] on input "tel" at bounding box center [248, 165] width 172 height 18
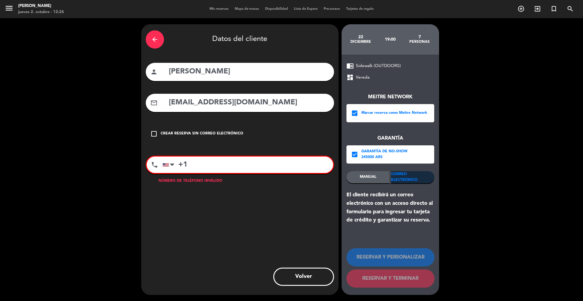
paste input "13108010400"
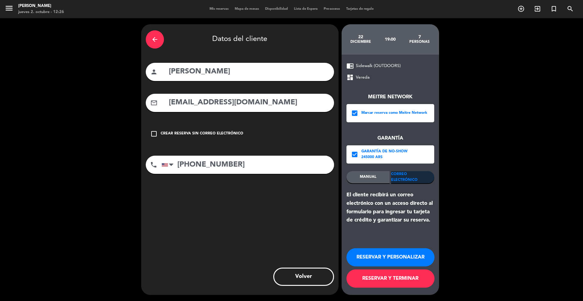
click at [190, 166] on input "[PHONE_NUMBER]" at bounding box center [248, 165] width 172 height 18
type input "[PHONE_NUMBER]"
click at [371, 279] on button "RESERVAR Y TERMINAR" at bounding box center [391, 279] width 88 height 18
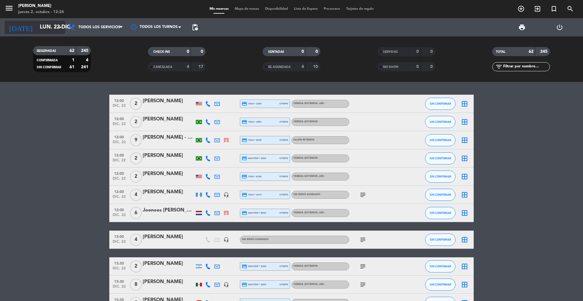
click at [53, 29] on input "lun. 22 dic." at bounding box center [72, 27] width 70 height 12
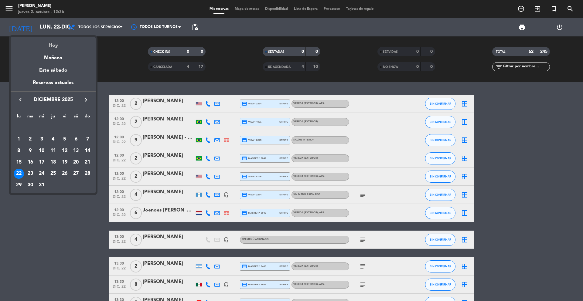
click at [51, 47] on div "Hoy" at bounding box center [53, 43] width 85 height 12
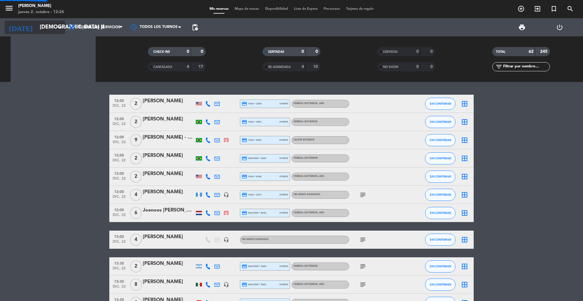
click at [52, 28] on input "[DEMOGRAPHIC_DATA] [DATE]" at bounding box center [72, 27] width 70 height 12
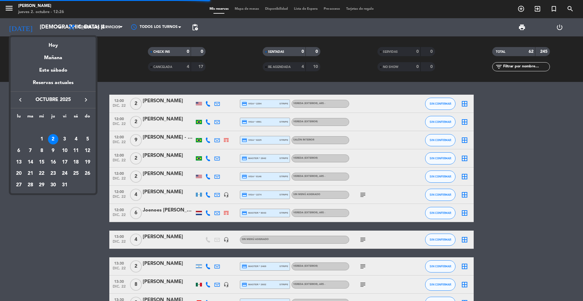
click at [84, 98] on icon "keyboard_arrow_right" at bounding box center [85, 99] width 7 height 7
click at [41, 153] on div "12" at bounding box center [41, 151] width 10 height 10
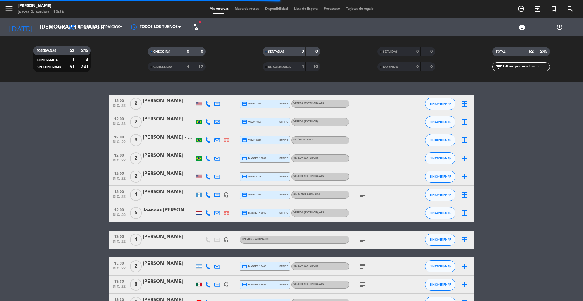
type input "mié. [DATE]"
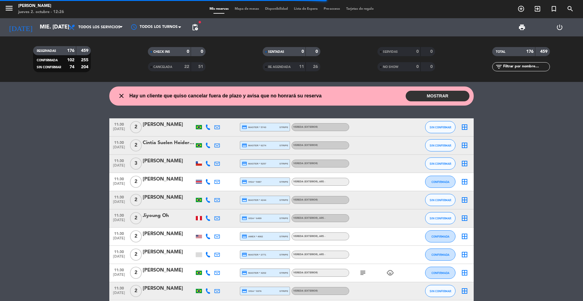
click at [523, 63] on div "filter_list" at bounding box center [521, 66] width 58 height 9
click at [522, 66] on input "text" at bounding box center [526, 66] width 47 height 7
click at [245, 8] on span "Mapa de mesas" at bounding box center [247, 8] width 30 height 3
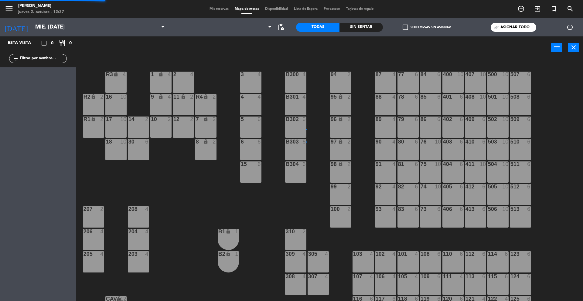
click at [217, 8] on span "Mis reservas" at bounding box center [219, 8] width 25 height 3
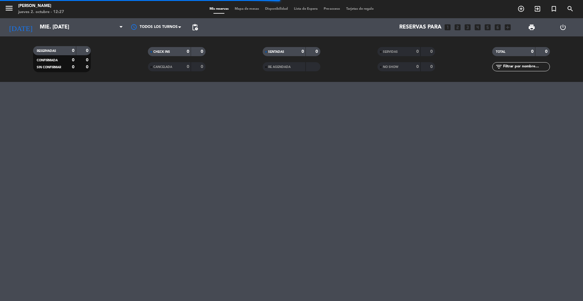
click at [525, 66] on input "text" at bounding box center [526, 66] width 47 height 7
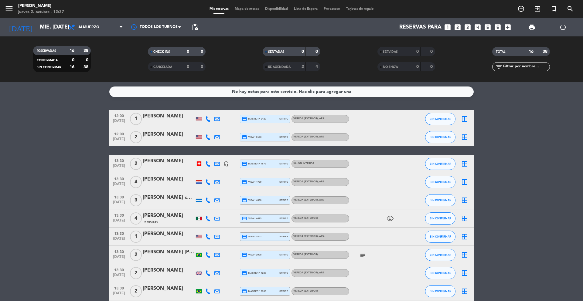
click at [510, 66] on input "text" at bounding box center [526, 66] width 47 height 7
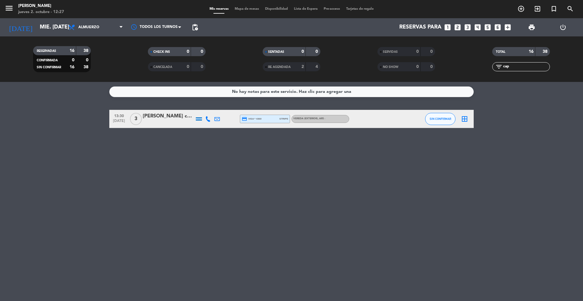
type input "cap"
